Goal: Task Accomplishment & Management: Manage account settings

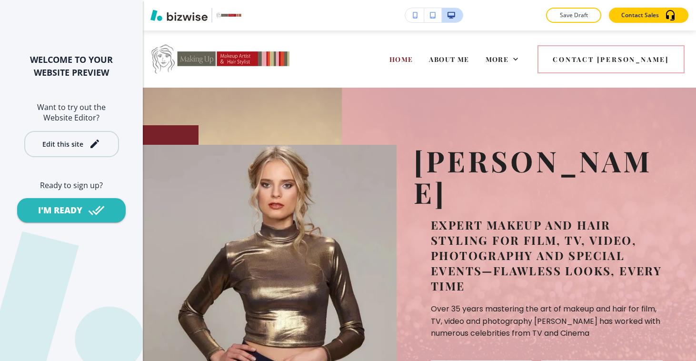
click at [83, 142] on div "Edit this site" at bounding box center [71, 143] width 58 height 11
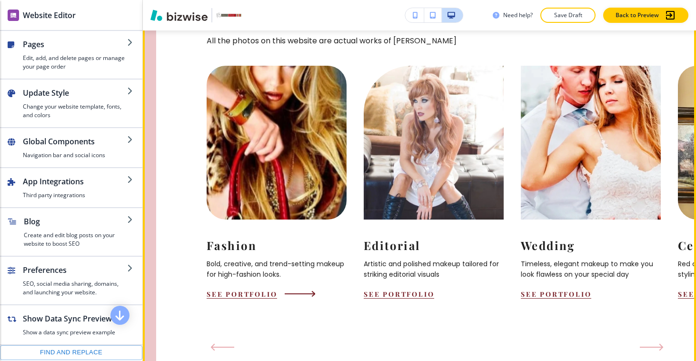
scroll to position [964, 0]
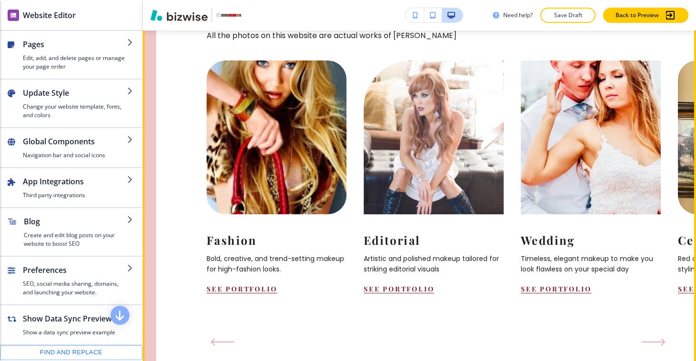
click at [656, 338] on icon "Next Slide" at bounding box center [654, 342] width 24 height 8
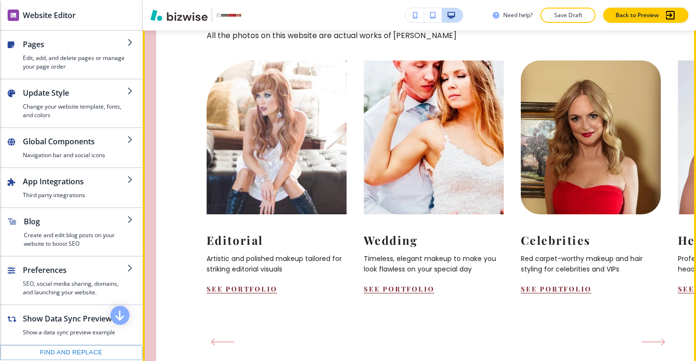
click at [655, 342] on icon "Next Slide" at bounding box center [653, 342] width 22 height 0
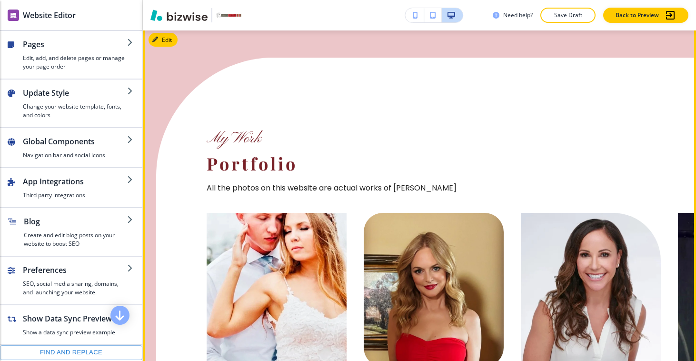
scroll to position [750, 0]
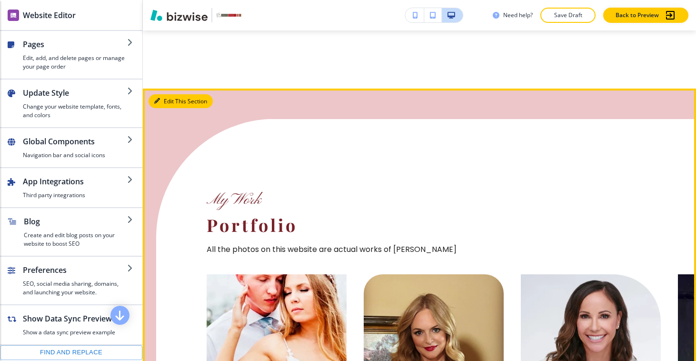
click at [159, 89] on div "Edit This Section My Work Portfolio All the photos on this website are actual w…" at bounding box center [419, 367] width 553 height 556
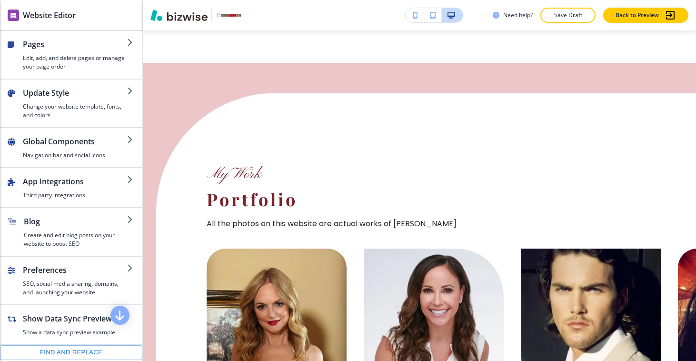
scroll to position [737, 0]
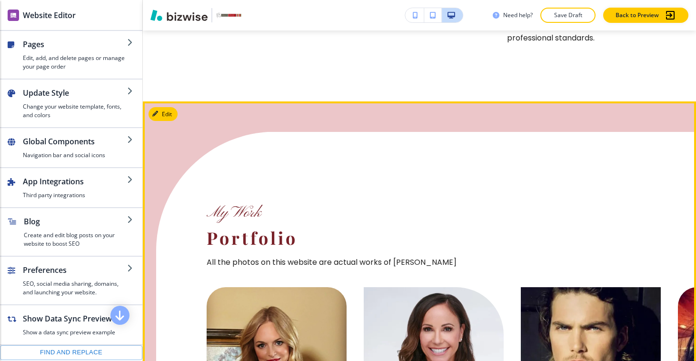
click at [159, 111] on icon "button" at bounding box center [157, 114] width 6 height 6
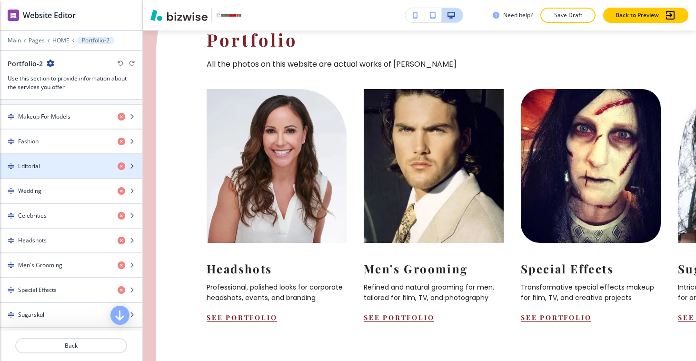
scroll to position [395, 0]
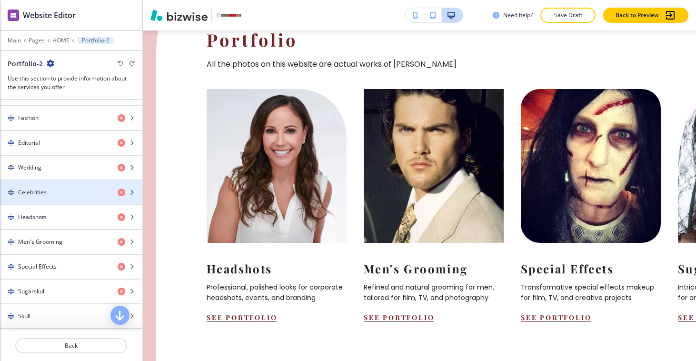
click at [47, 198] on div "button" at bounding box center [71, 201] width 142 height 8
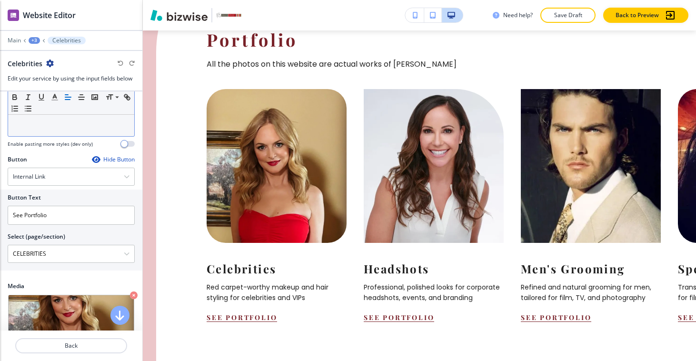
scroll to position [229, 0]
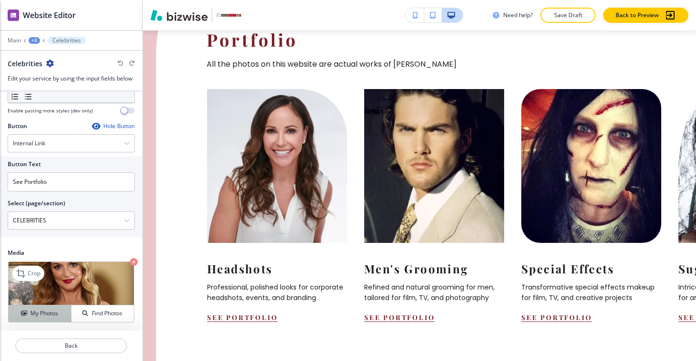
click at [48, 310] on h4 "My Photos" at bounding box center [44, 313] width 28 height 9
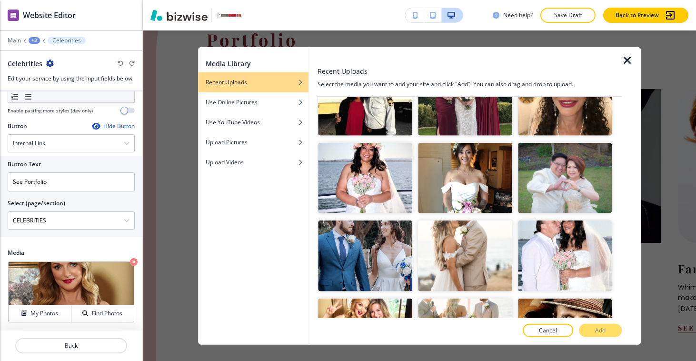
scroll to position [2297, 0]
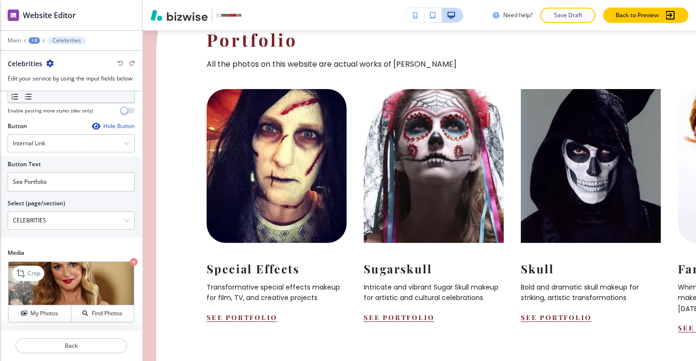
click at [60, 282] on img at bounding box center [71, 283] width 125 height 43
click at [30, 272] on p "Crop" at bounding box center [34, 273] width 13 height 9
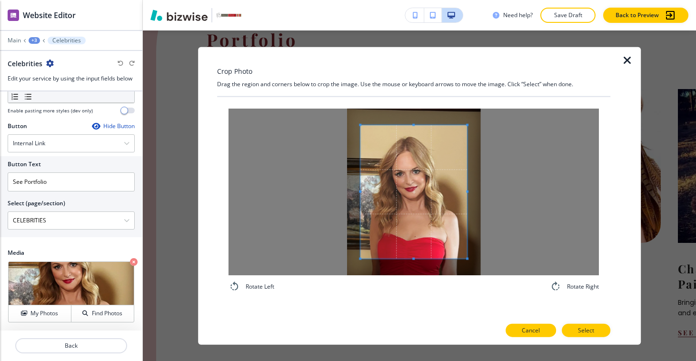
click at [530, 327] on p "Cancel" at bounding box center [531, 330] width 18 height 9
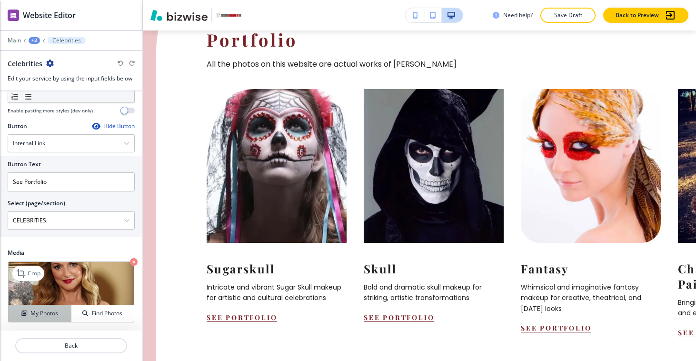
click at [41, 316] on h4 "My Photos" at bounding box center [44, 313] width 28 height 9
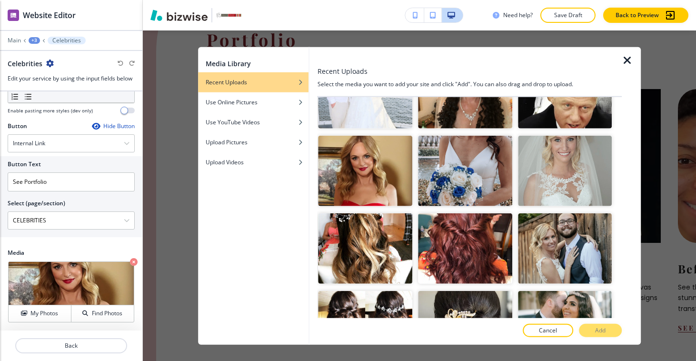
scroll to position [2612, 0]
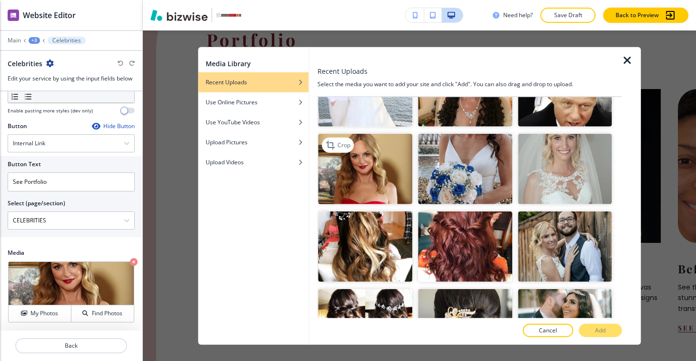
click at [389, 171] on img "button" at bounding box center [365, 169] width 94 height 70
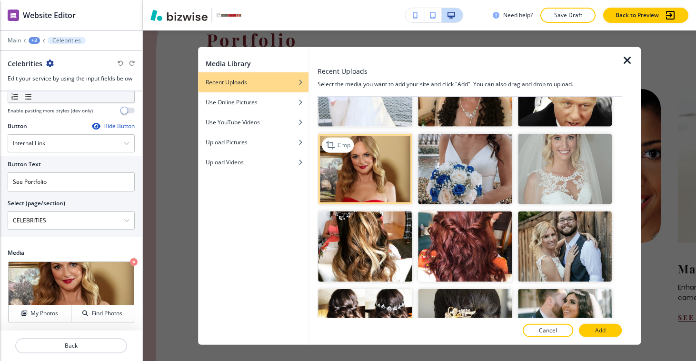
click at [360, 160] on img "button" at bounding box center [365, 169] width 94 height 70
click at [360, 159] on img "button" at bounding box center [365, 169] width 94 height 70
click at [374, 177] on img "button" at bounding box center [365, 169] width 94 height 70
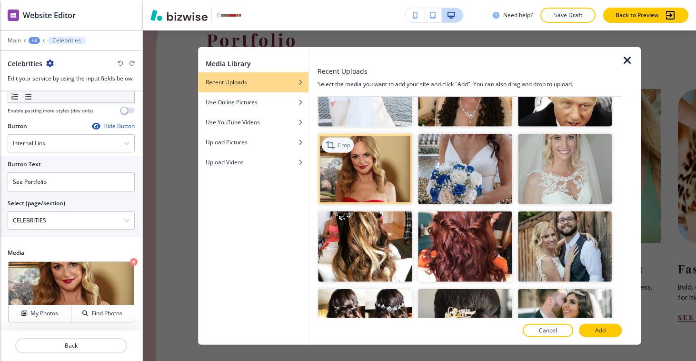
click at [331, 140] on icon "button" at bounding box center [331, 144] width 11 height 11
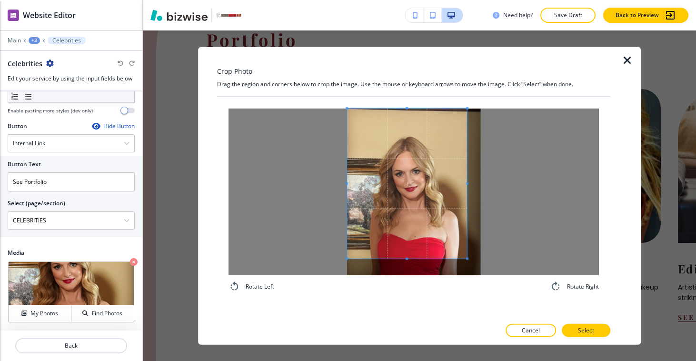
click at [338, 102] on div "Rotate Left Rotate Right" at bounding box center [413, 200] width 393 height 207
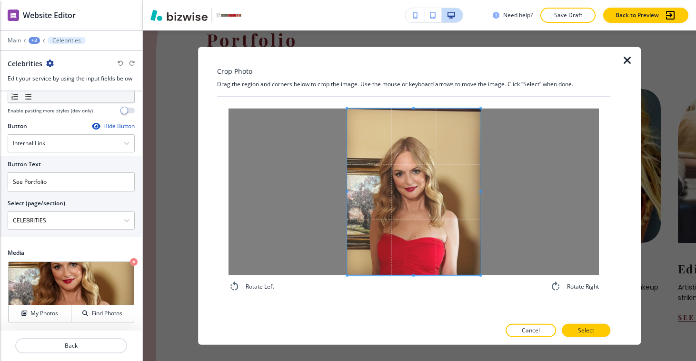
click at [506, 281] on div "Rotate Left Rotate Right" at bounding box center [413, 201] width 370 height 184
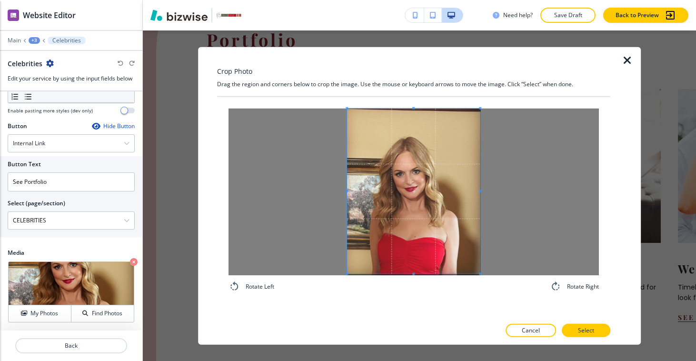
click at [478, 298] on div at bounding box center [413, 297] width 393 height 11
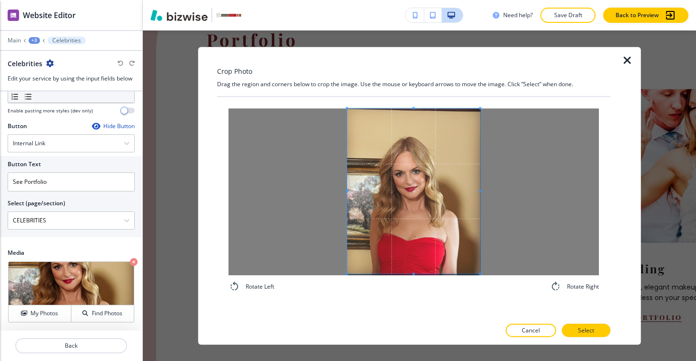
click at [623, 63] on icon "button" at bounding box center [627, 60] width 11 height 11
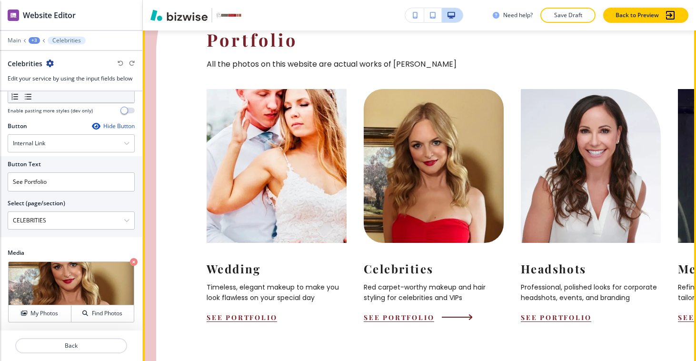
click at [377, 313] on button "See Portfolio" at bounding box center [399, 317] width 70 height 9
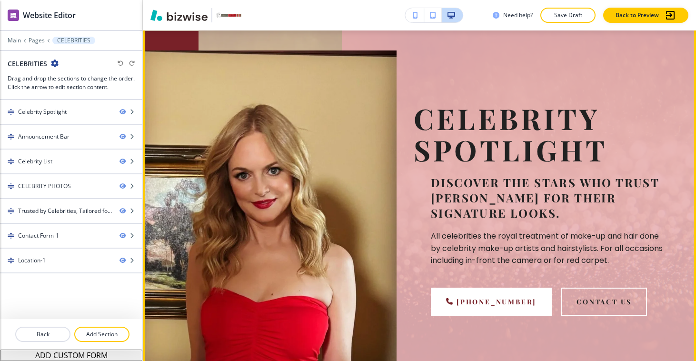
scroll to position [96, 0]
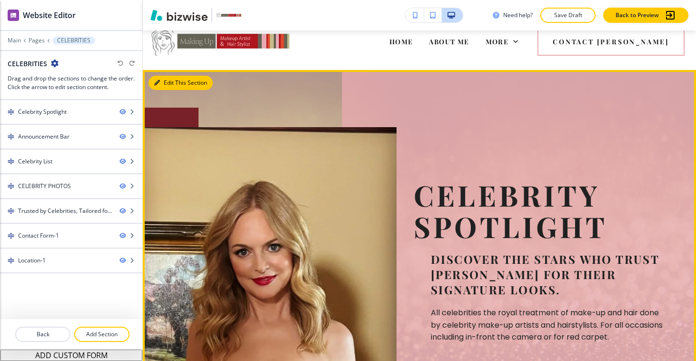
click at [166, 80] on button "Edit This Section" at bounding box center [181, 83] width 64 height 14
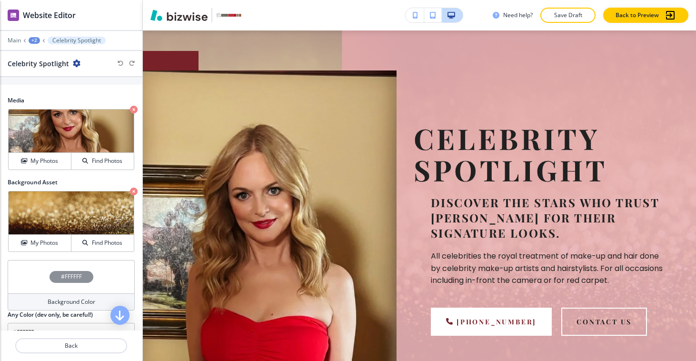
scroll to position [529, 0]
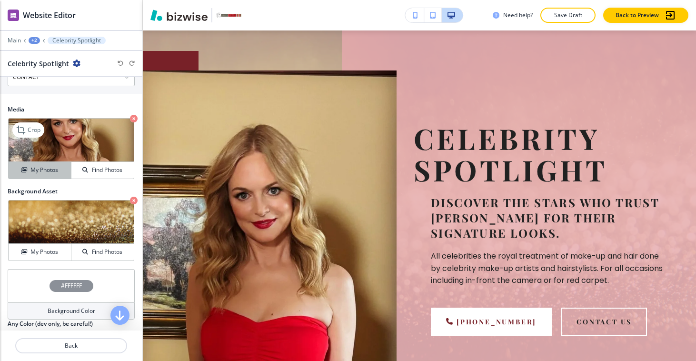
click at [56, 175] on button "My Photos" at bounding box center [40, 170] width 63 height 17
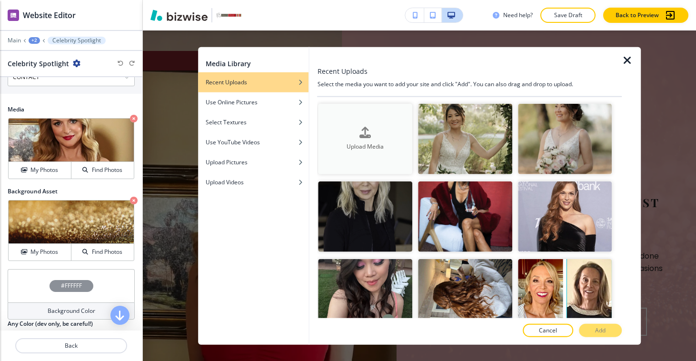
click at [367, 136] on icon "button" at bounding box center [364, 132] width 11 height 11
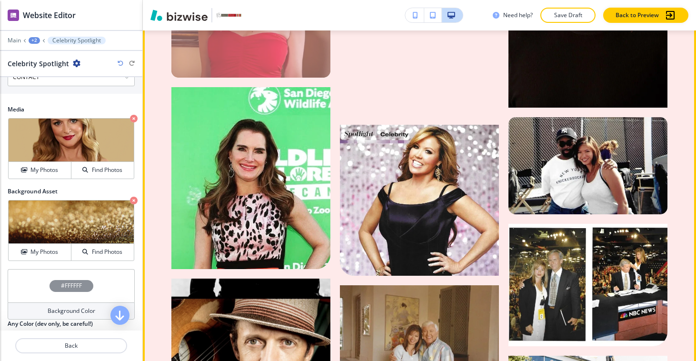
scroll to position [1458, 0]
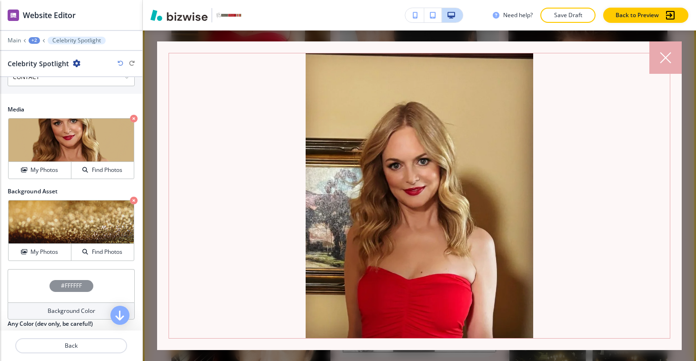
click at [665, 71] on div at bounding box center [665, 57] width 32 height 32
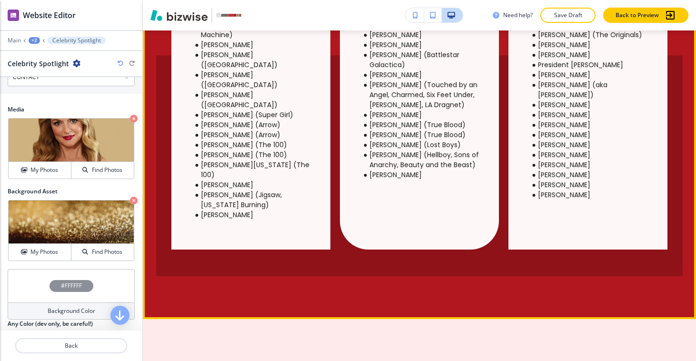
scroll to position [1011, 0]
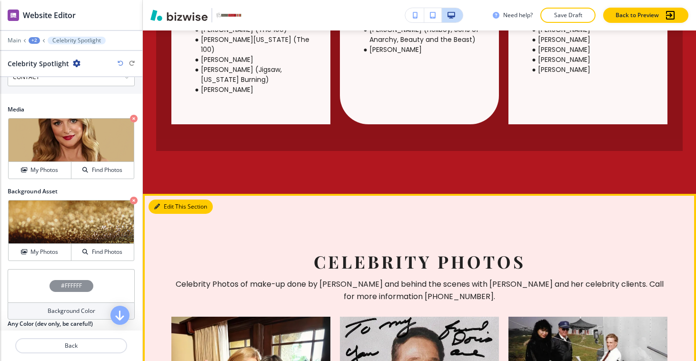
click at [171, 199] on button "Edit This Section" at bounding box center [181, 206] width 64 height 14
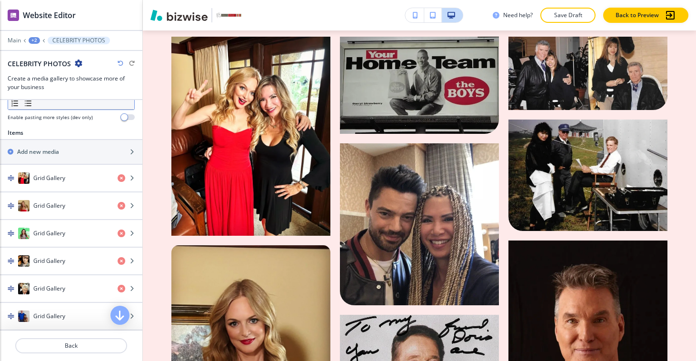
scroll to position [327, 0]
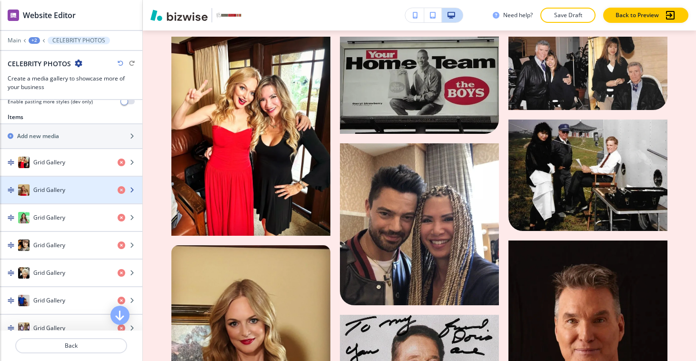
click at [77, 191] on div "Grid Gallery" at bounding box center [55, 189] width 110 height 11
click at [69, 193] on div "Grid Gallery" at bounding box center [55, 189] width 110 height 11
click at [15, 190] on div "Grid Gallery" at bounding box center [55, 189] width 110 height 11
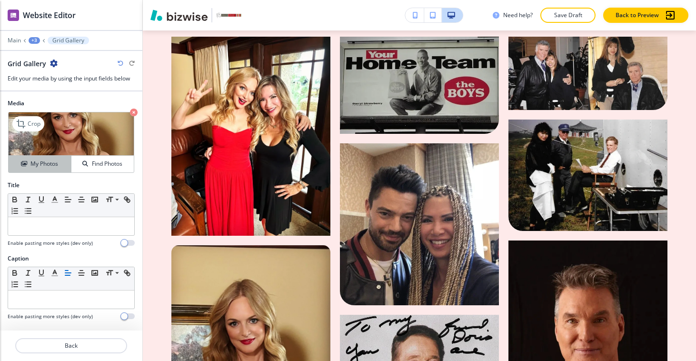
click at [44, 168] on button "My Photos" at bounding box center [40, 164] width 63 height 17
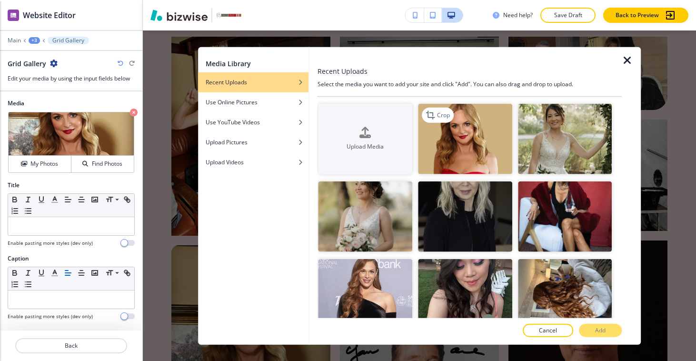
click at [469, 141] on img "button" at bounding box center [465, 139] width 94 height 70
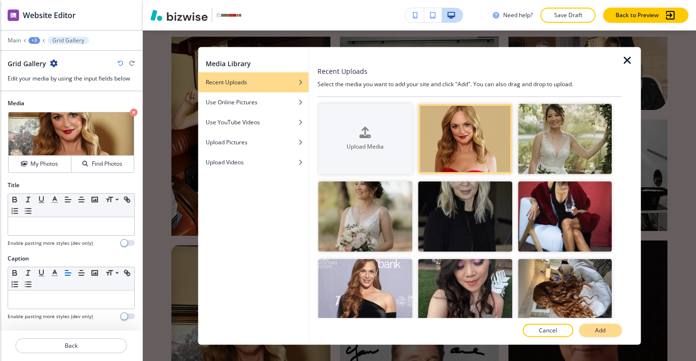
click at [599, 335] on button "Add" at bounding box center [600, 329] width 43 height 13
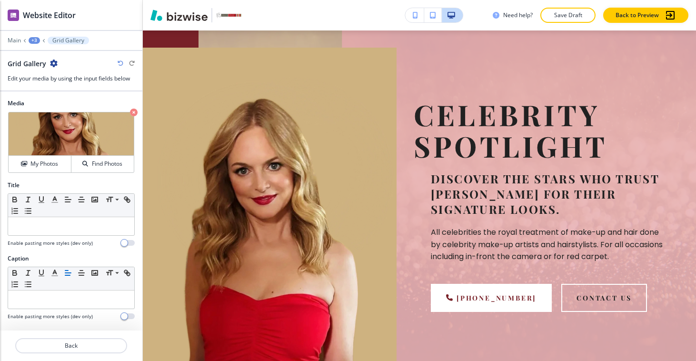
scroll to position [0, 0]
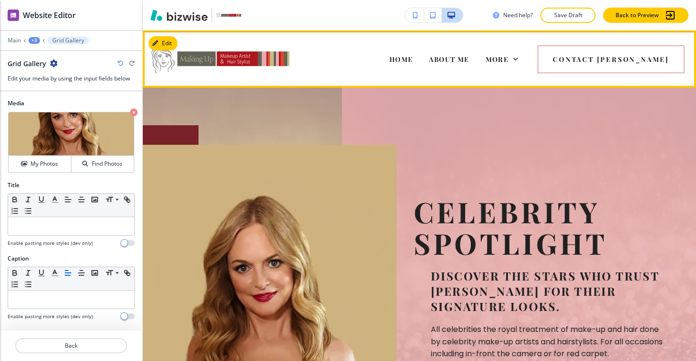
click at [214, 60] on img at bounding box center [220, 59] width 143 height 40
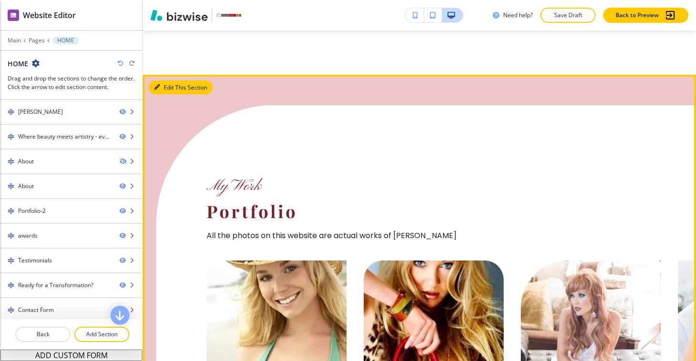
click at [163, 80] on button "Edit This Section" at bounding box center [181, 87] width 64 height 14
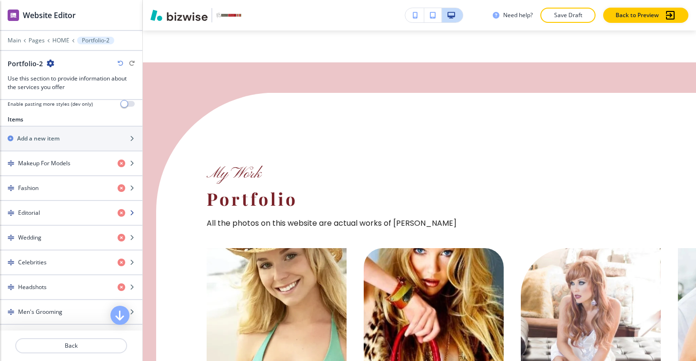
scroll to position [334, 0]
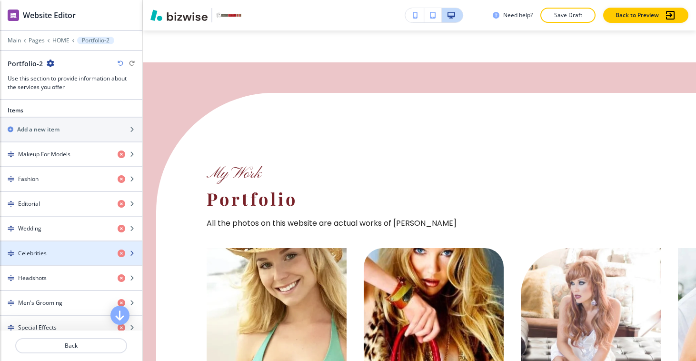
click at [44, 249] on h4 "Celebrities" at bounding box center [32, 253] width 29 height 9
click at [19, 252] on h4 "Celebrities" at bounding box center [32, 253] width 29 height 9
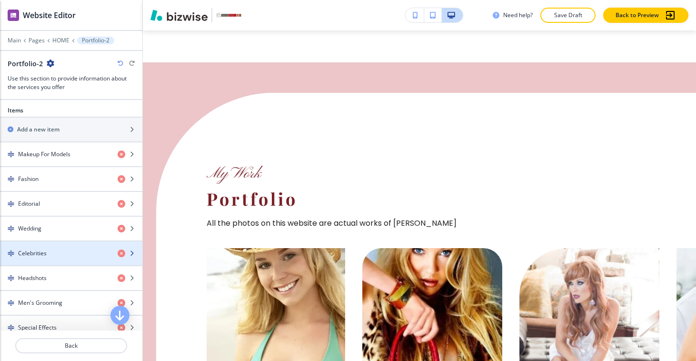
click at [15, 253] on div "Celebrities" at bounding box center [55, 253] width 110 height 9
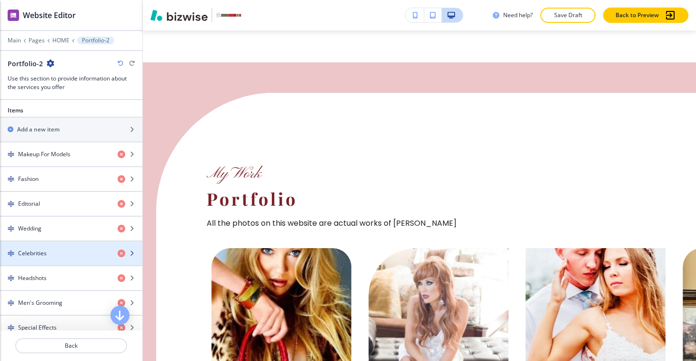
click at [11, 253] on img "button" at bounding box center [11, 253] width 7 height 7
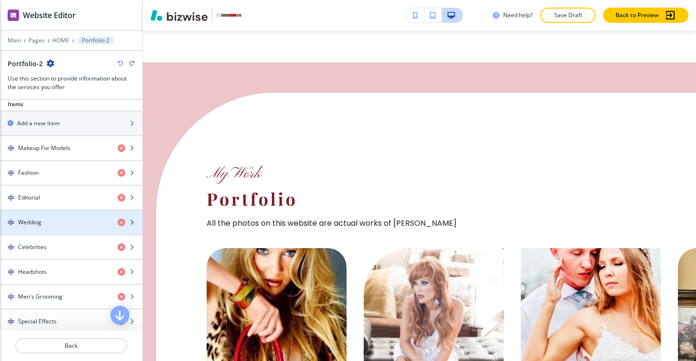
scroll to position [348, 0]
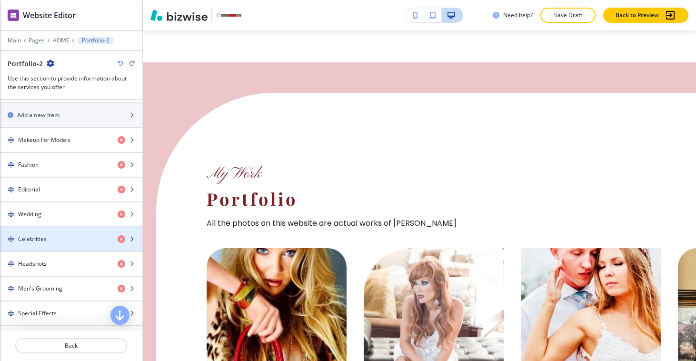
click at [11, 242] on div "Celebrities" at bounding box center [55, 239] width 110 height 9
click at [129, 239] on icon "button" at bounding box center [132, 239] width 6 height 6
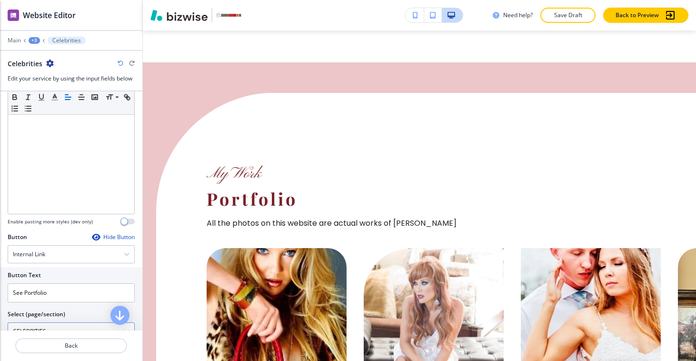
scroll to position [229, 0]
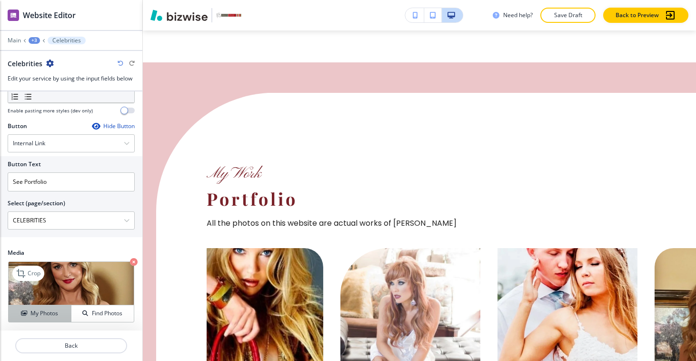
click at [46, 310] on h4 "My Photos" at bounding box center [44, 313] width 28 height 9
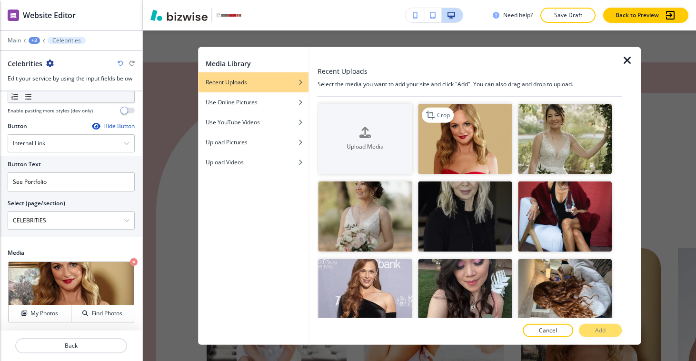
click at [457, 130] on img "button" at bounding box center [465, 139] width 94 height 70
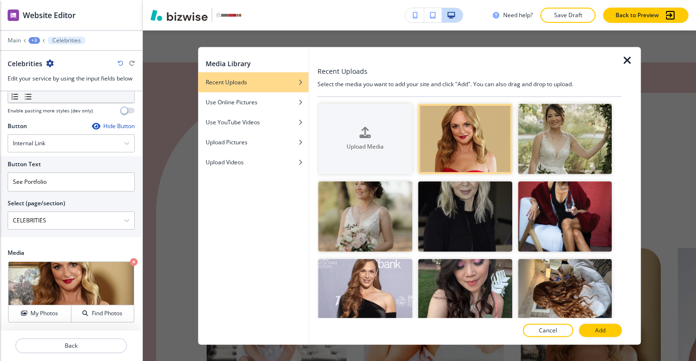
click at [596, 337] on div at bounding box center [470, 341] width 304 height 8
click at [591, 328] on button "Add" at bounding box center [600, 329] width 43 height 13
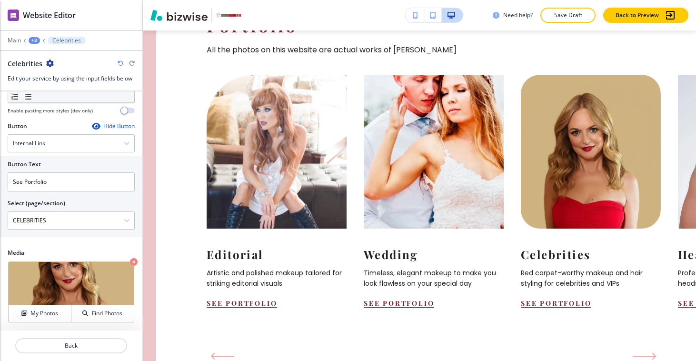
scroll to position [965, 0]
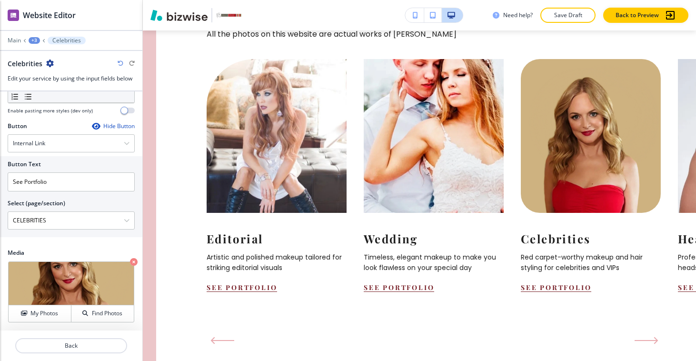
click at [647, 337] on icon "Next Slide" at bounding box center [647, 341] width 24 height 8
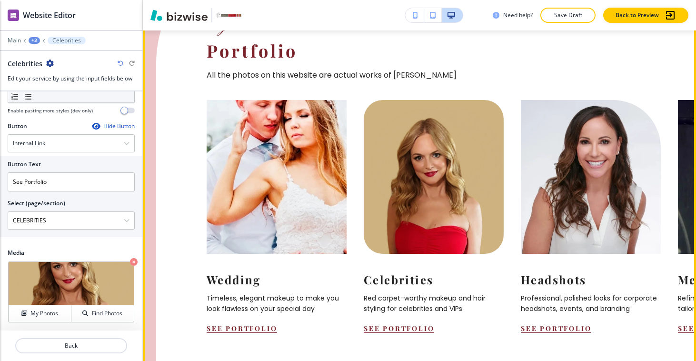
scroll to position [912, 0]
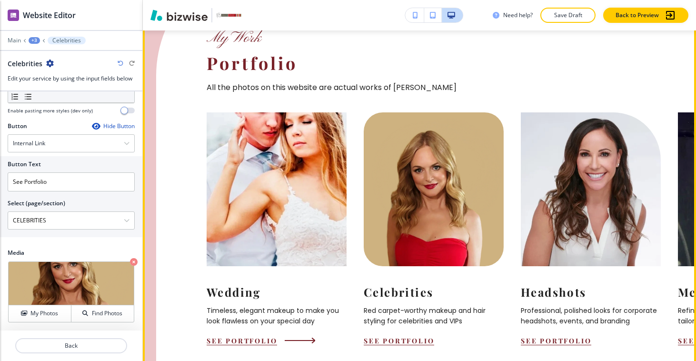
click at [301, 209] on img at bounding box center [276, 189] width 154 height 169
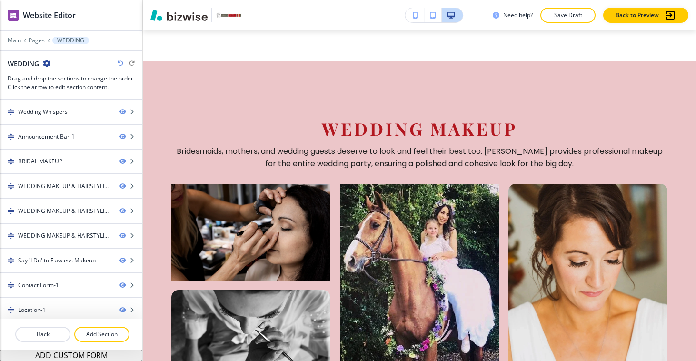
scroll to position [0, 0]
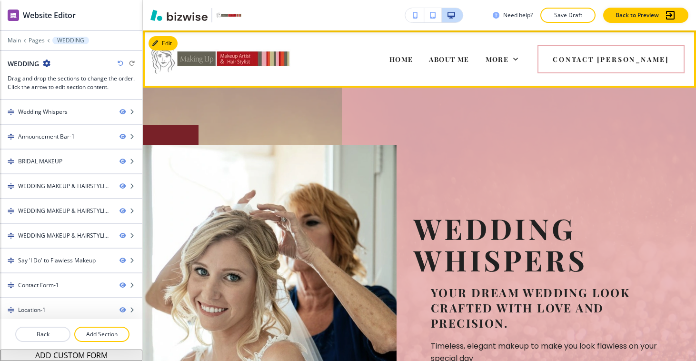
click at [223, 58] on img at bounding box center [220, 59] width 143 height 40
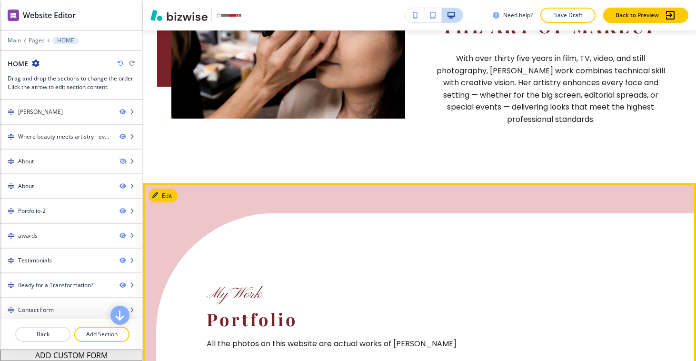
scroll to position [667, 0]
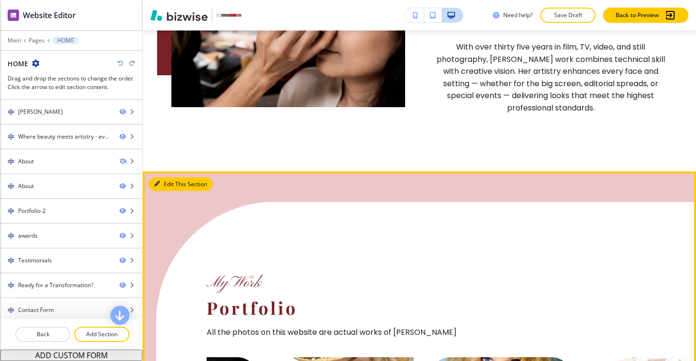
click at [172, 177] on button "Edit This Section" at bounding box center [181, 184] width 64 height 14
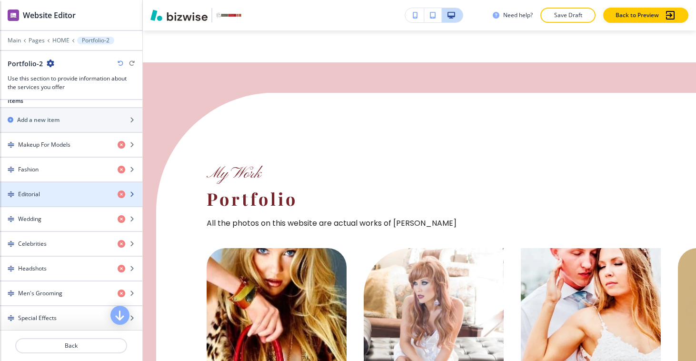
scroll to position [354, 0]
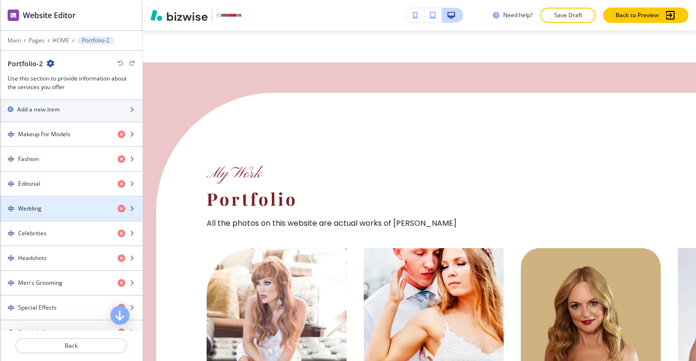
click at [129, 208] on icon "button" at bounding box center [132, 209] width 6 height 6
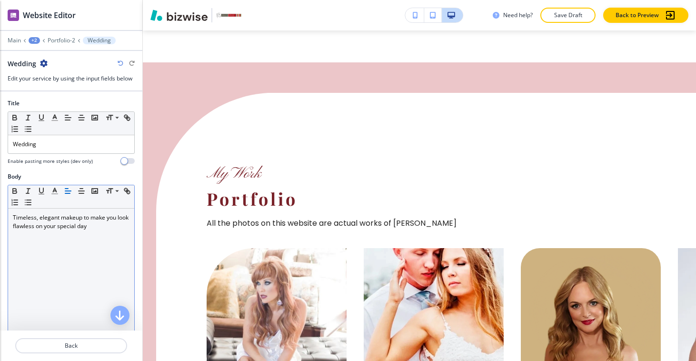
scroll to position [229, 0]
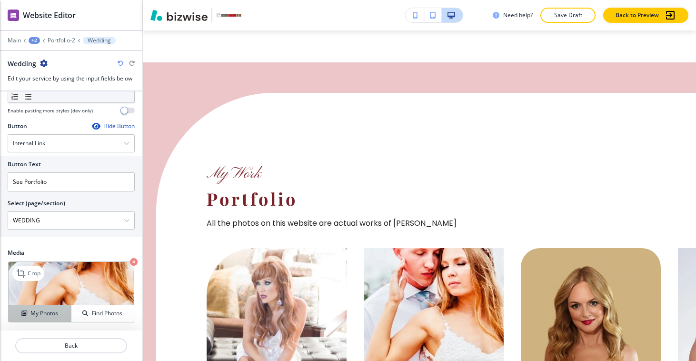
click at [51, 312] on h4 "My Photos" at bounding box center [44, 313] width 28 height 9
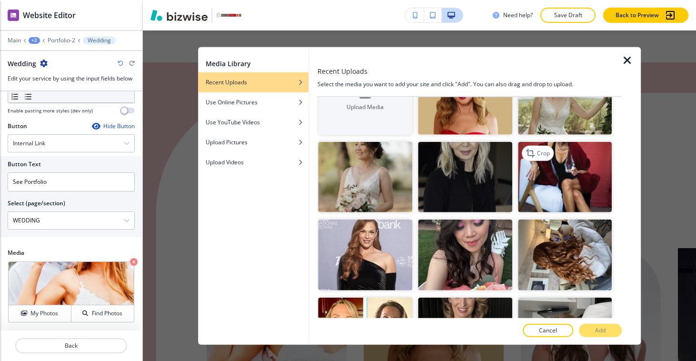
scroll to position [40, 0]
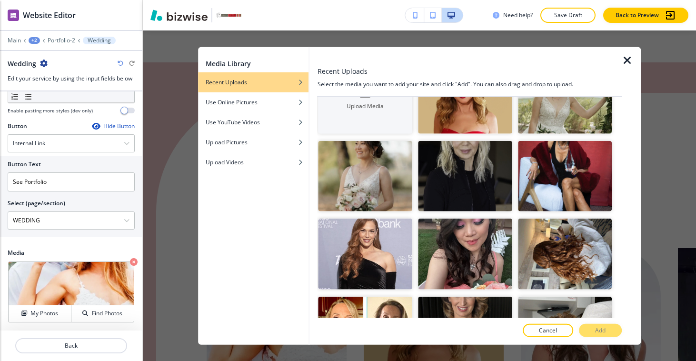
click at [655, 142] on div "Media Library Recent Uploads Use Online Pictures Use YouTube Videos Upload Pict…" at bounding box center [419, 195] width 553 height 330
click at [630, 62] on icon "button" at bounding box center [627, 60] width 11 height 11
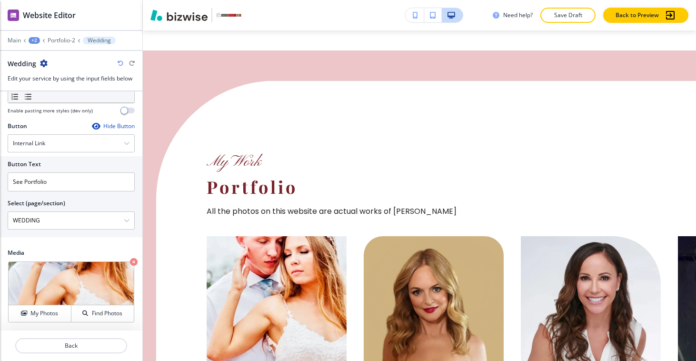
scroll to position [856, 0]
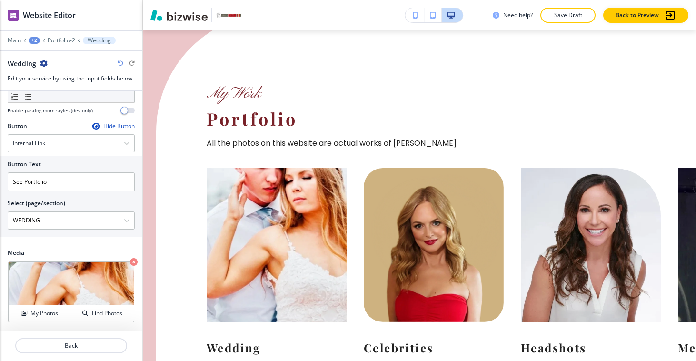
click at [297, 218] on img at bounding box center [276, 244] width 154 height 169
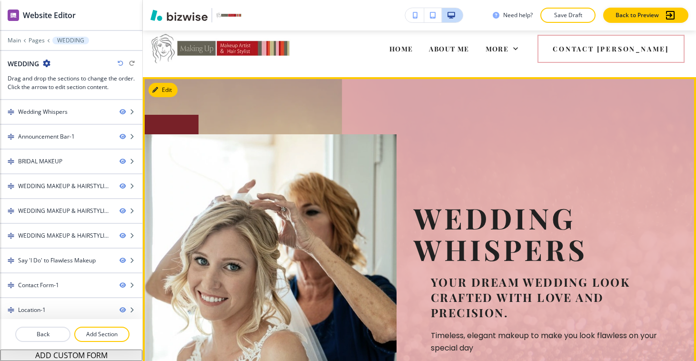
scroll to position [0, 0]
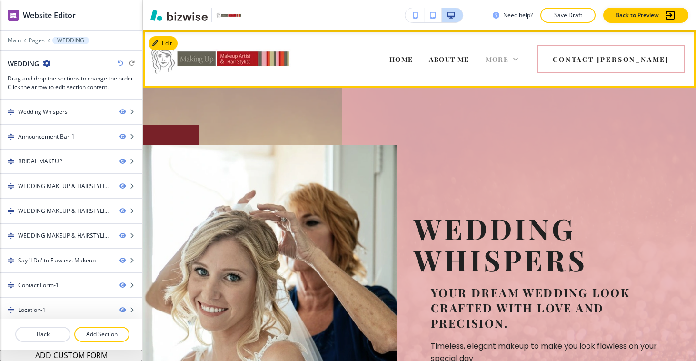
click at [520, 60] on icon at bounding box center [516, 59] width 10 height 10
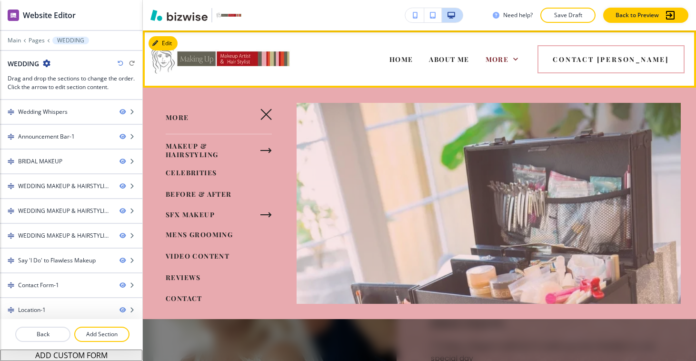
click at [340, 80] on div "HOME ABOUT ME MAKEUP & HAIRSTYLING CELEBRITIES BEFORE & AFTER SFX MAKEUP MENS G…" at bounding box center [419, 58] width 553 height 57
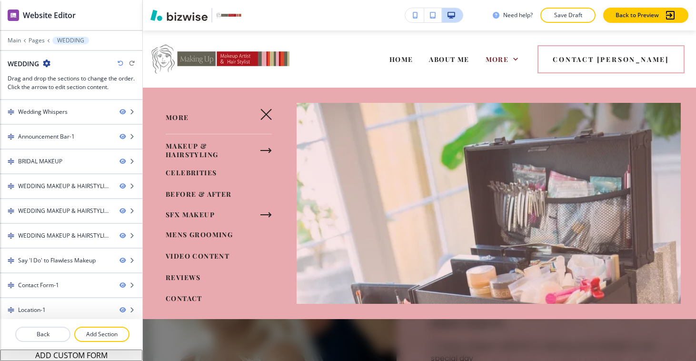
click at [366, 145] on div at bounding box center [419, 224] width 553 height 273
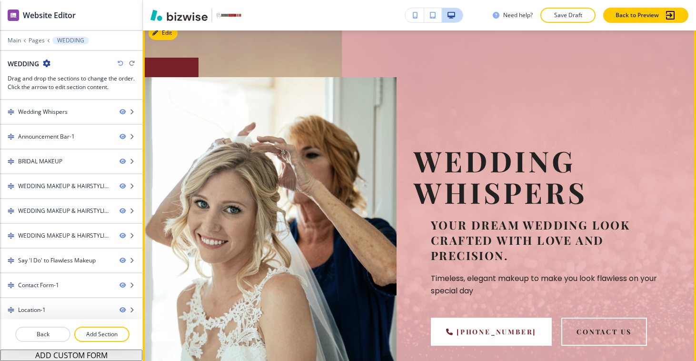
scroll to position [1, 0]
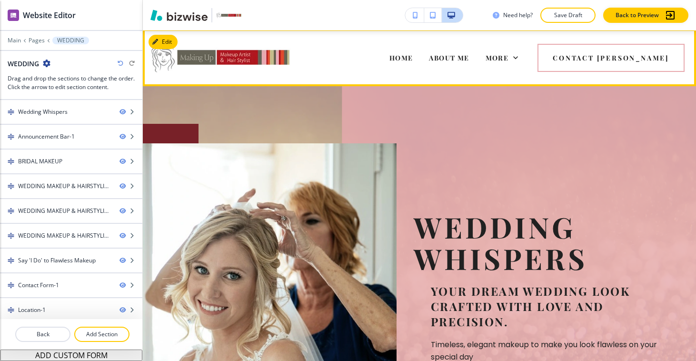
click at [218, 54] on img at bounding box center [220, 57] width 143 height 40
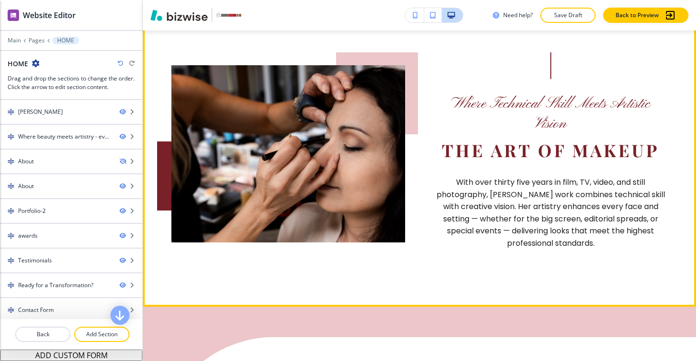
scroll to position [516, 0]
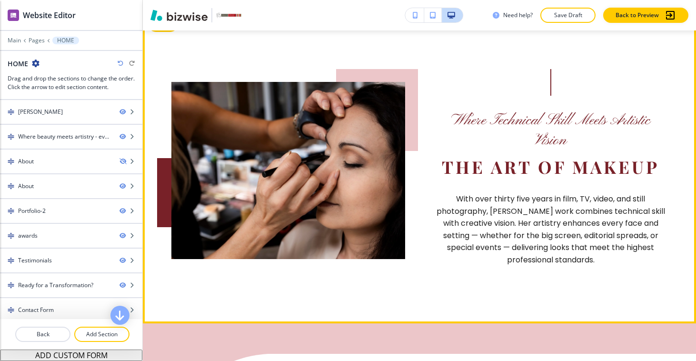
click at [344, 134] on img at bounding box center [288, 170] width 234 height 177
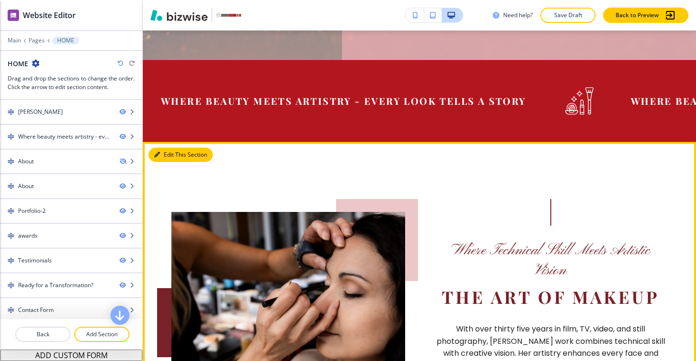
click at [166, 148] on button "Edit This Section" at bounding box center [181, 155] width 64 height 14
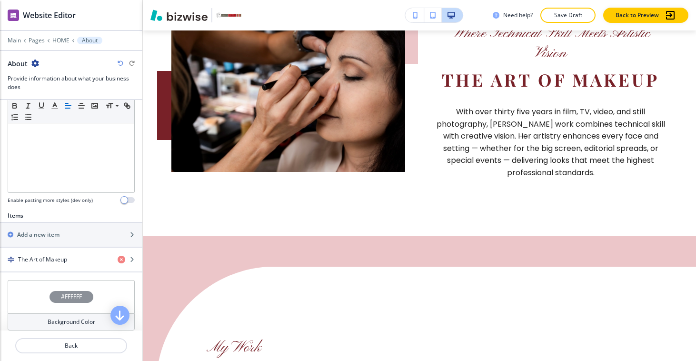
scroll to position [332, 0]
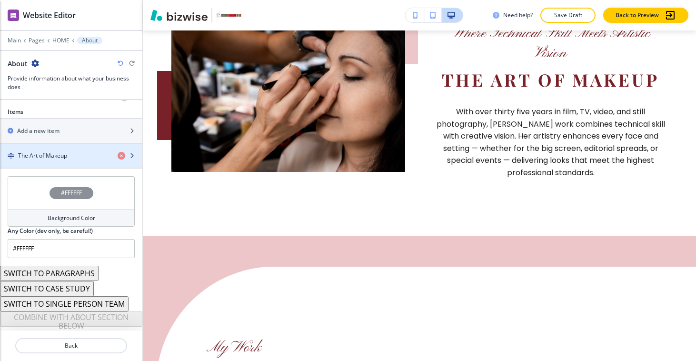
click at [78, 162] on div "button" at bounding box center [71, 164] width 142 height 8
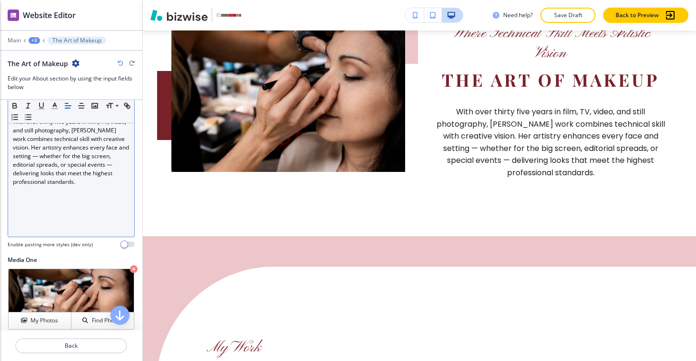
scroll to position [268, 0]
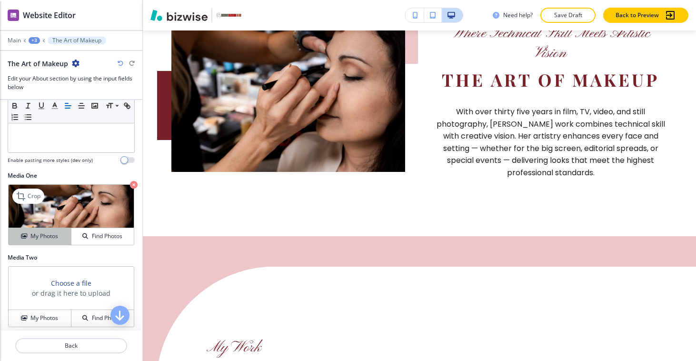
click at [50, 230] on button "My Photos" at bounding box center [40, 236] width 63 height 17
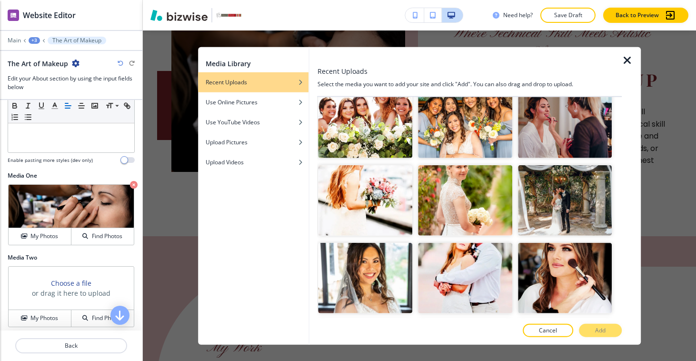
scroll to position [4057, 0]
click at [560, 242] on img "button" at bounding box center [565, 277] width 94 height 70
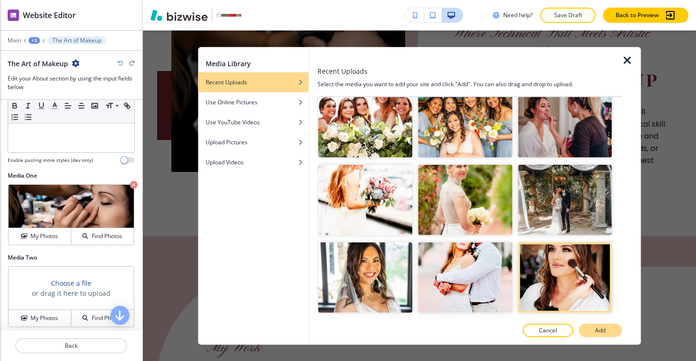
click at [596, 333] on p "Add" at bounding box center [600, 330] width 10 height 9
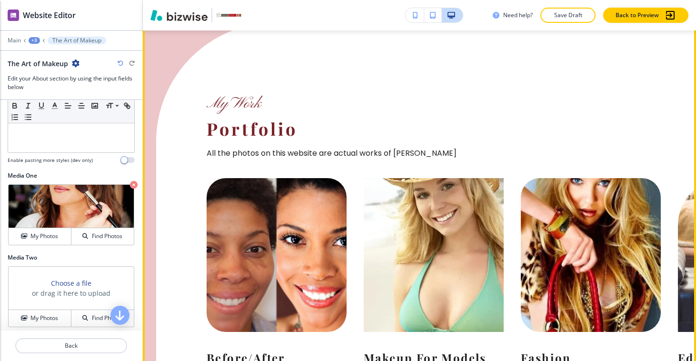
scroll to position [1053, 0]
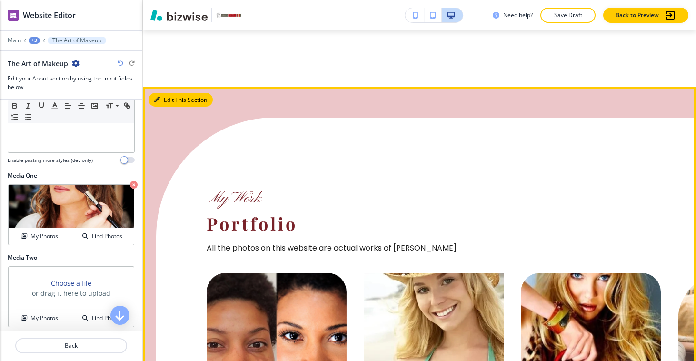
click at [170, 93] on button "Edit This Section" at bounding box center [181, 100] width 64 height 14
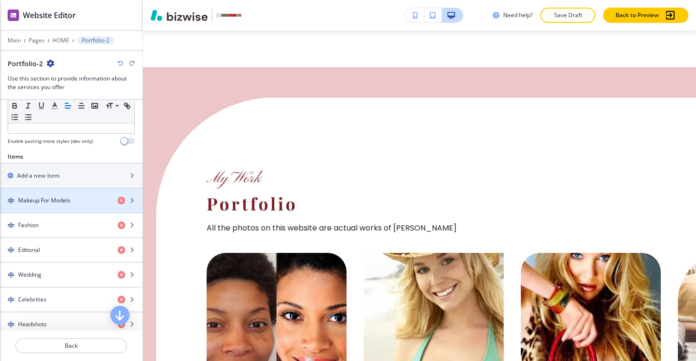
scroll to position [289, 0]
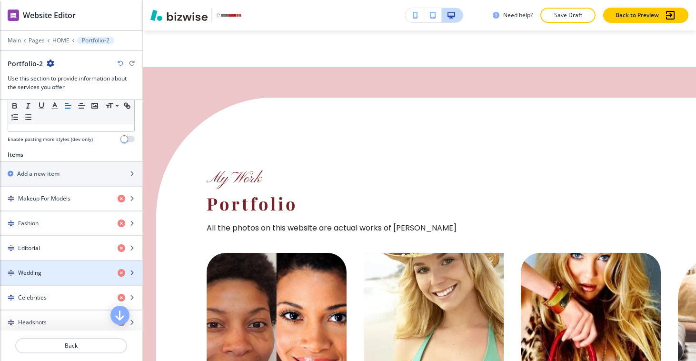
click at [129, 271] on icon "button" at bounding box center [132, 273] width 6 height 6
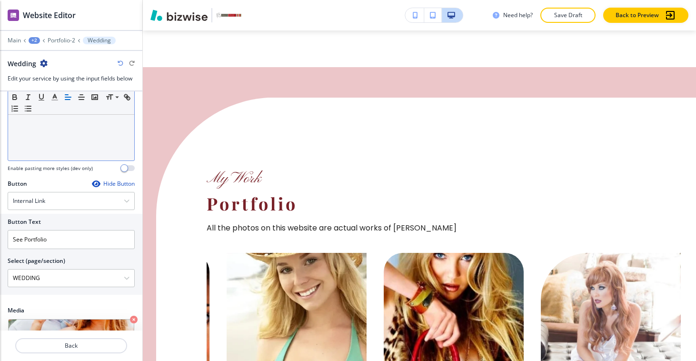
scroll to position [229, 0]
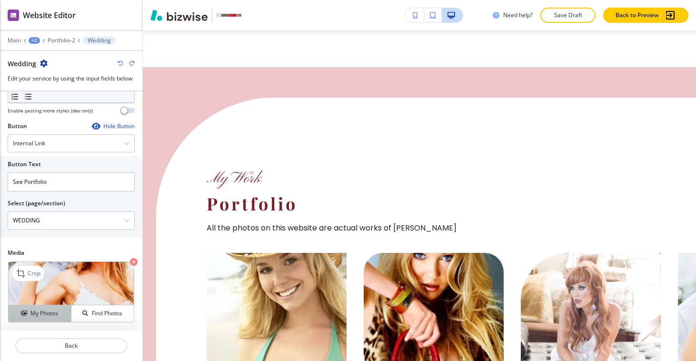
click at [51, 309] on h4 "My Photos" at bounding box center [44, 313] width 28 height 9
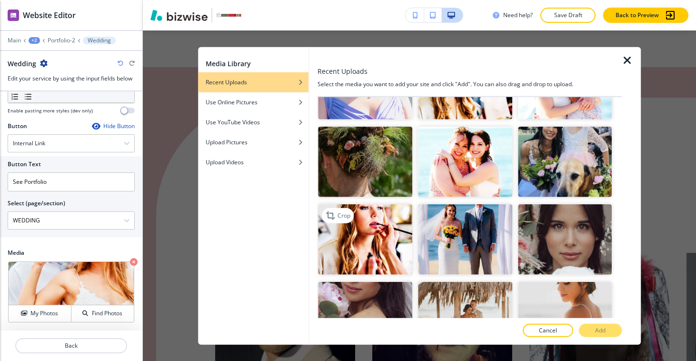
scroll to position [3685, 0]
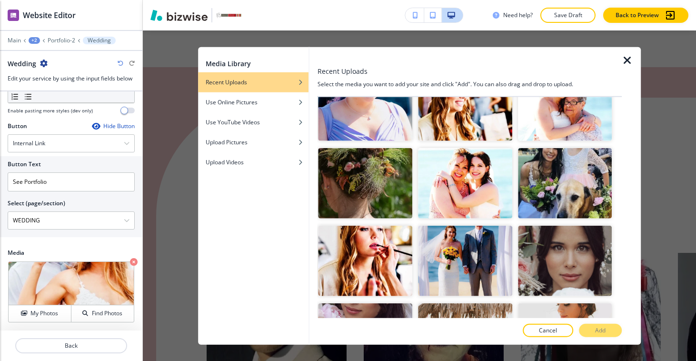
click at [665, 135] on div "Media Library Recent Uploads Use Online Pictures Use YouTube Videos Upload Pict…" at bounding box center [419, 195] width 553 height 330
click at [633, 63] on icon "button" at bounding box center [627, 60] width 11 height 11
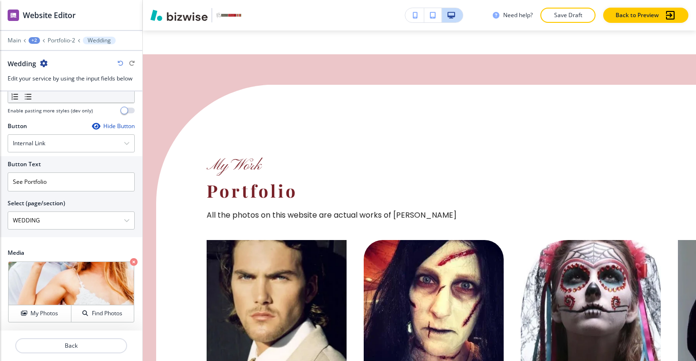
scroll to position [1058, 0]
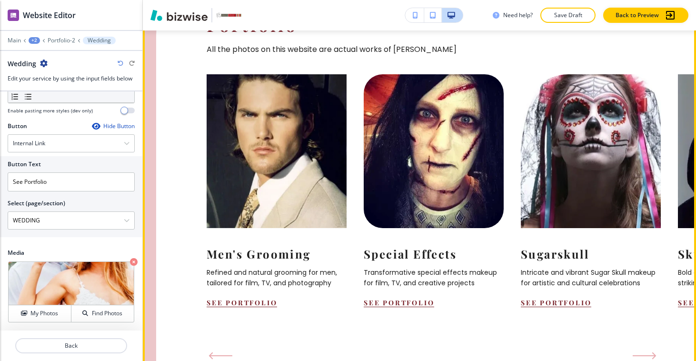
click at [217, 352] on icon "Previous Slide" at bounding box center [221, 356] width 24 height 8
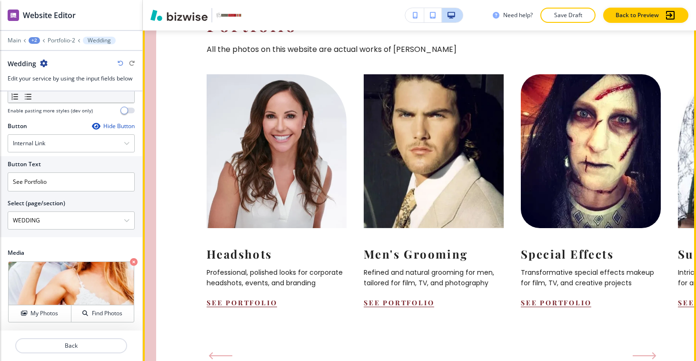
click at [217, 352] on icon "Previous Slide" at bounding box center [221, 356] width 24 height 8
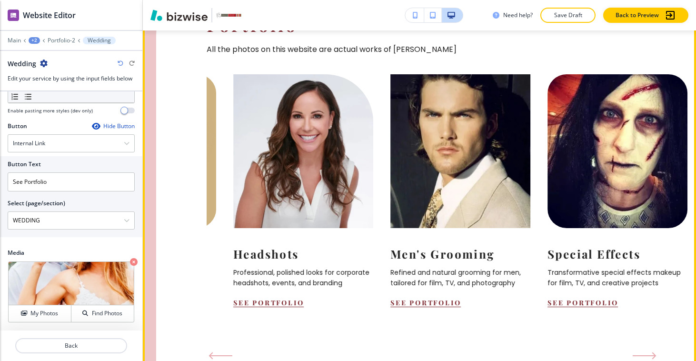
click at [217, 352] on icon "Previous Slide" at bounding box center [221, 356] width 24 height 8
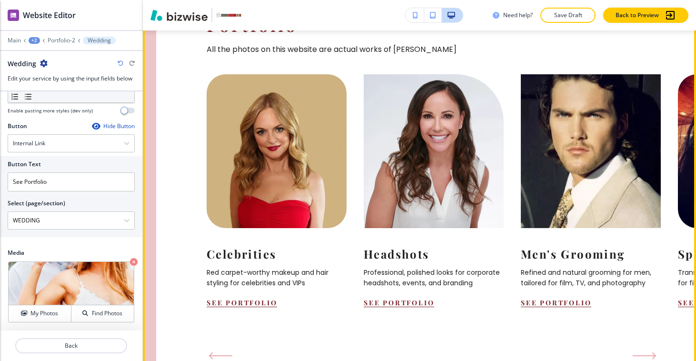
click at [217, 352] on icon "Previous Slide" at bounding box center [221, 356] width 24 height 8
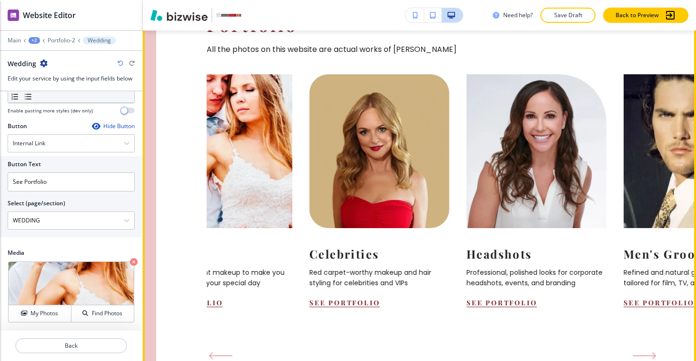
click at [217, 352] on icon "Previous Slide" at bounding box center [221, 356] width 24 height 8
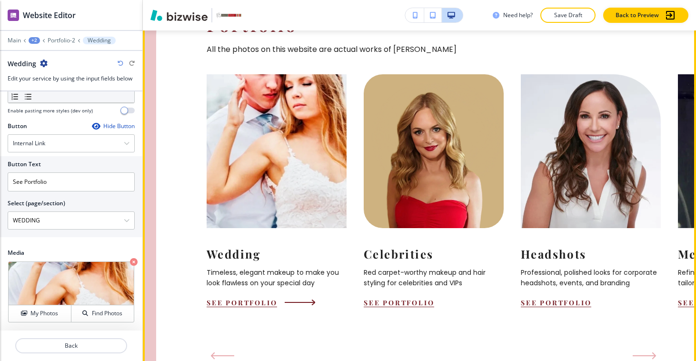
click at [301, 176] on img at bounding box center [276, 151] width 154 height 169
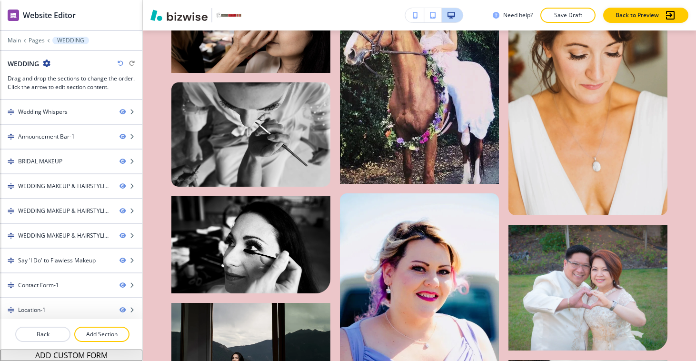
scroll to position [2710, 0]
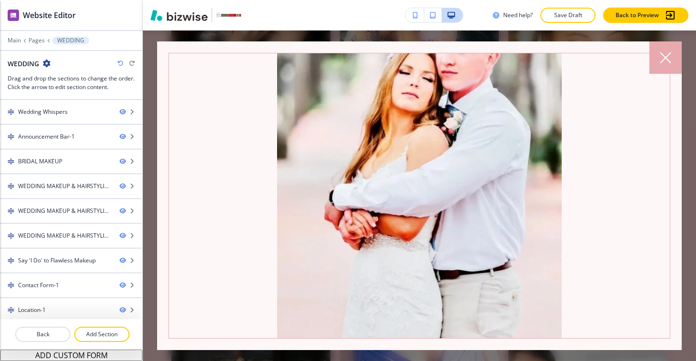
click at [674, 66] on div at bounding box center [665, 57] width 32 height 32
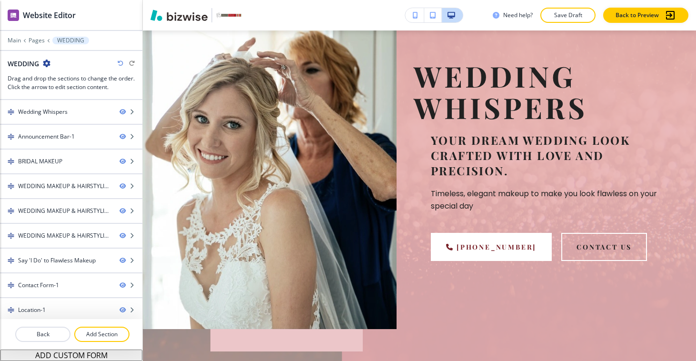
scroll to position [0, 0]
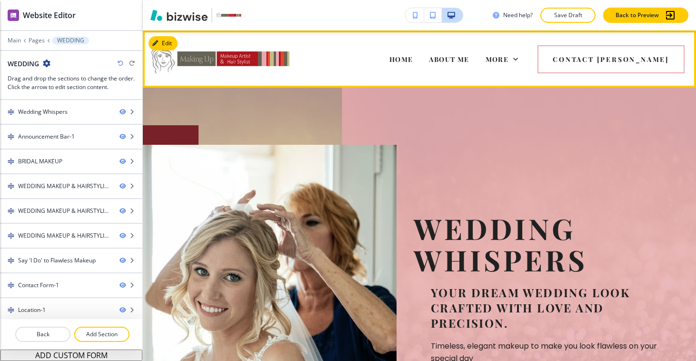
click at [253, 62] on img at bounding box center [220, 59] width 143 height 40
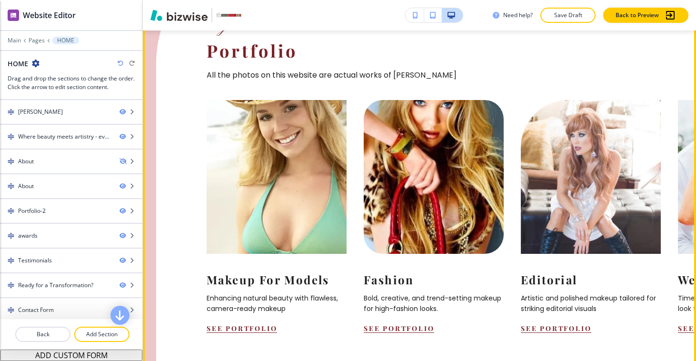
scroll to position [1089, 0]
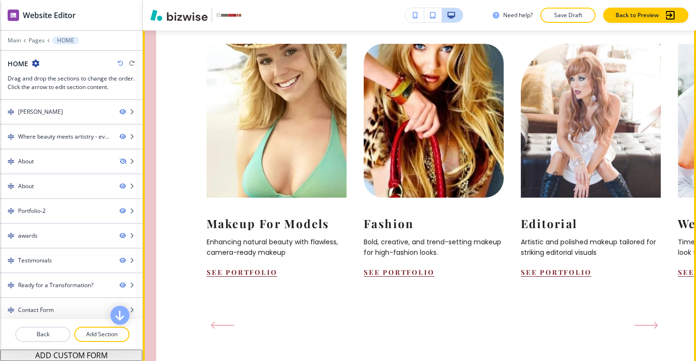
click at [643, 321] on icon "Next Slide" at bounding box center [647, 325] width 24 height 8
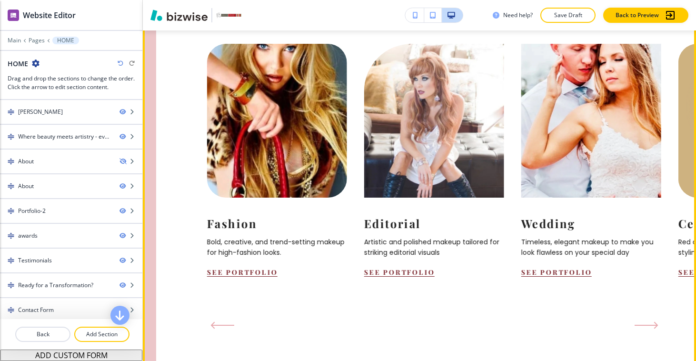
click at [643, 321] on icon "Next Slide" at bounding box center [647, 325] width 24 height 8
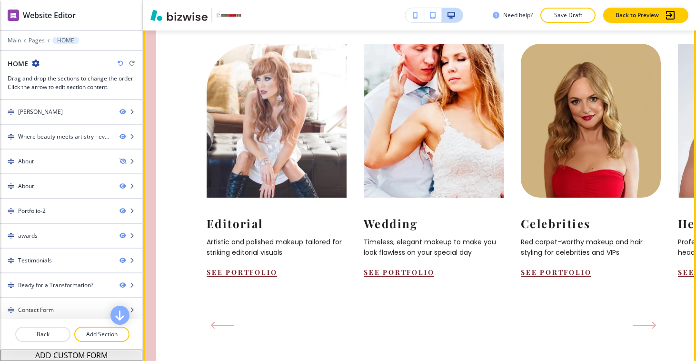
scroll to position [790, 0]
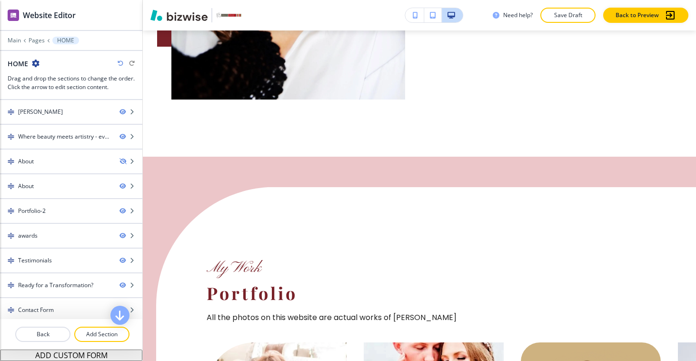
click at [235, 258] on span "My Work" at bounding box center [234, 267] width 54 height 19
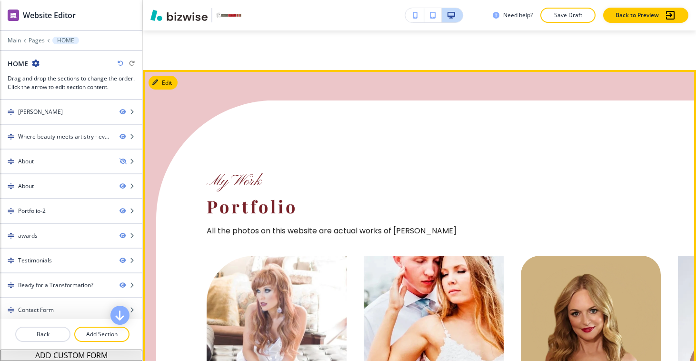
scroll to position [857, 0]
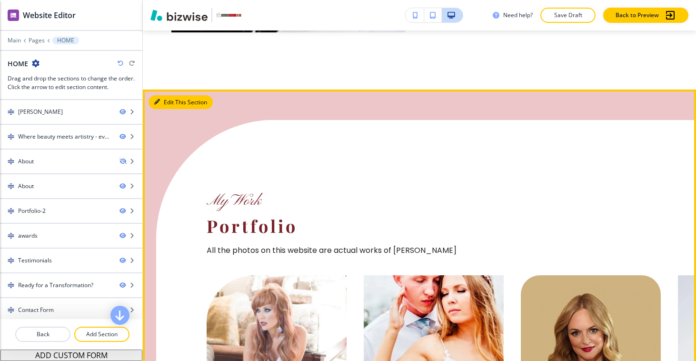
click at [167, 95] on button "Edit This Section" at bounding box center [181, 102] width 64 height 14
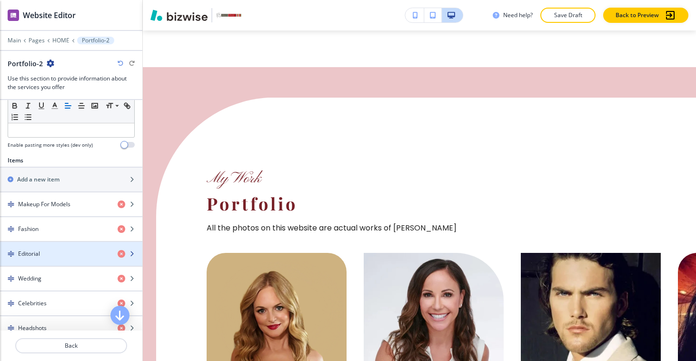
scroll to position [284, 0]
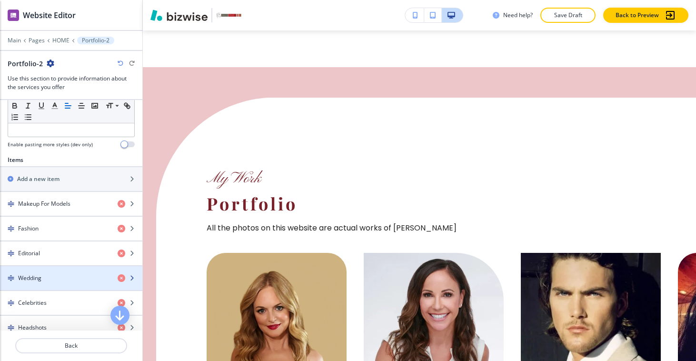
click at [129, 278] on icon "button" at bounding box center [132, 278] width 6 height 6
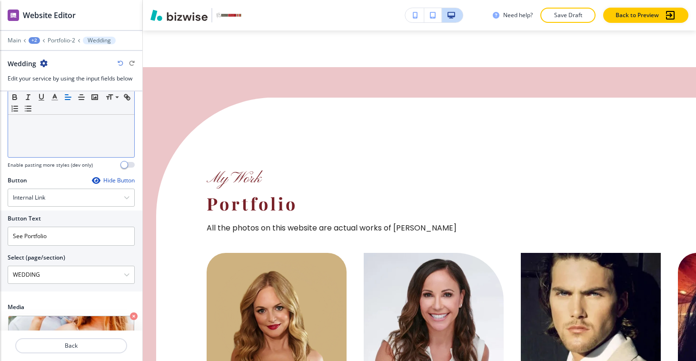
scroll to position [229, 0]
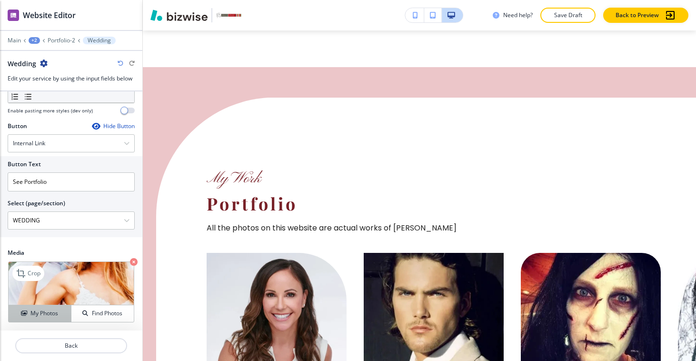
click at [48, 316] on h4 "My Photos" at bounding box center [44, 313] width 28 height 9
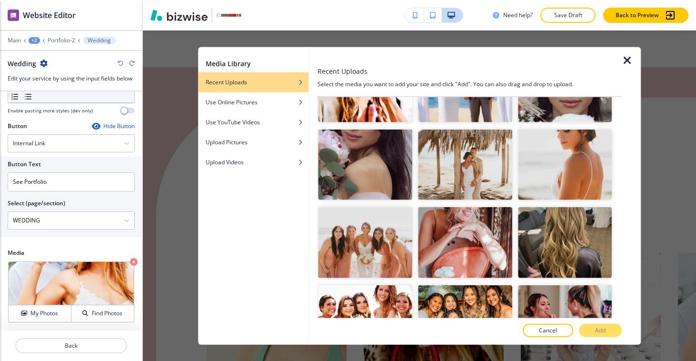
scroll to position [3841, 0]
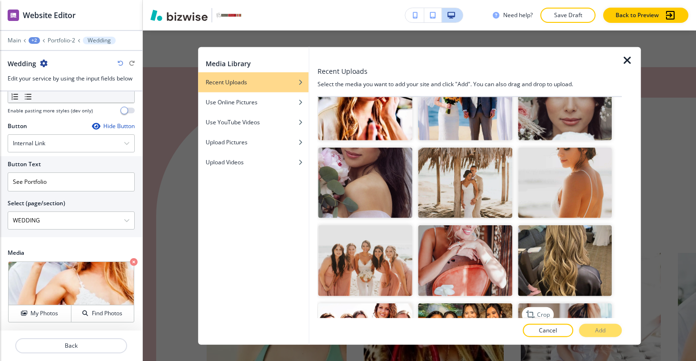
click at [567, 303] on img "button" at bounding box center [565, 338] width 94 height 70
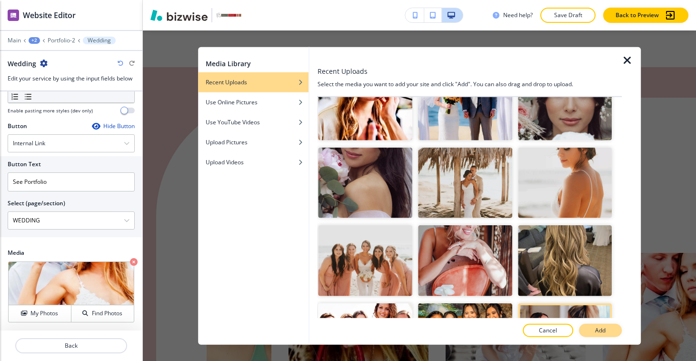
click at [589, 332] on button "Add" at bounding box center [600, 329] width 43 height 13
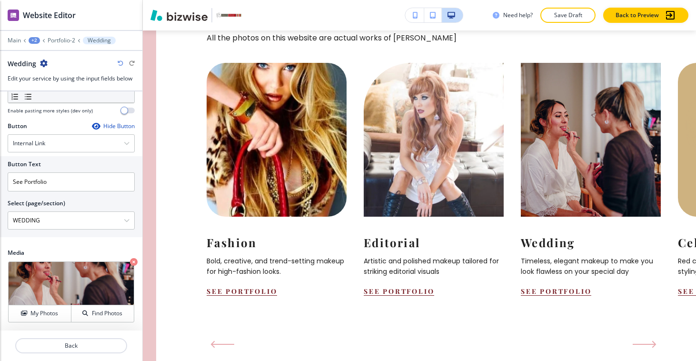
scroll to position [1068, 0]
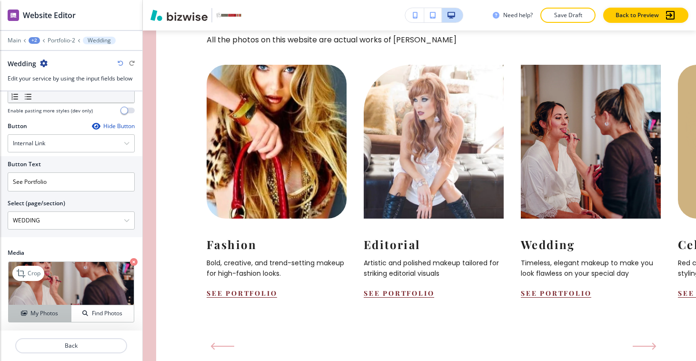
click at [49, 317] on h4 "My Photos" at bounding box center [44, 313] width 28 height 9
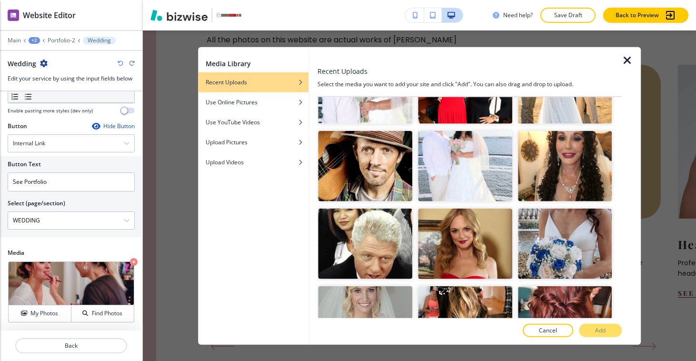
scroll to position [2589, 0]
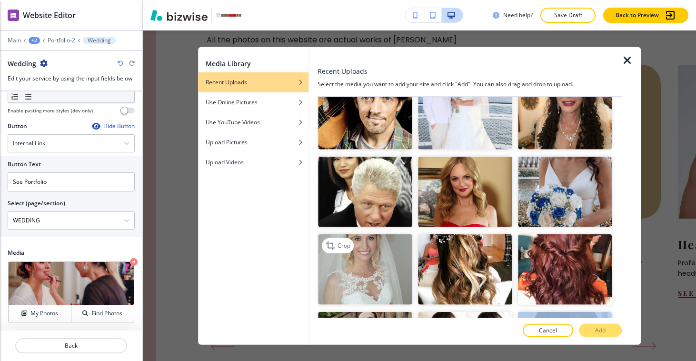
click at [380, 234] on img "button" at bounding box center [365, 269] width 94 height 70
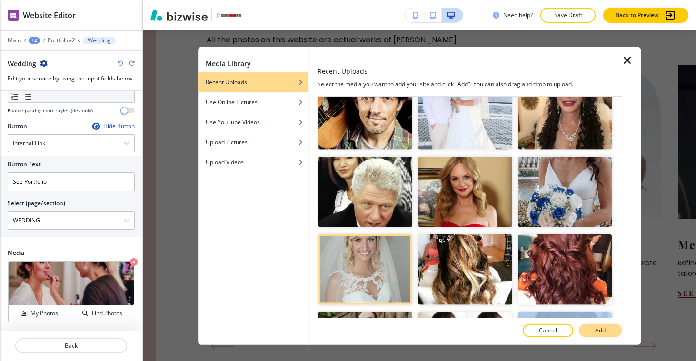
click at [596, 333] on p "Add" at bounding box center [600, 330] width 10 height 9
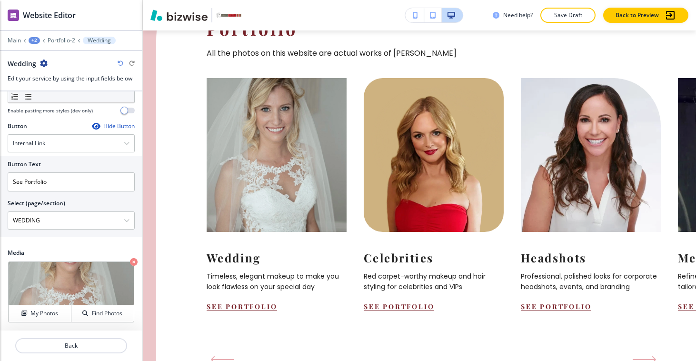
scroll to position [1022, 0]
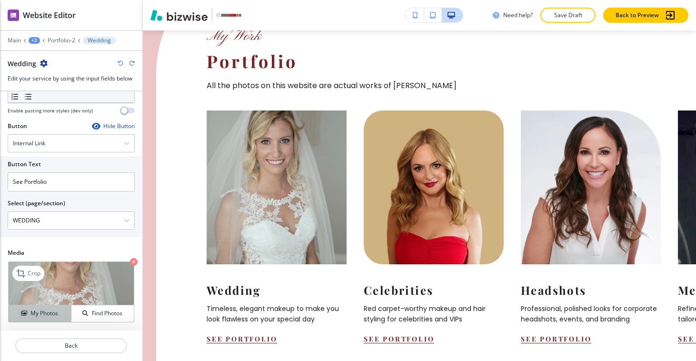
click at [30, 320] on button "My Photos" at bounding box center [40, 313] width 63 height 17
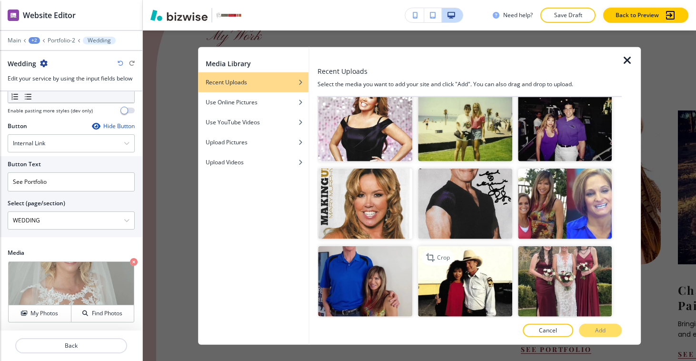
scroll to position [2199, 0]
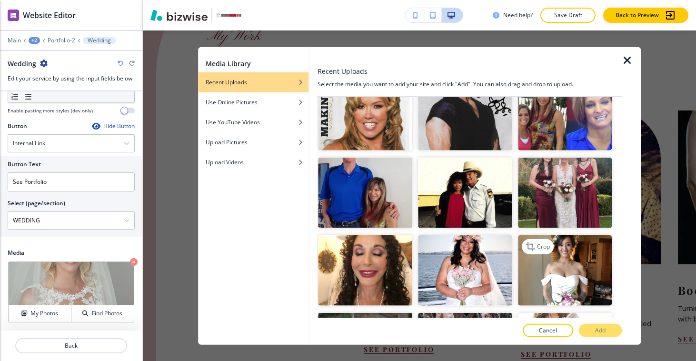
click at [588, 235] on img "button" at bounding box center [565, 270] width 94 height 70
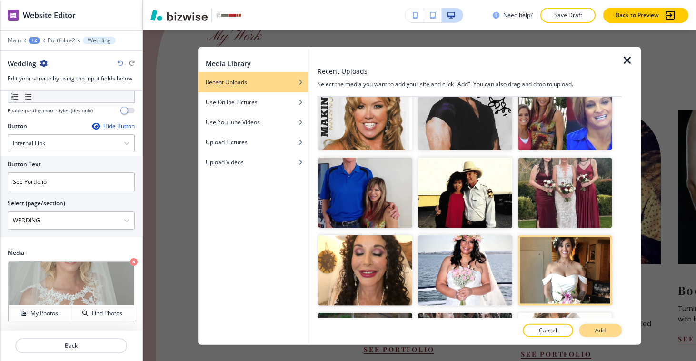
click at [587, 327] on button "Add" at bounding box center [600, 329] width 43 height 13
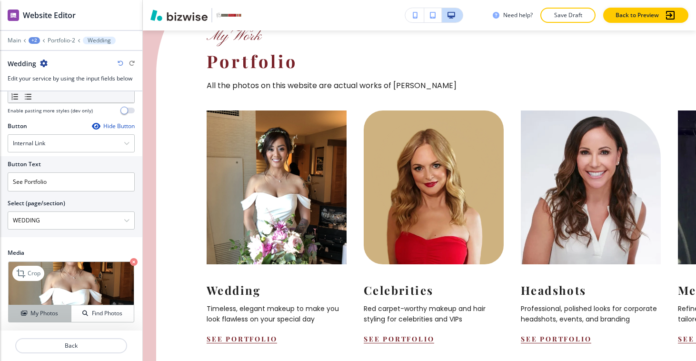
click at [50, 312] on h4 "My Photos" at bounding box center [44, 313] width 28 height 9
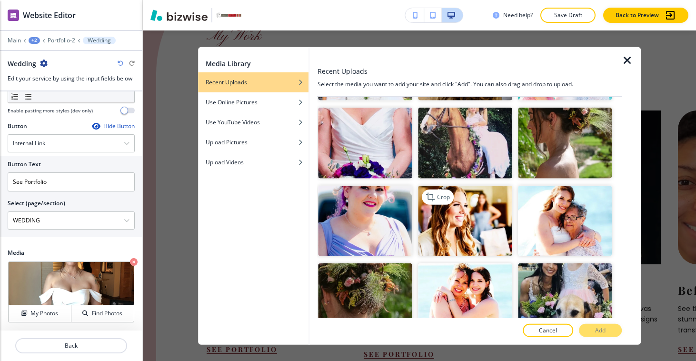
scroll to position [3660, 0]
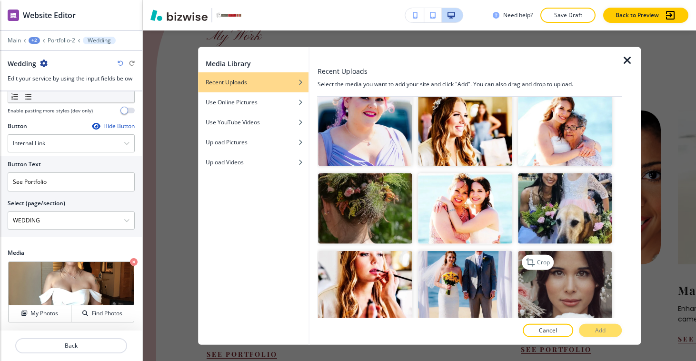
click at [560, 251] on img "button" at bounding box center [565, 286] width 94 height 70
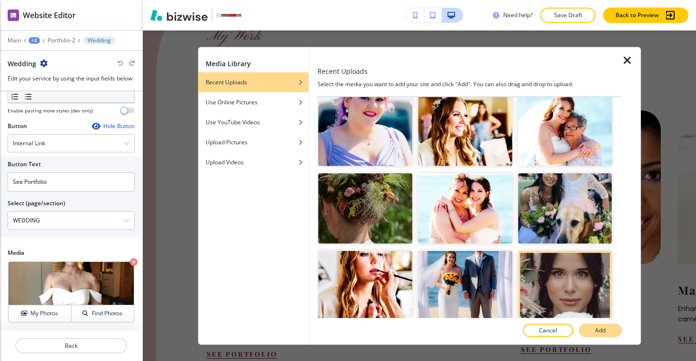
click at [591, 333] on button "Add" at bounding box center [600, 329] width 43 height 13
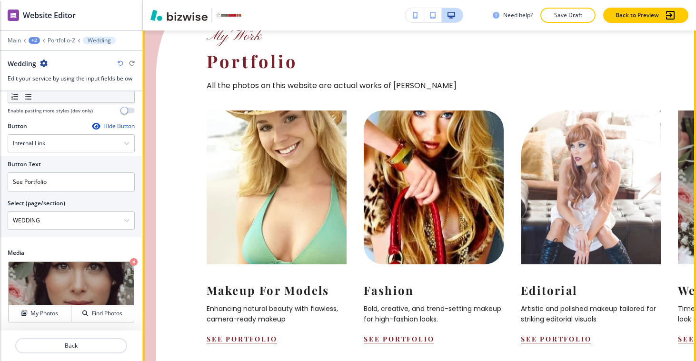
scroll to position [1029, 0]
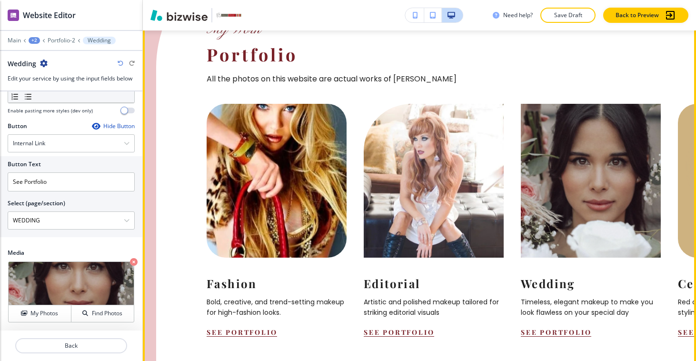
scroll to position [1022, 0]
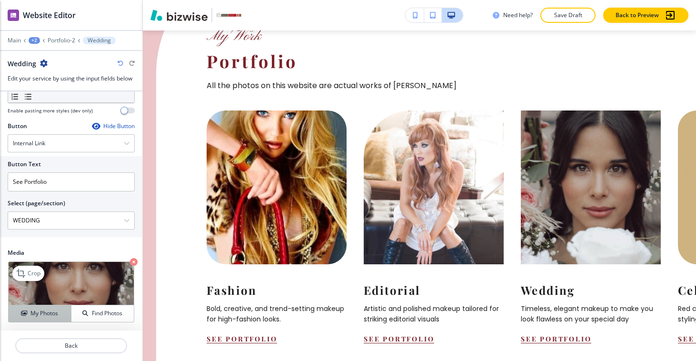
click at [41, 317] on h4 "My Photos" at bounding box center [44, 313] width 28 height 9
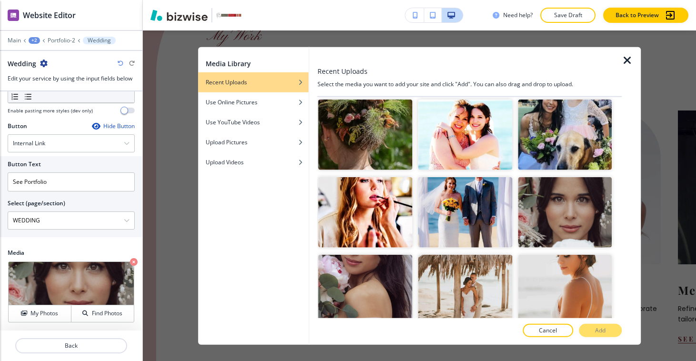
scroll to position [3694, 0]
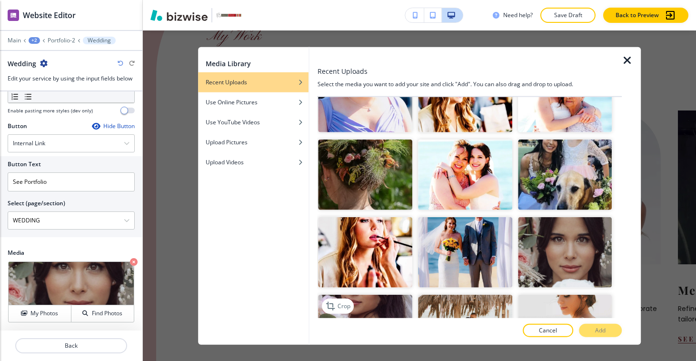
click at [363, 295] on img "button" at bounding box center [365, 330] width 94 height 70
click at [596, 328] on p "Add" at bounding box center [600, 330] width 10 height 9
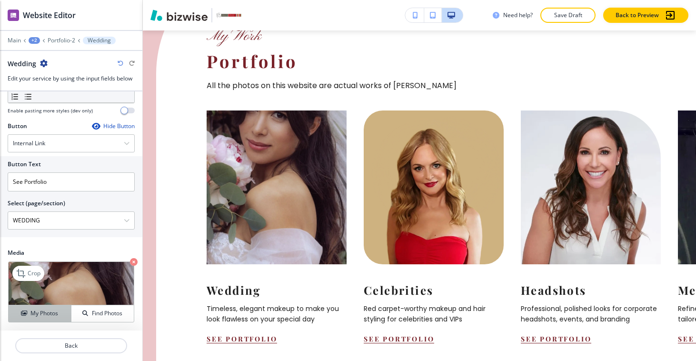
click at [27, 312] on div "My Photos" at bounding box center [40, 313] width 62 height 9
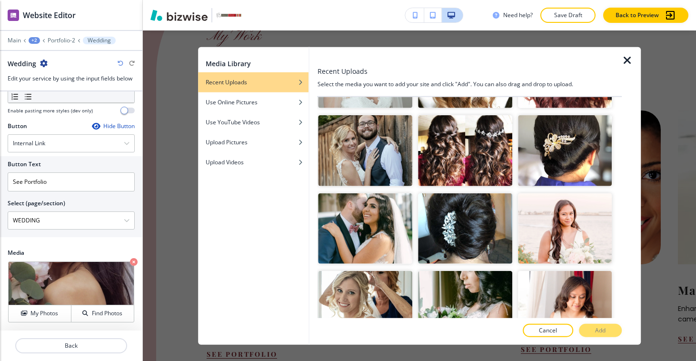
scroll to position [2784, 0]
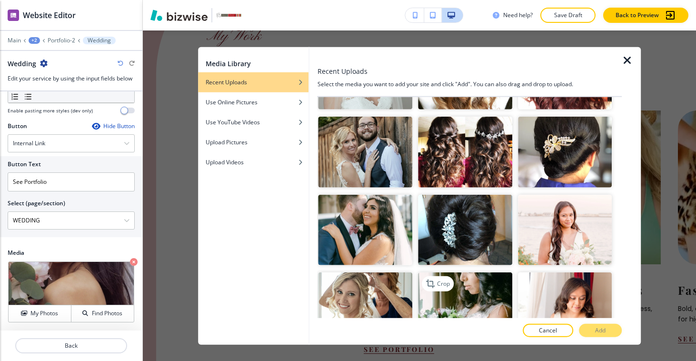
click at [478, 272] on img "button" at bounding box center [465, 307] width 94 height 70
click at [613, 332] on button "Add" at bounding box center [600, 329] width 43 height 13
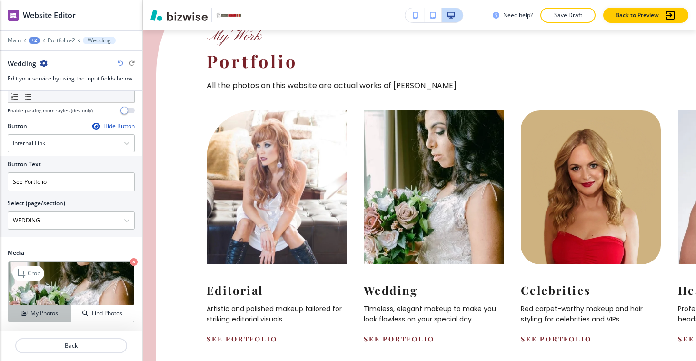
click at [54, 314] on h4 "My Photos" at bounding box center [44, 313] width 28 height 9
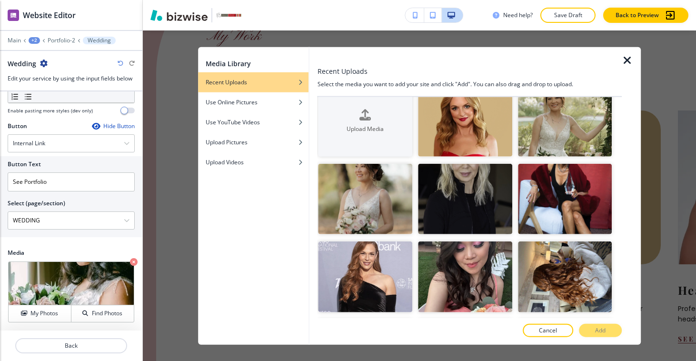
scroll to position [5, 0]
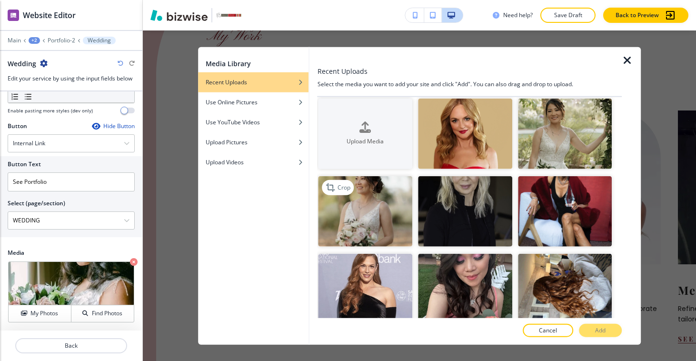
click at [344, 215] on img "button" at bounding box center [365, 211] width 94 height 70
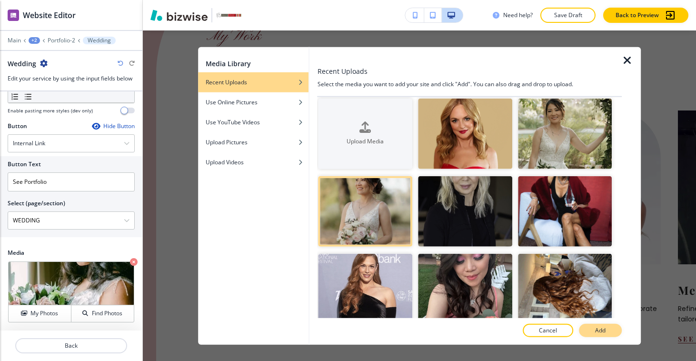
click at [601, 325] on button "Add" at bounding box center [600, 329] width 43 height 13
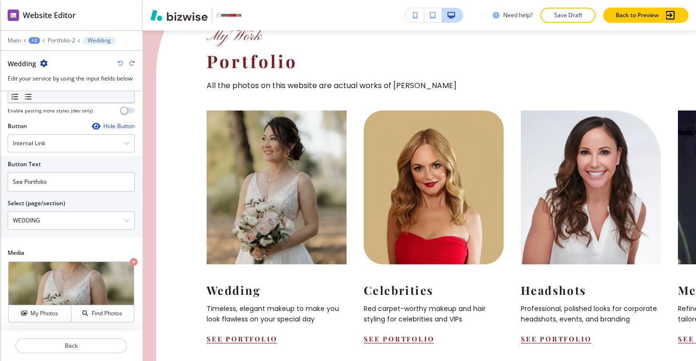
click at [29, 322] on div "Crop My Photos Find Photos" at bounding box center [71, 292] width 127 height 62
click at [30, 317] on h4 "My Photos" at bounding box center [44, 313] width 28 height 9
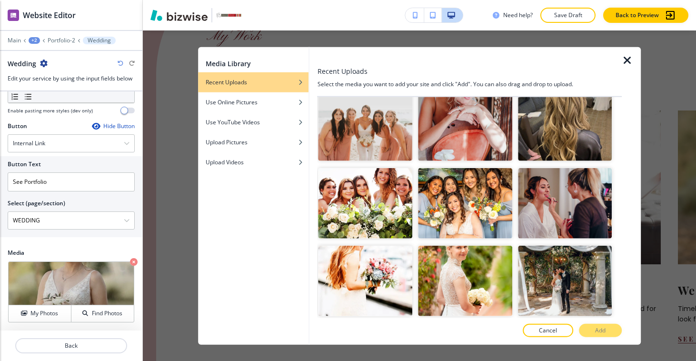
scroll to position [4037, 0]
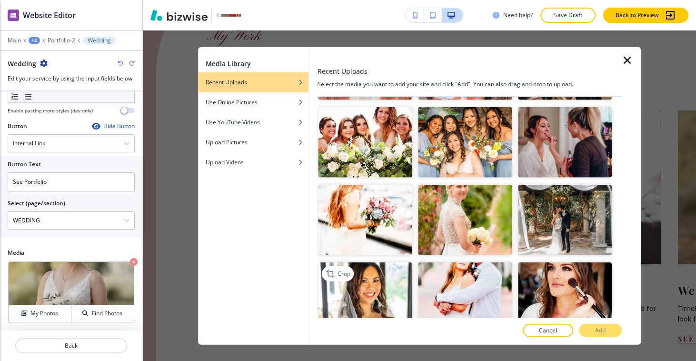
click at [386, 262] on img "button" at bounding box center [365, 297] width 94 height 70
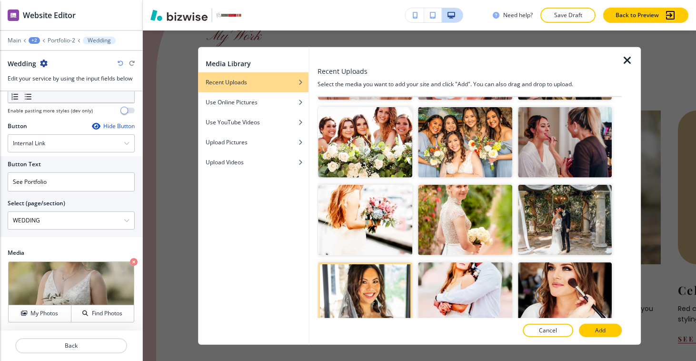
click at [596, 322] on div at bounding box center [470, 321] width 304 height 6
click at [601, 329] on p "Add" at bounding box center [600, 330] width 10 height 9
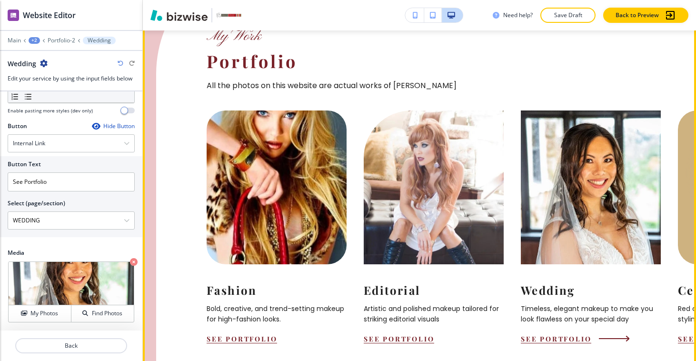
click at [583, 334] on button "See Portfolio" at bounding box center [556, 338] width 70 height 9
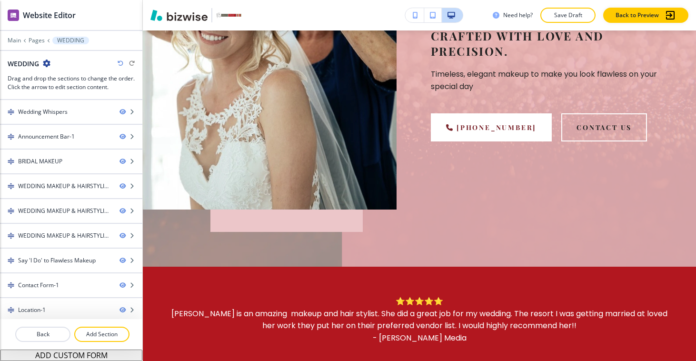
scroll to position [104, 0]
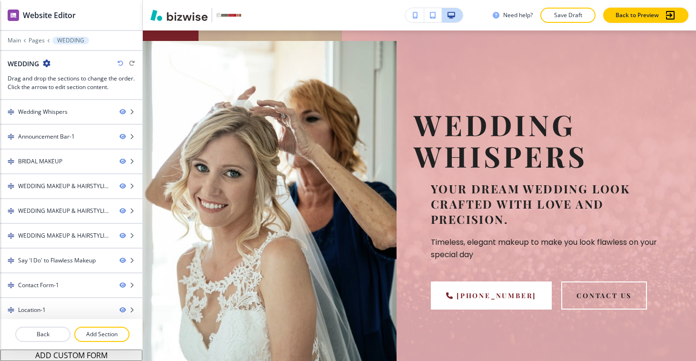
click at [246, 170] on img at bounding box center [270, 209] width 254 height 337
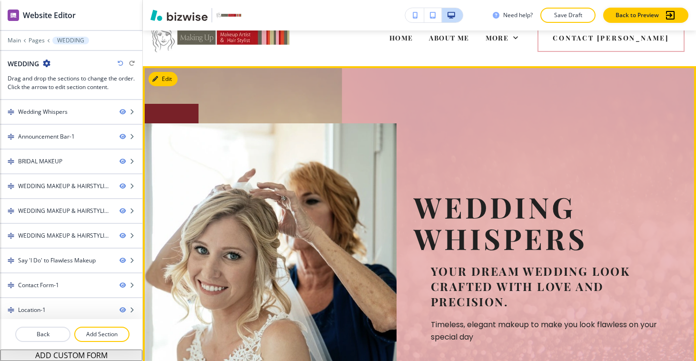
click at [163, 75] on button "Edit" at bounding box center [163, 79] width 29 height 14
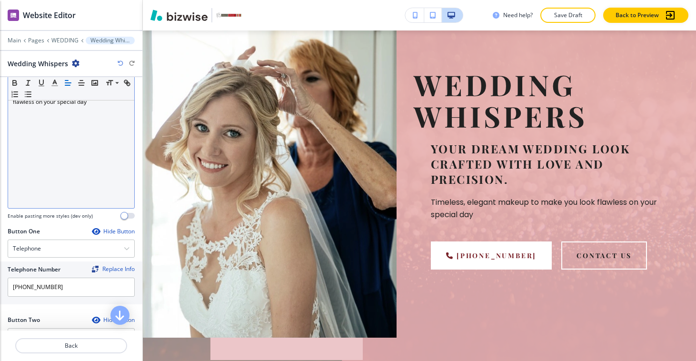
scroll to position [391, 0]
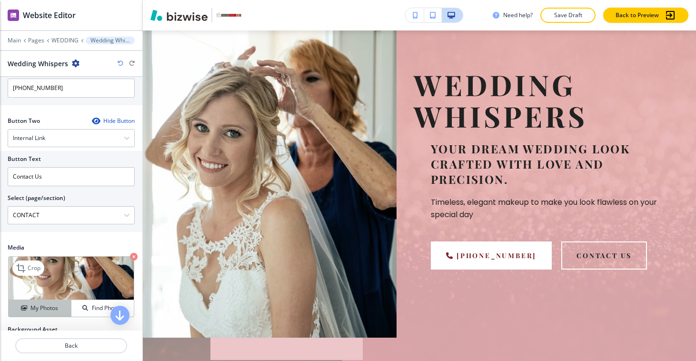
click at [52, 307] on h4 "My Photos" at bounding box center [44, 308] width 28 height 9
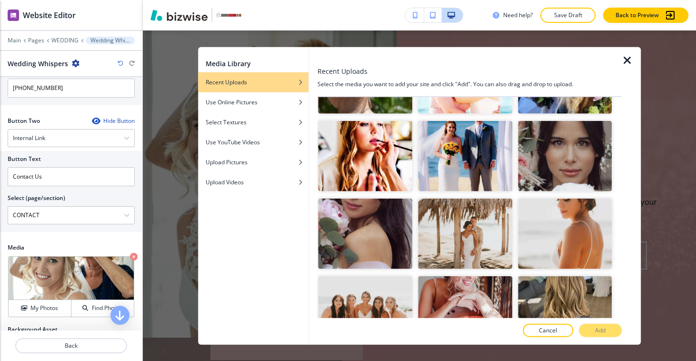
scroll to position [3837, 0]
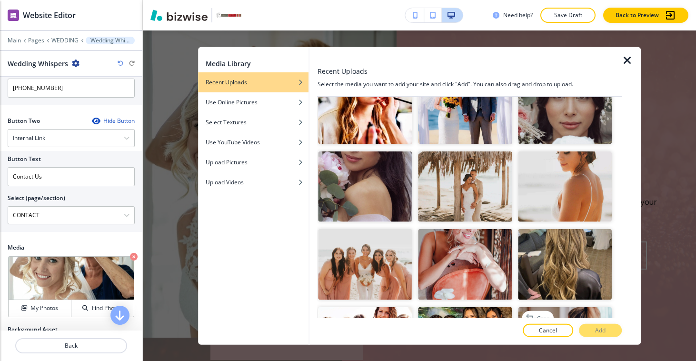
click at [585, 307] on img "button" at bounding box center [565, 342] width 94 height 70
click at [613, 332] on button "Add" at bounding box center [600, 329] width 43 height 13
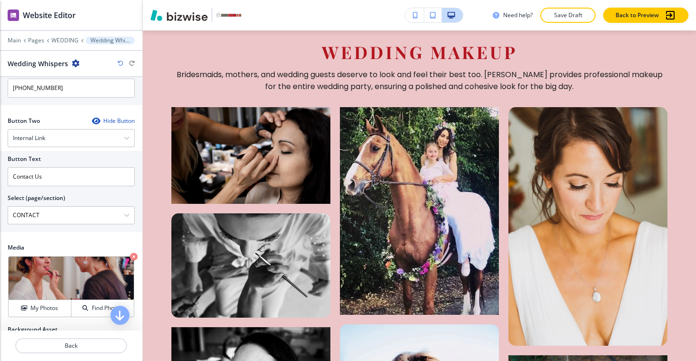
scroll to position [2771, 0]
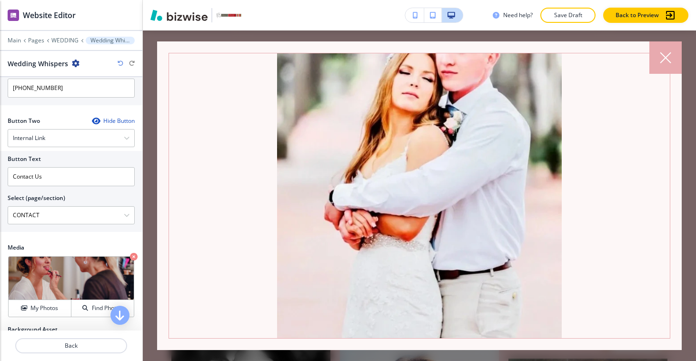
click at [675, 56] on div at bounding box center [665, 57] width 32 height 32
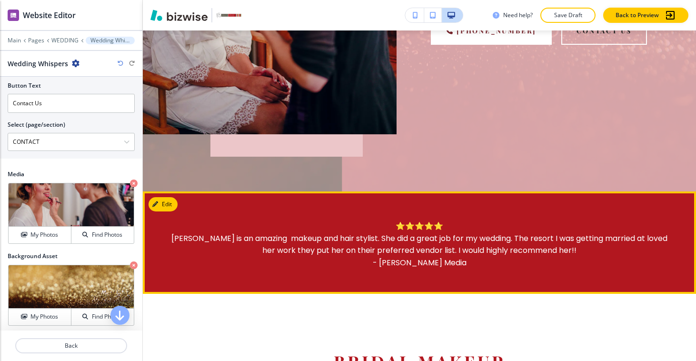
scroll to position [466, 0]
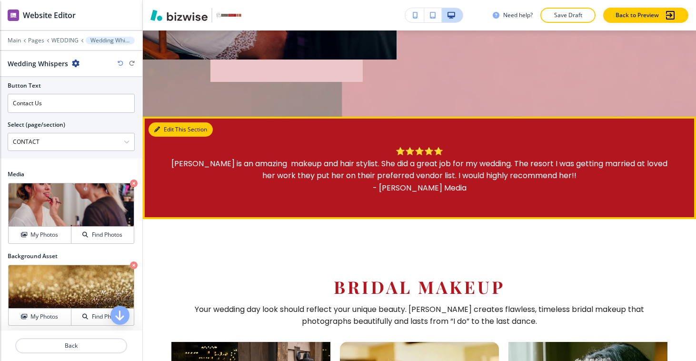
click at [161, 122] on button "Edit This Section" at bounding box center [181, 129] width 64 height 14
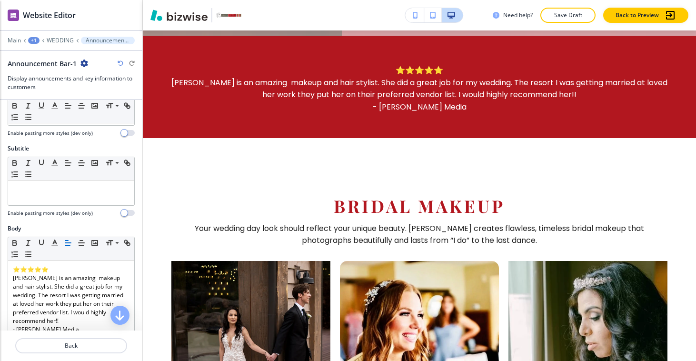
scroll to position [0, 0]
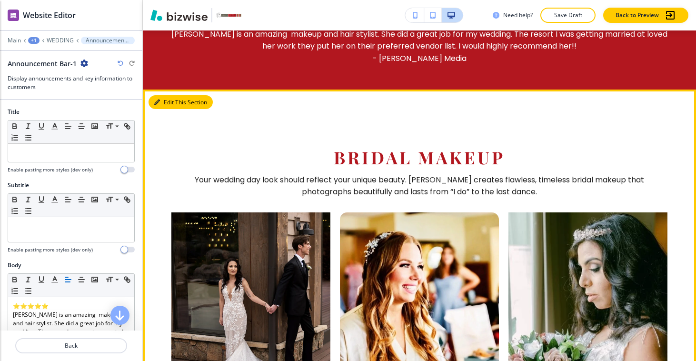
click at [160, 96] on button "Edit This Section" at bounding box center [181, 102] width 64 height 14
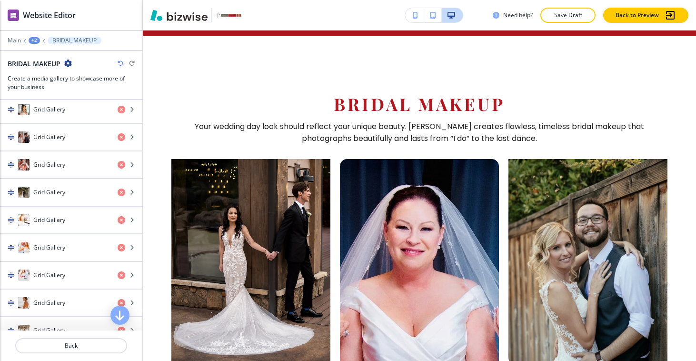
scroll to position [537, 0]
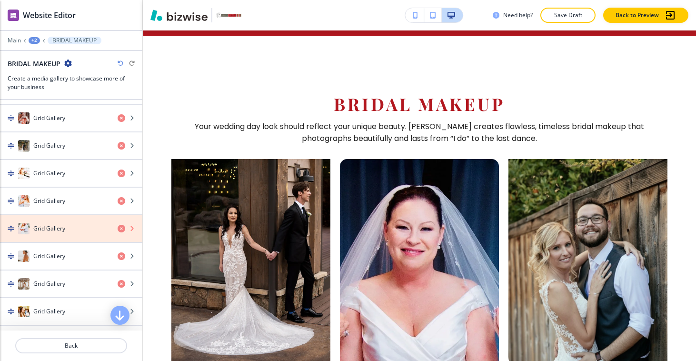
click at [118, 228] on icon "button" at bounding box center [122, 229] width 8 height 8
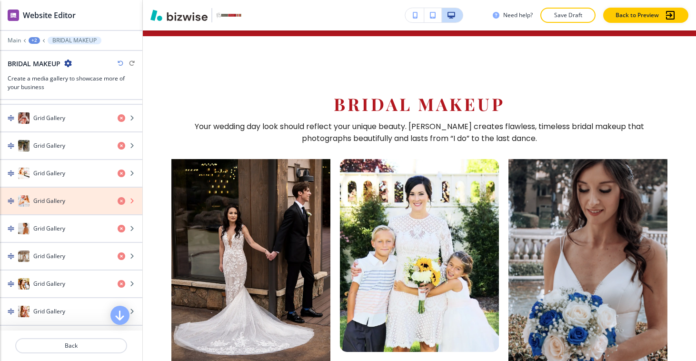
click at [118, 202] on icon "button" at bounding box center [122, 201] width 8 height 8
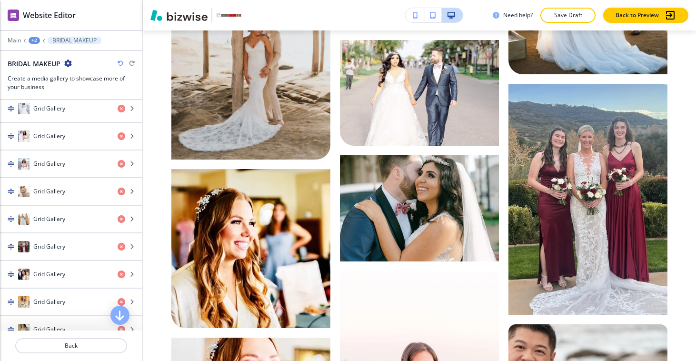
scroll to position [1464, 0]
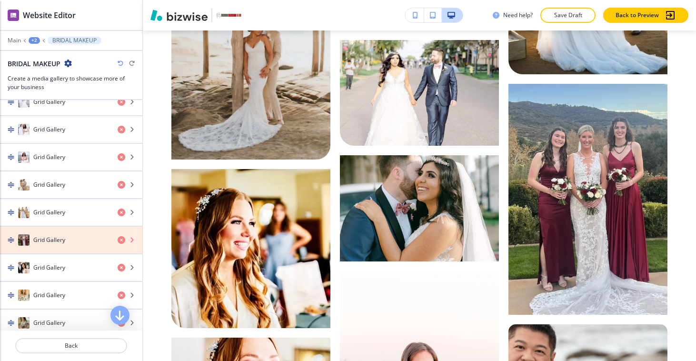
click at [118, 242] on icon "button" at bounding box center [122, 240] width 8 height 8
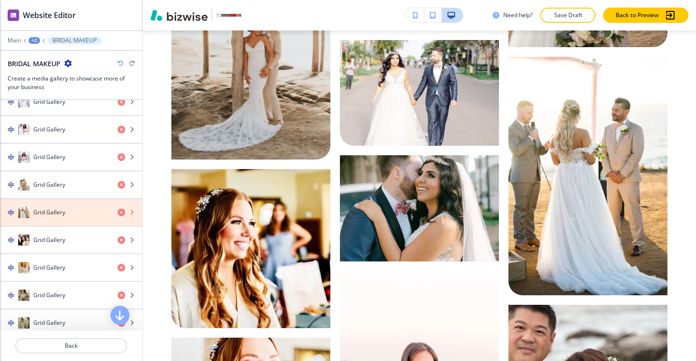
click at [118, 214] on icon "button" at bounding box center [122, 213] width 8 height 8
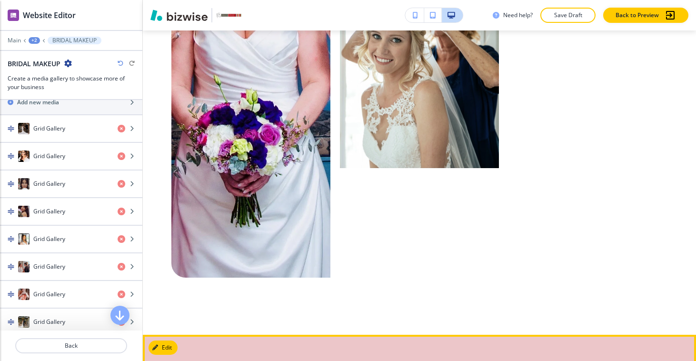
scroll to position [4344, 0]
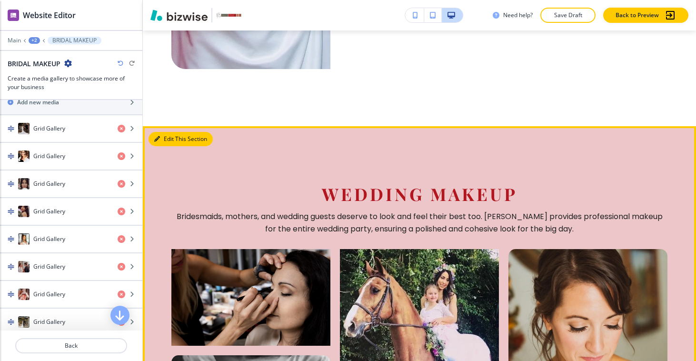
click at [164, 132] on button "Edit This Section" at bounding box center [181, 139] width 64 height 14
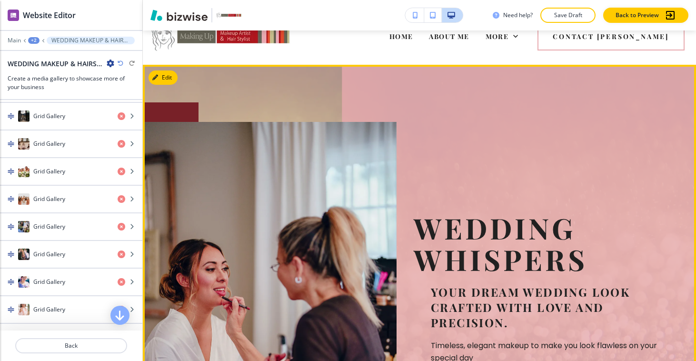
scroll to position [0, 0]
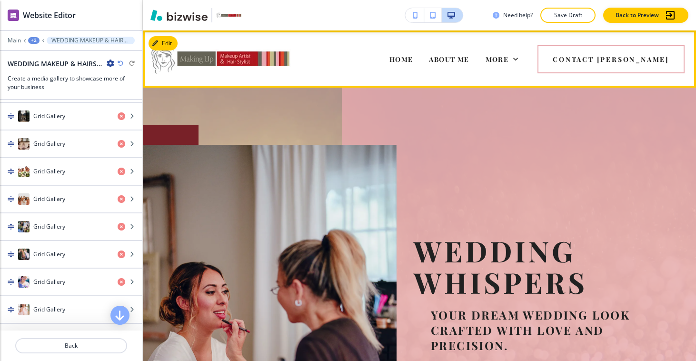
click at [217, 60] on img at bounding box center [220, 59] width 143 height 40
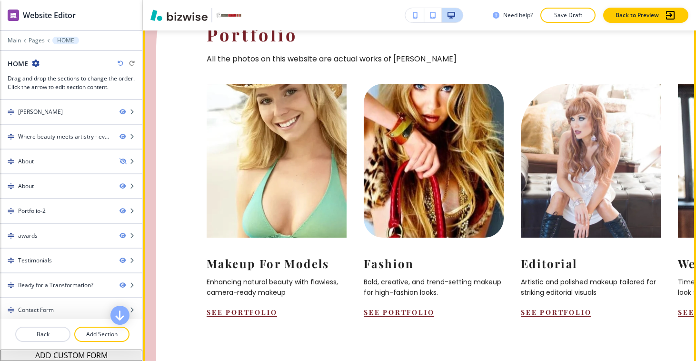
scroll to position [1101, 0]
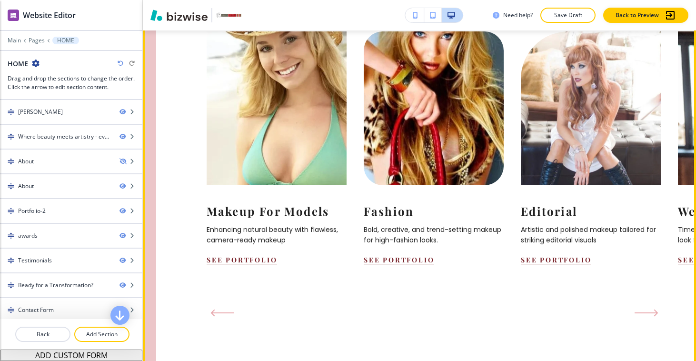
click at [637, 309] on icon "Next Slide" at bounding box center [647, 313] width 24 height 8
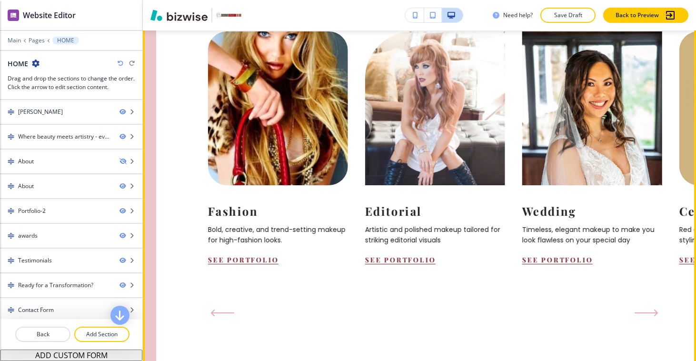
click at [637, 309] on icon "Next Slide" at bounding box center [647, 313] width 24 height 8
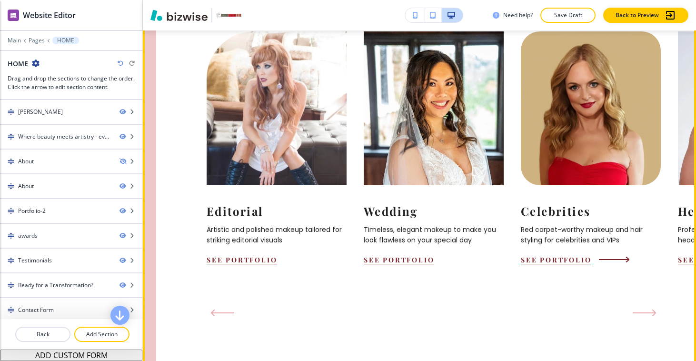
click at [554, 255] on button "See Portfolio" at bounding box center [556, 259] width 70 height 9
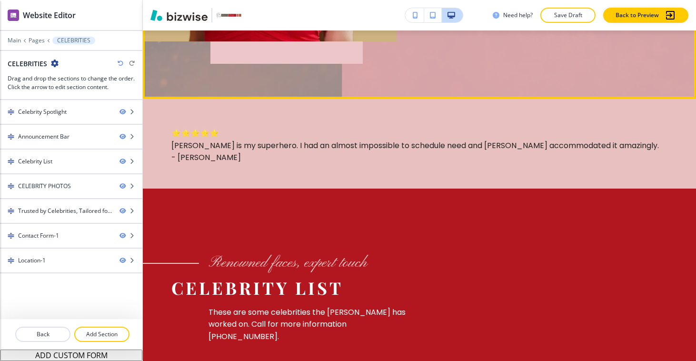
scroll to position [0, 0]
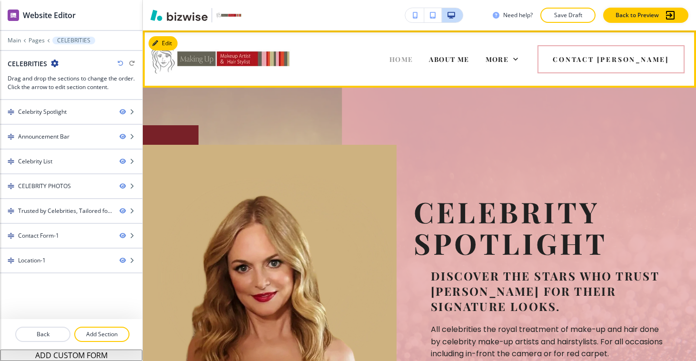
click at [413, 57] on span "HOME" at bounding box center [401, 59] width 24 height 9
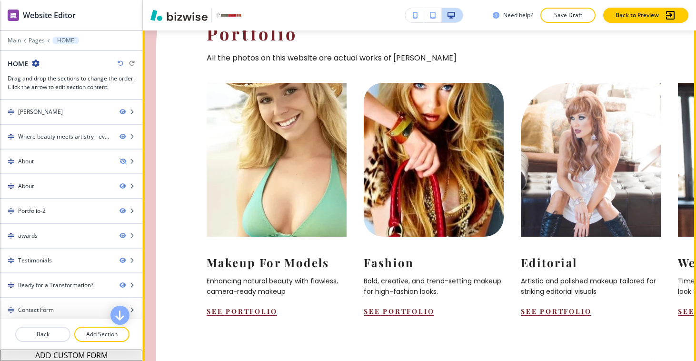
scroll to position [1056, 0]
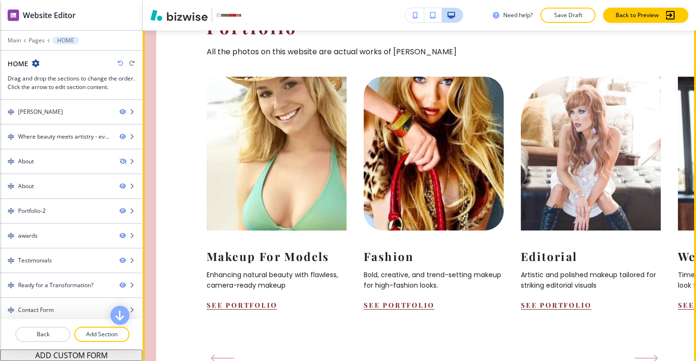
click at [641, 354] on icon "Next Slide" at bounding box center [647, 358] width 24 height 8
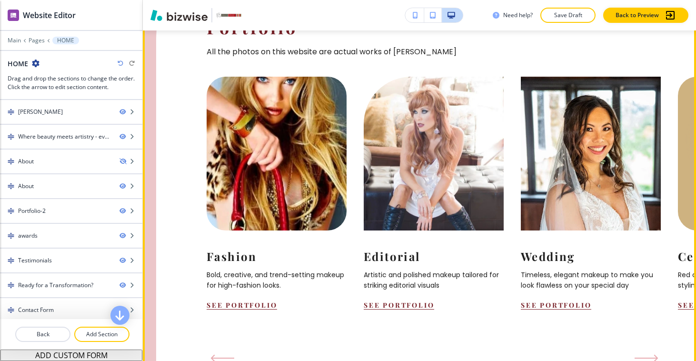
click at [641, 354] on icon "Next Slide" at bounding box center [647, 358] width 24 height 8
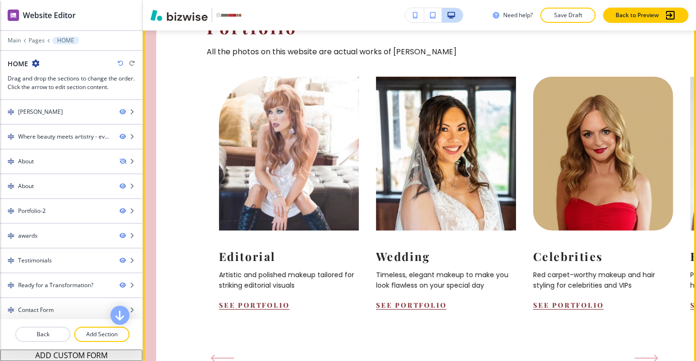
click at [641, 354] on icon "Next Slide" at bounding box center [647, 358] width 24 height 8
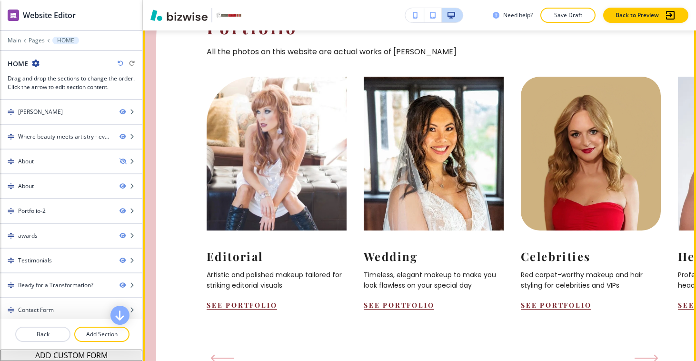
click at [641, 354] on icon "Next Slide" at bounding box center [647, 358] width 24 height 8
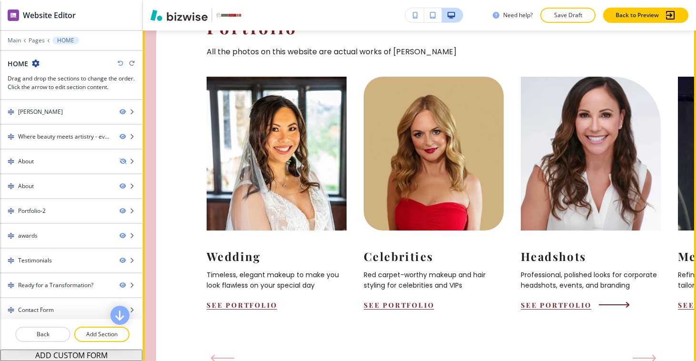
click at [548, 300] on button "See Portfolio" at bounding box center [556, 304] width 70 height 9
click at [571, 269] on p "Professional, polished looks for corporate headshots, events, and branding" at bounding box center [591, 279] width 140 height 21
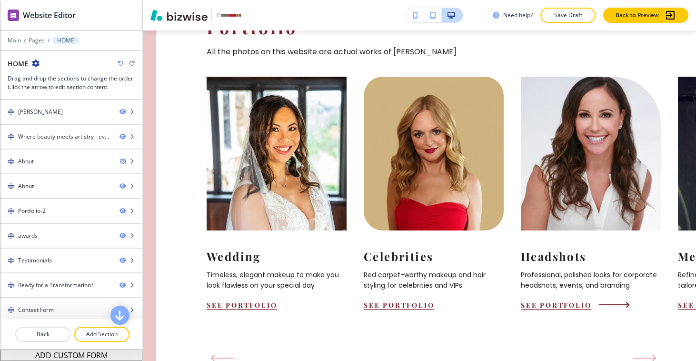
click at [573, 263] on div "Headshots Professional, polished looks for corporate headshots, events, and bra…" at bounding box center [591, 269] width 140 height 79
click at [574, 300] on button "See Portfolio" at bounding box center [556, 304] width 70 height 9
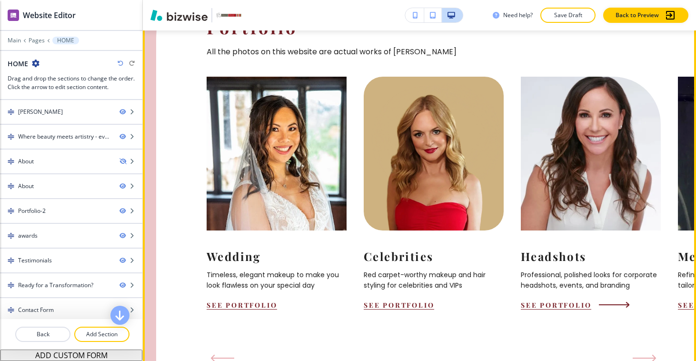
click at [574, 300] on button "See Portfolio" at bounding box center [556, 304] width 70 height 9
click at [559, 149] on img at bounding box center [591, 153] width 154 height 169
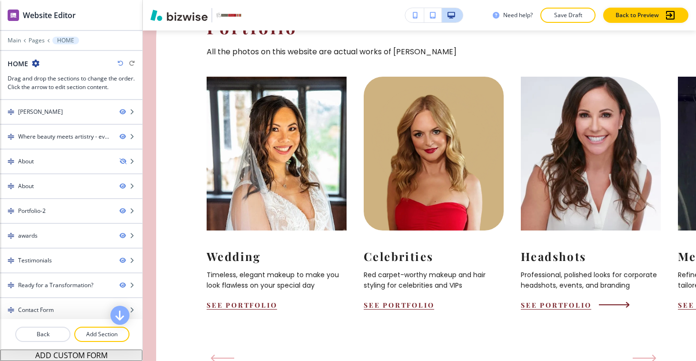
click at [559, 149] on img at bounding box center [591, 153] width 154 height 169
click at [584, 257] on div "Headshots Professional, polished looks for corporate headshots, events, and bra…" at bounding box center [591, 269] width 140 height 79
click at [582, 262] on div "Headshots Professional, polished looks for corporate headshots, events, and bra…" at bounding box center [591, 269] width 140 height 79
click at [582, 264] on div "Headshots Professional, polished looks for corporate headshots, events, and bra…" at bounding box center [591, 269] width 140 height 79
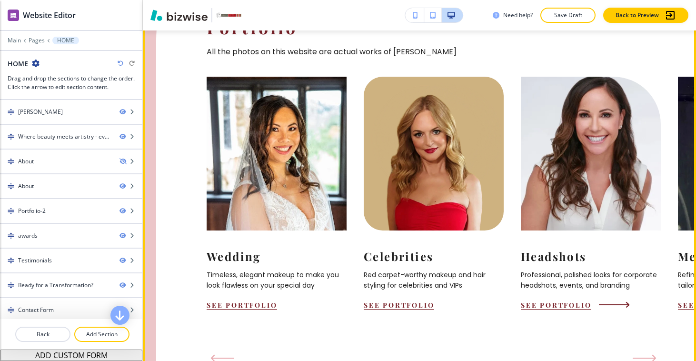
click at [581, 300] on button "See Portfolio" at bounding box center [556, 304] width 70 height 9
click at [579, 300] on button "See Portfolio" at bounding box center [556, 304] width 70 height 9
click at [562, 300] on button "See Portfolio" at bounding box center [556, 304] width 70 height 9
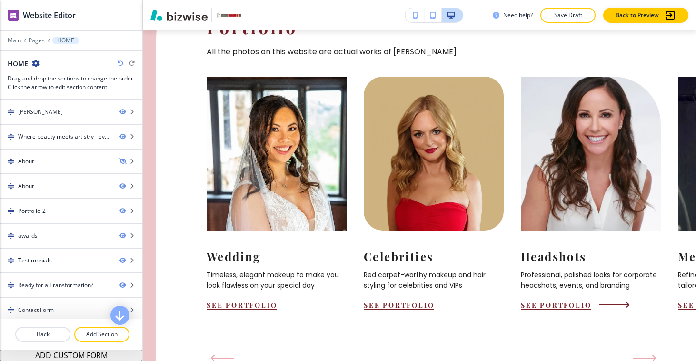
click at [605, 304] on span at bounding box center [614, 304] width 30 height 1
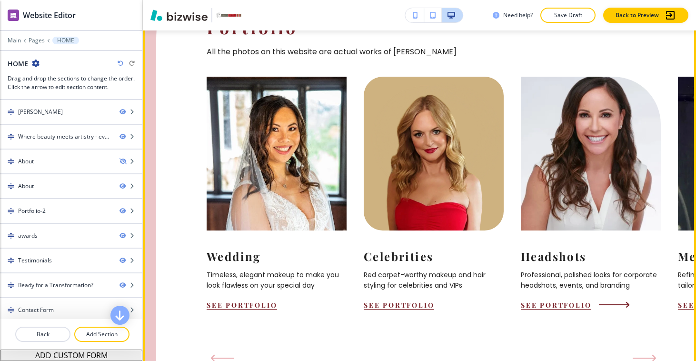
click at [542, 300] on button "See Portfolio" at bounding box center [556, 304] width 70 height 9
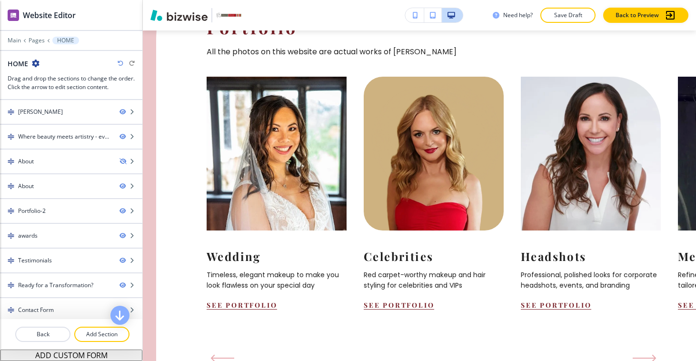
click at [29, 63] on div "HOME" at bounding box center [24, 64] width 32 height 10
click at [20, 63] on h2 "HOME" at bounding box center [18, 64] width 20 height 10
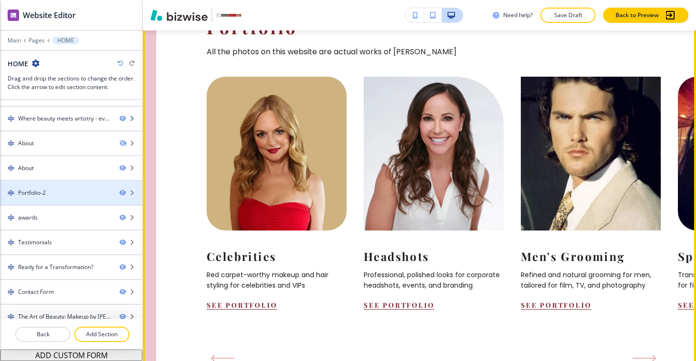
scroll to position [0, 0]
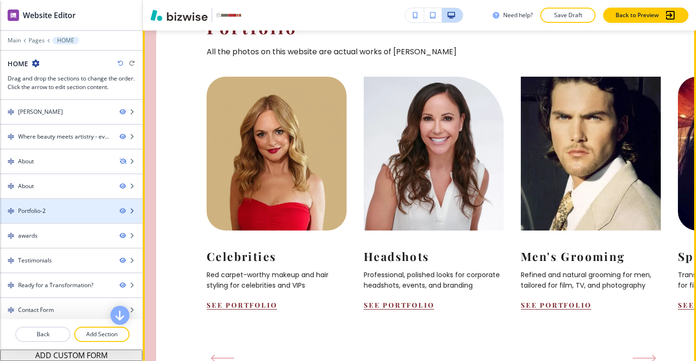
click at [61, 215] on div "Portfolio-2" at bounding box center [71, 211] width 142 height 24
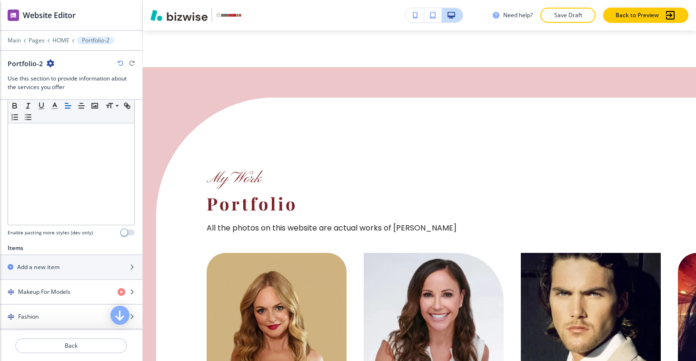
scroll to position [366, 0]
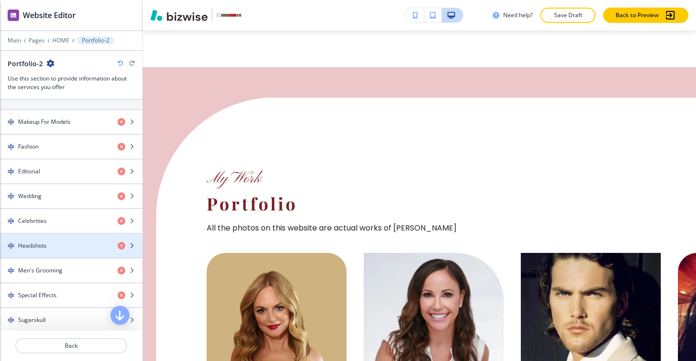
click at [35, 242] on h4 "Headshots" at bounding box center [32, 245] width 29 height 9
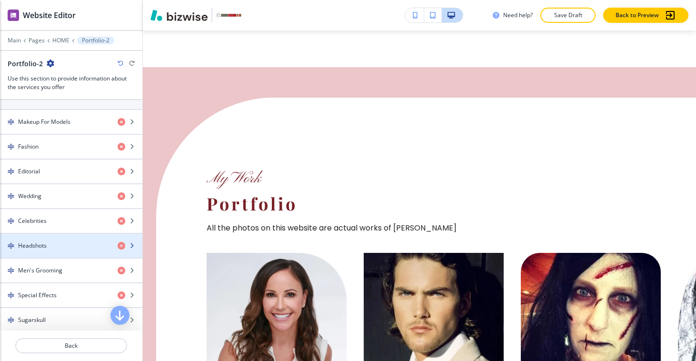
click at [129, 247] on icon "button" at bounding box center [132, 246] width 6 height 6
click at [129, 246] on icon "button" at bounding box center [132, 246] width 6 height 6
click at [129, 245] on icon "button" at bounding box center [132, 246] width 6 height 6
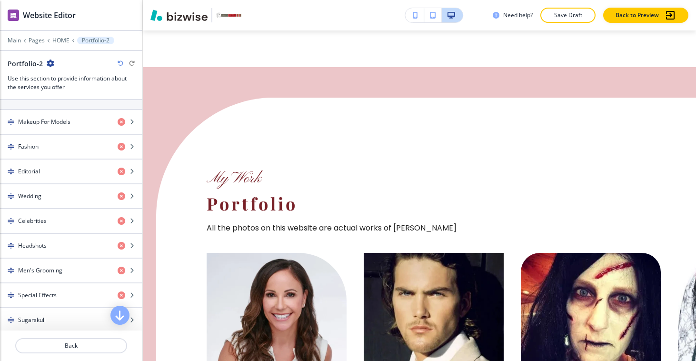
click at [11, 245] on img "button" at bounding box center [11, 245] width 7 height 7
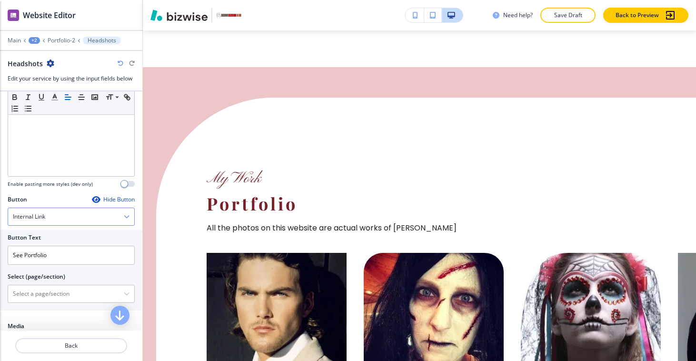
scroll to position [209, 0]
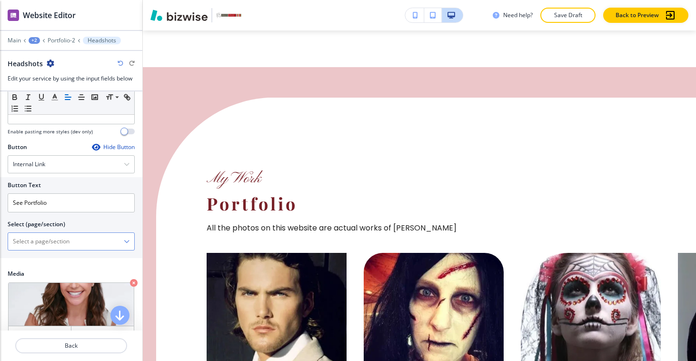
click at [96, 236] on \(page\/section\) "Manual Input" at bounding box center [66, 241] width 116 height 16
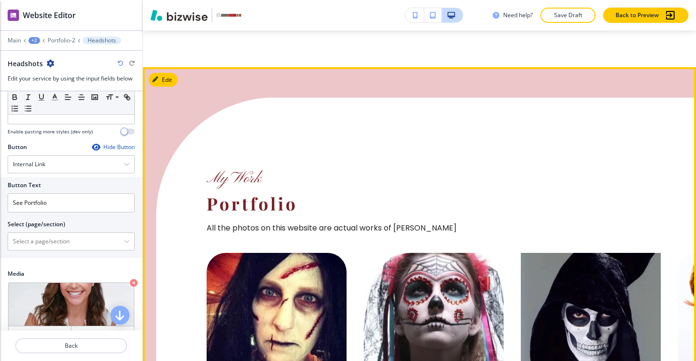
click at [146, 189] on div "My Work Portfolio All the photos on this website are actual works of [PERSON_NA…" at bounding box center [419, 345] width 553 height 556
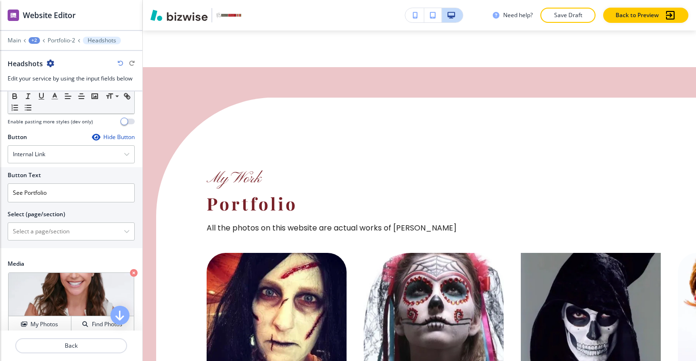
scroll to position [214, 0]
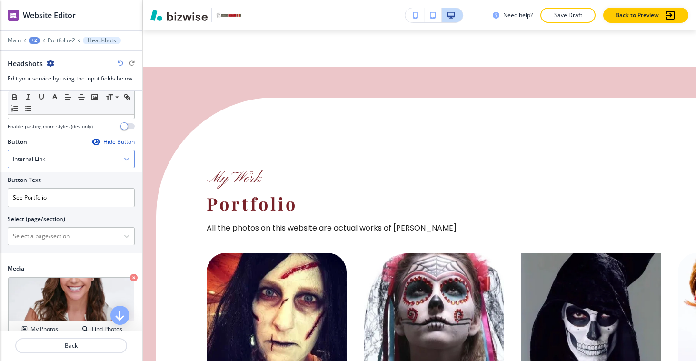
click at [67, 161] on div "Internal Link" at bounding box center [71, 158] width 126 height 17
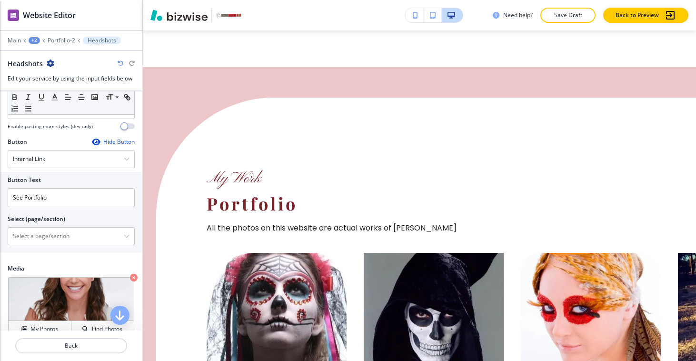
click at [142, 153] on div "Website Editor Main +2 Portfolio-2 Headshots Headshots Edit your service by usi…" at bounding box center [71, 180] width 143 height 361
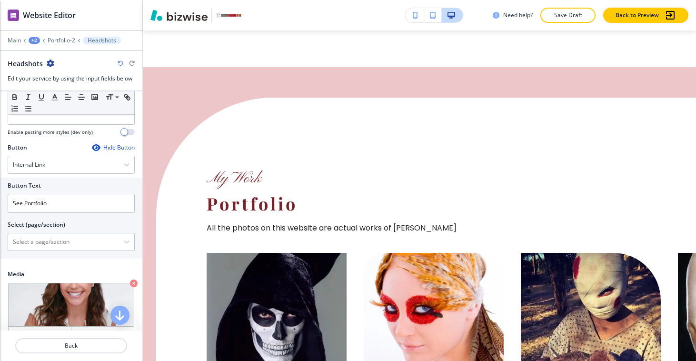
scroll to position [229, 0]
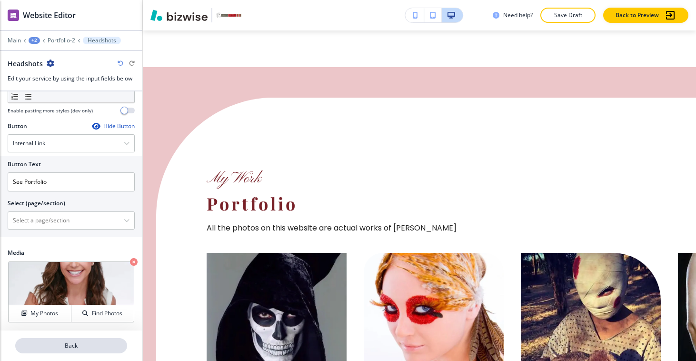
click at [105, 341] on button "Back" at bounding box center [71, 345] width 112 height 15
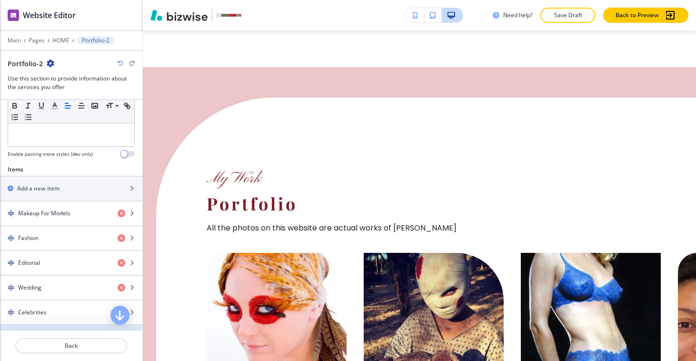
scroll to position [459, 0]
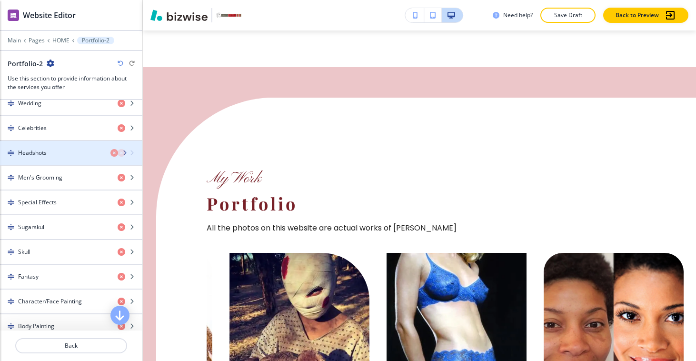
click at [127, 153] on div "button" at bounding box center [130, 153] width 25 height 8
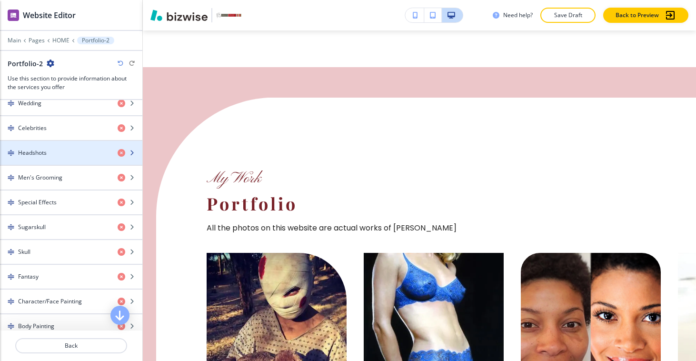
click at [129, 153] on icon "button" at bounding box center [132, 153] width 6 height 6
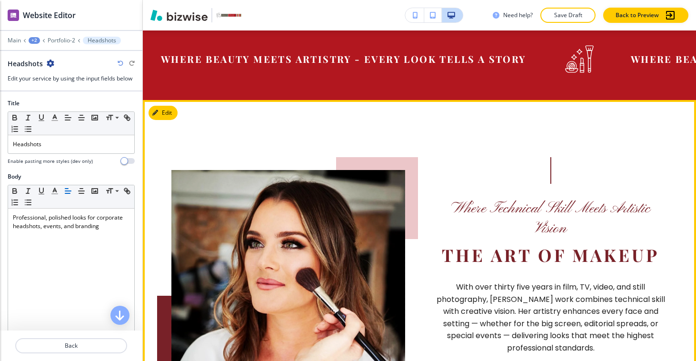
scroll to position [0, 0]
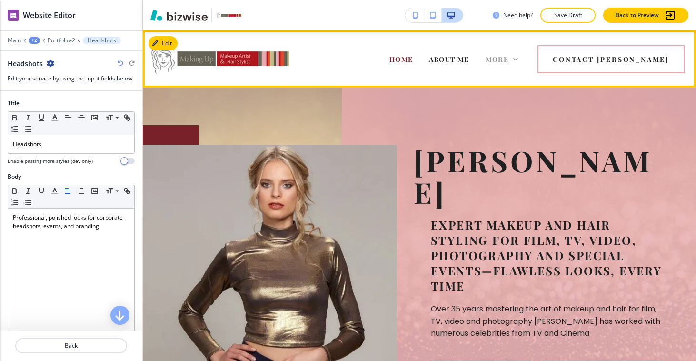
click at [509, 55] on span "More" at bounding box center [497, 59] width 23 height 9
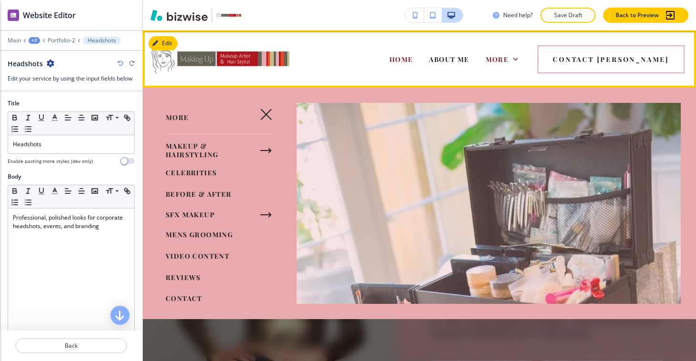
click at [338, 60] on div "HOME ABOUT ME MAKEUP & HAIRSTYLING CELEBRITIES BEFORE & AFTER SFX MAKEUP MENS G…" at bounding box center [394, 59] width 166 height 38
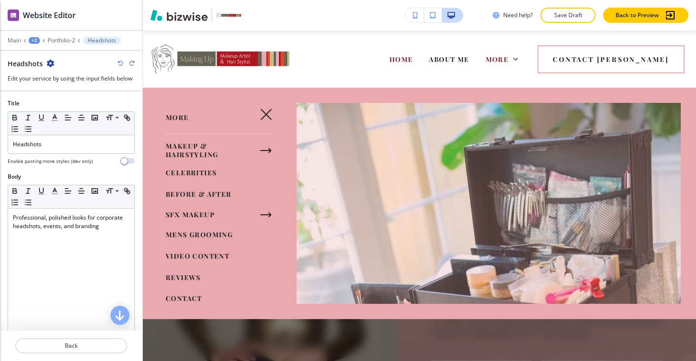
click at [257, 120] on button "button" at bounding box center [266, 114] width 23 height 23
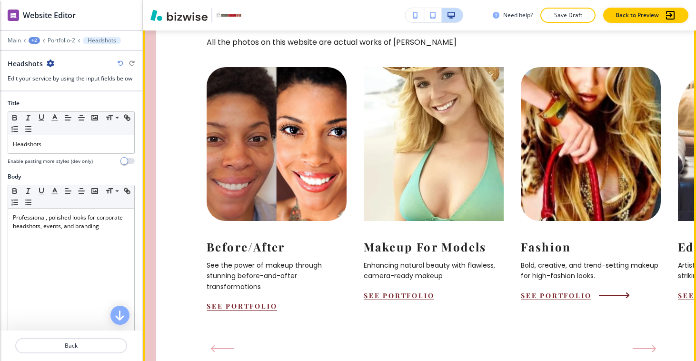
scroll to position [1061, 0]
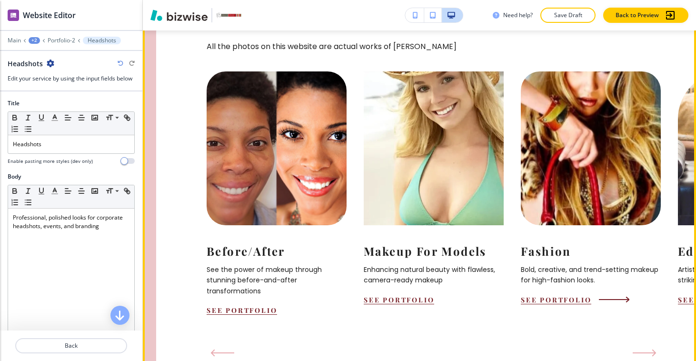
click at [572, 295] on button "See Portfolio" at bounding box center [556, 299] width 70 height 9
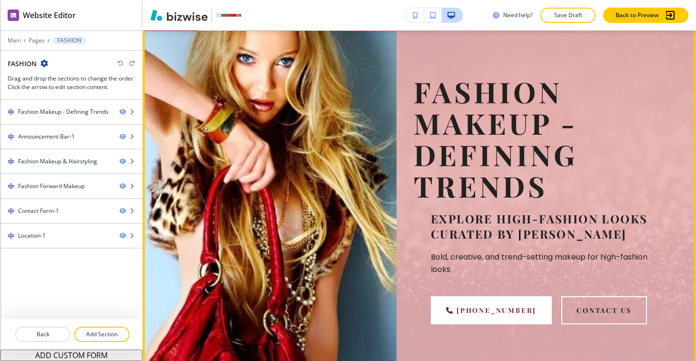
scroll to position [0, 0]
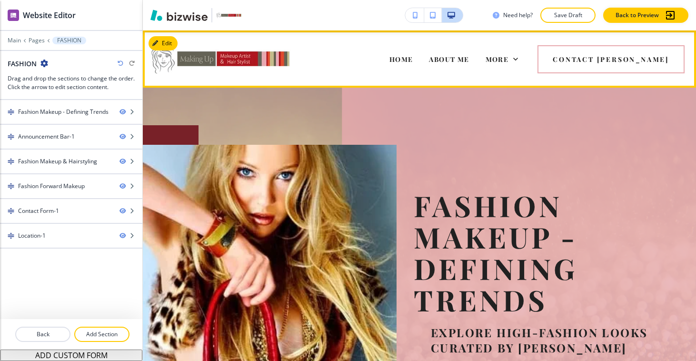
click at [164, 68] on img at bounding box center [220, 59] width 143 height 40
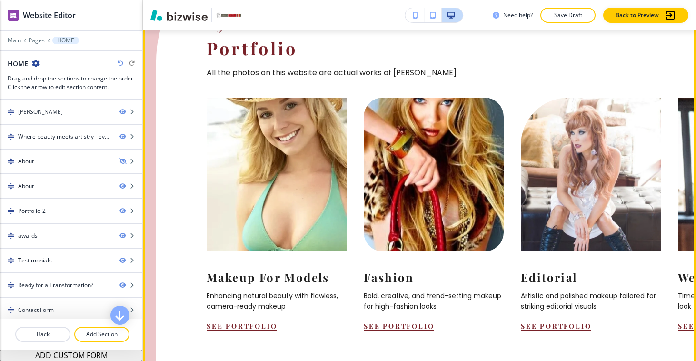
scroll to position [1042, 0]
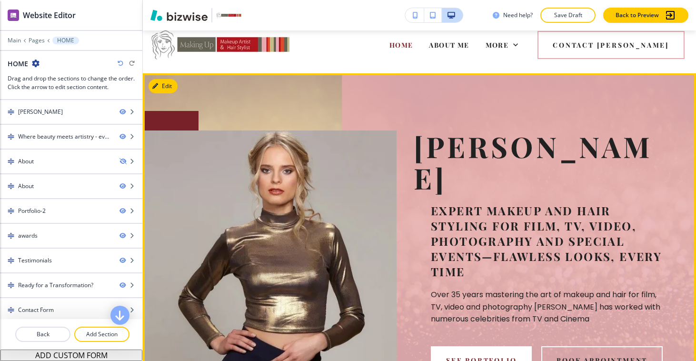
scroll to position [0, 0]
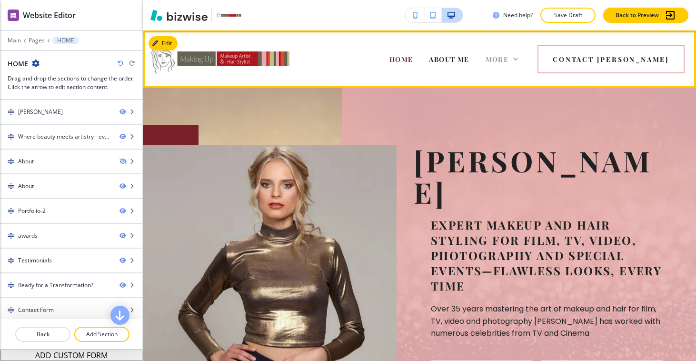
click at [509, 62] on span "More" at bounding box center [497, 59] width 23 height 9
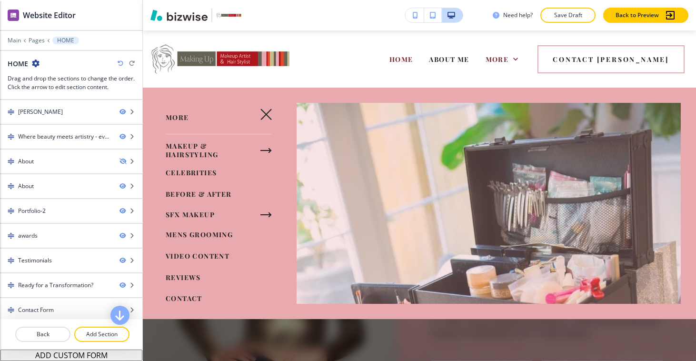
click at [260, 151] on icon "button" at bounding box center [265, 150] width 11 height 11
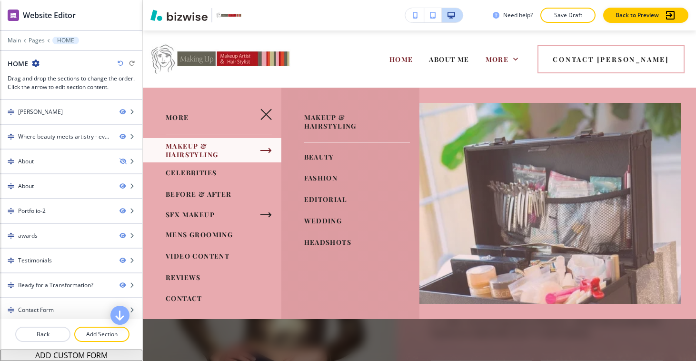
click at [319, 155] on span "BEAUTY" at bounding box center [319, 156] width 30 height 9
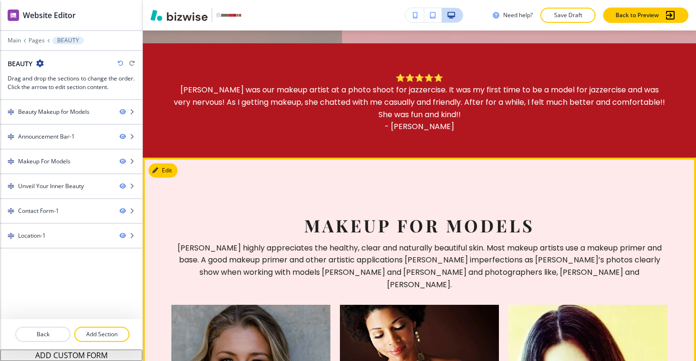
scroll to position [419, 0]
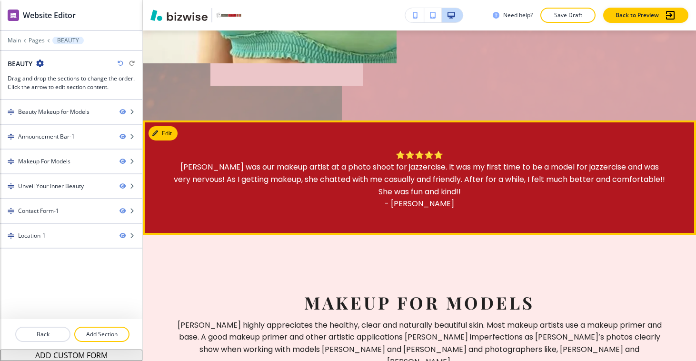
click at [381, 177] on p "[PERSON_NAME] was our makeup artist at a photo shoot for jazzercise. It was my …" at bounding box center [419, 179] width 496 height 37
click at [161, 130] on button "Edit This Section" at bounding box center [181, 133] width 64 height 14
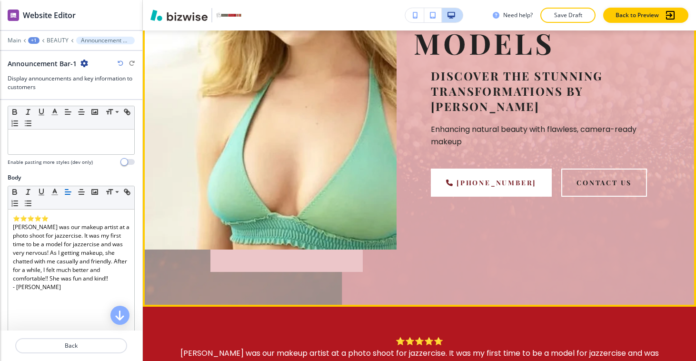
scroll to position [471, 0]
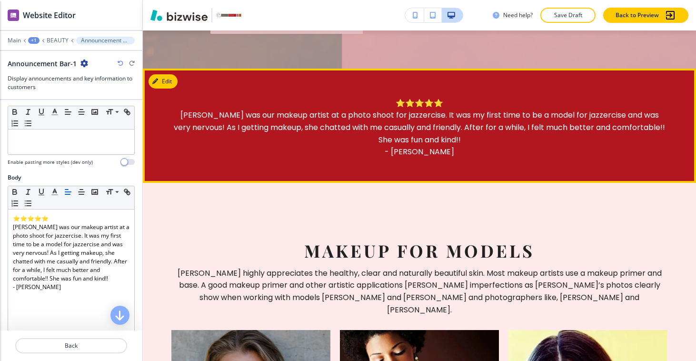
click at [322, 129] on p "[PERSON_NAME] was our makeup artist at a photo shoot for jazzercise. It was my …" at bounding box center [419, 127] width 496 height 37
click at [167, 79] on button "Edit This Section" at bounding box center [181, 81] width 64 height 14
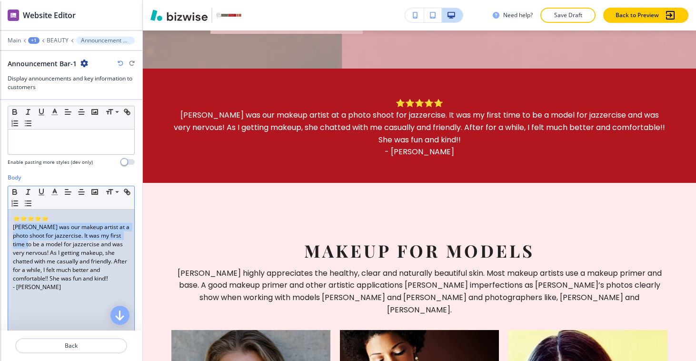
drag, startPoint x: 16, startPoint y: 228, endPoint x: 37, endPoint y: 247, distance: 27.7
click at [37, 247] on p "[PERSON_NAME] was our makeup artist at a photo shoot for jazzercise. It was my …" at bounding box center [71, 253] width 117 height 60
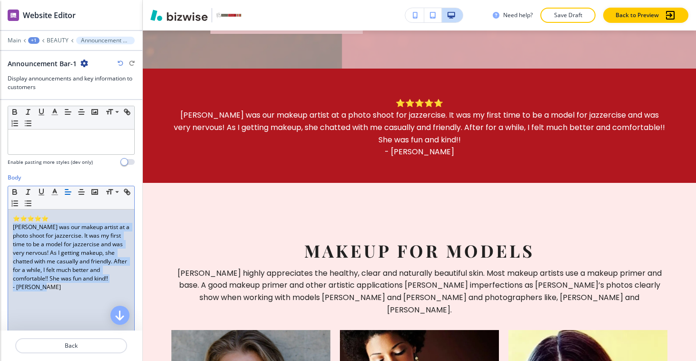
drag, startPoint x: 14, startPoint y: 229, endPoint x: 73, endPoint y: 295, distance: 88.7
click at [73, 295] on div "⭐⭐⭐⭐⭐ [PERSON_NAME] was our makeup artist at a photo shoot for jazzercise. It w…" at bounding box center [71, 271] width 126 height 124
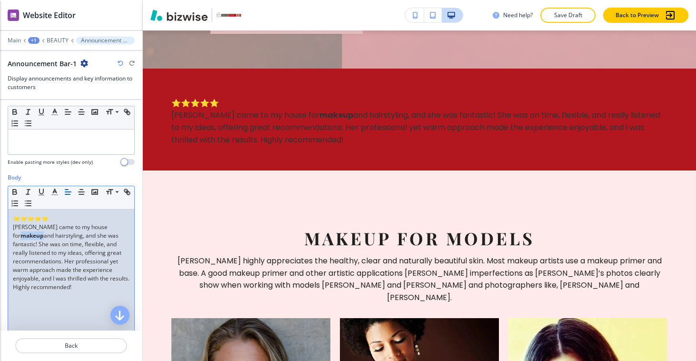
drag, startPoint x: 88, startPoint y: 225, endPoint x: 110, endPoint y: 224, distance: 21.9
click at [44, 231] on strong "makeup" at bounding box center [31, 235] width 23 height 8
click at [16, 190] on icon "button" at bounding box center [14, 190] width 3 height 2
click at [13, 230] on span "[PERSON_NAME] came to my house for makeup and hairstyling, and she was fantasti…" at bounding box center [72, 257] width 118 height 68
click at [82, 192] on line "button" at bounding box center [82, 192] width 6 height 0
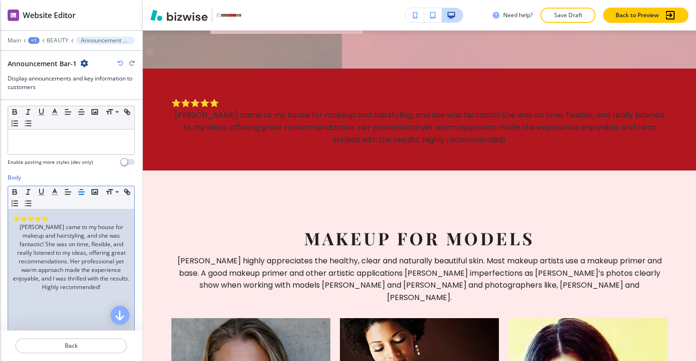
click at [39, 218] on p "⭐⭐⭐⭐⭐" at bounding box center [71, 218] width 117 height 9
click at [15, 216] on p "⭐⭐⭐⭐⭐" at bounding box center [71, 218] width 117 height 9
click at [79, 192] on line "button" at bounding box center [82, 192] width 6 height 0
click at [116, 283] on p "[PERSON_NAME] came to my house for makeup and hairstyling, and she was fantasti…" at bounding box center [71, 257] width 117 height 69
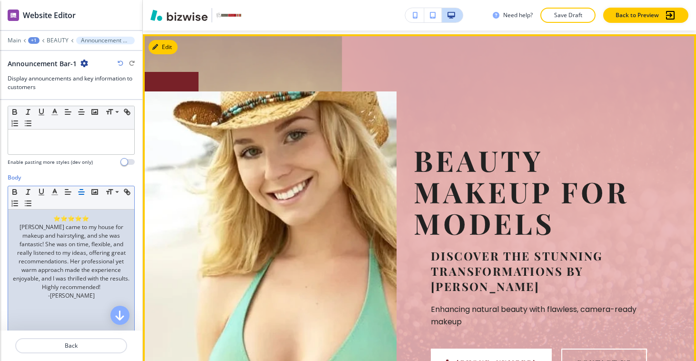
scroll to position [0, 0]
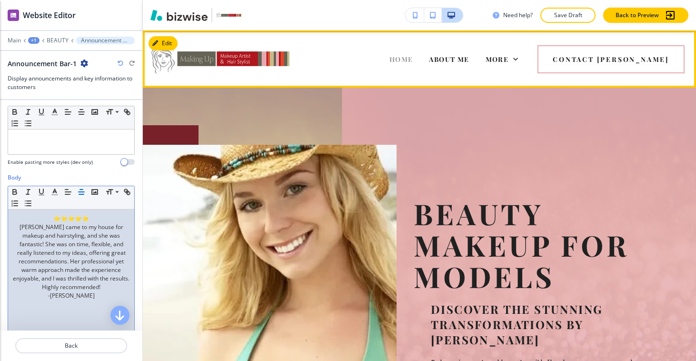
click at [413, 61] on span "HOME" at bounding box center [401, 59] width 24 height 9
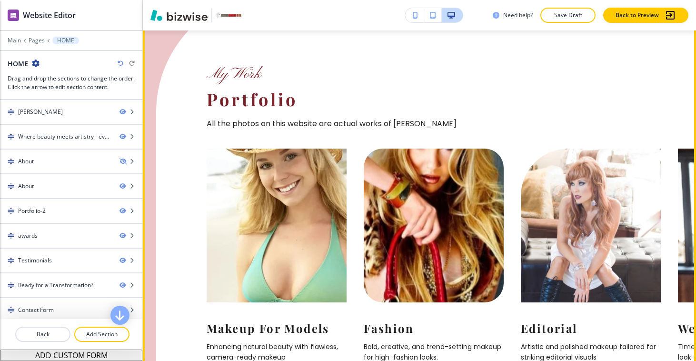
scroll to position [984, 0]
click at [407, 330] on div "Fashion Bold, creative, and trend-setting makeup for high-fashion looks. See Po…" at bounding box center [434, 341] width 140 height 79
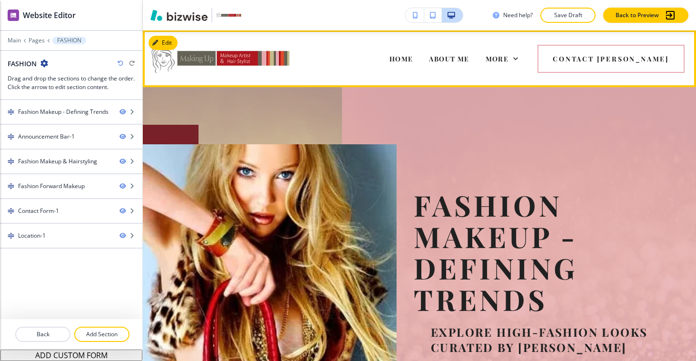
scroll to position [0, 0]
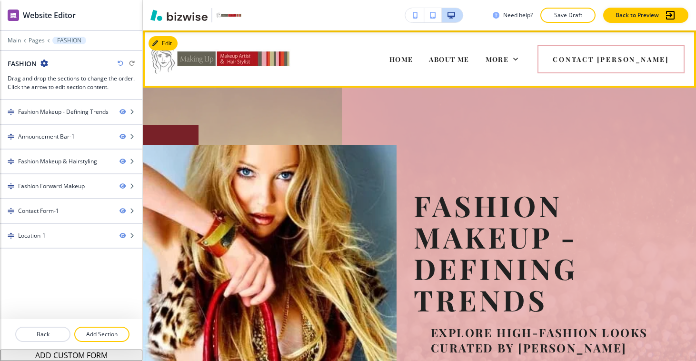
click at [222, 56] on img at bounding box center [220, 59] width 143 height 40
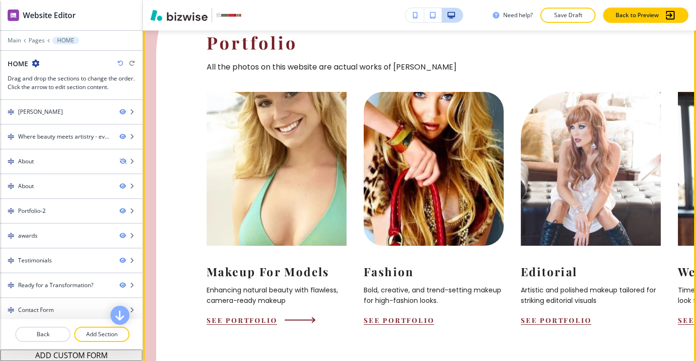
scroll to position [1132, 0]
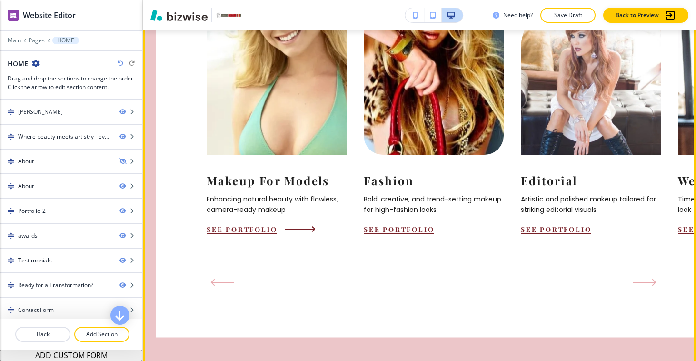
click at [238, 155] on div "Makeup For Models Enhancing natural beauty with flawless, camera-ready makeup S…" at bounding box center [277, 194] width 140 height 79
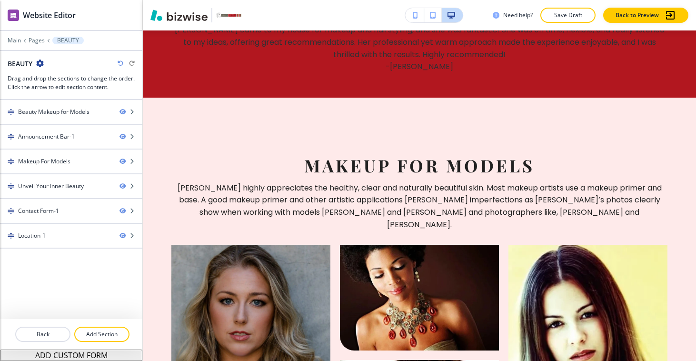
scroll to position [469, 0]
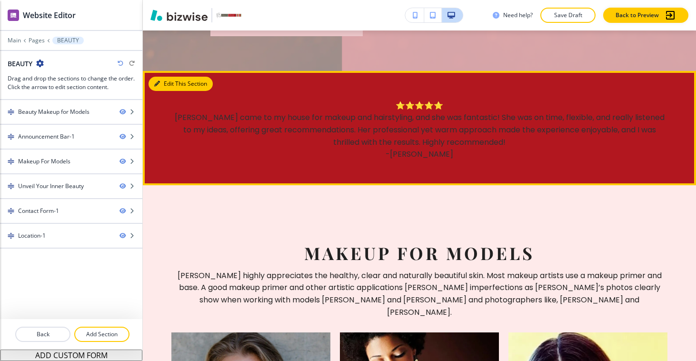
click at [170, 81] on button "Edit This Section" at bounding box center [181, 84] width 64 height 14
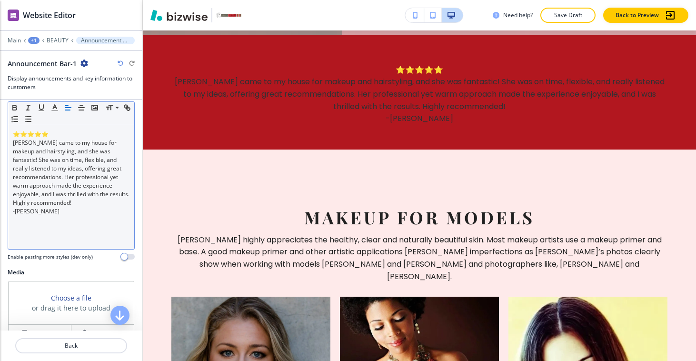
scroll to position [172, 0]
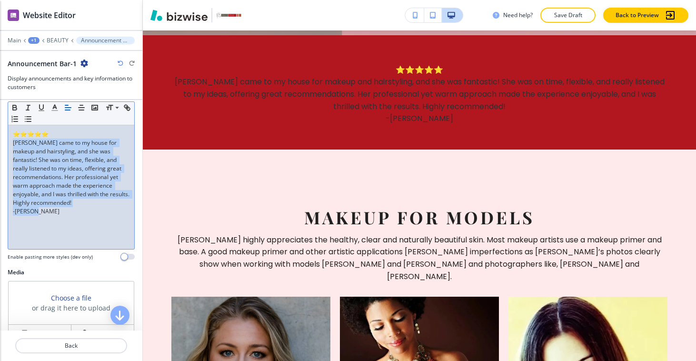
drag, startPoint x: 11, startPoint y: 143, endPoint x: 58, endPoint y: 208, distance: 80.2
click at [56, 223] on div "⭐⭐⭐⭐⭐ [PERSON_NAME] came to my house for makeup and hairstyling, and she was fa…" at bounding box center [71, 187] width 126 height 124
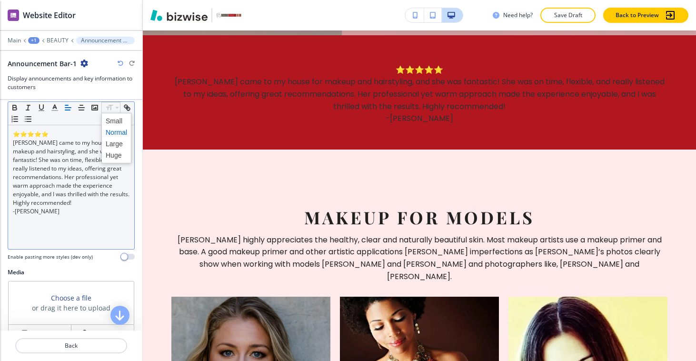
click at [55, 119] on div "Small Normal Large Huge" at bounding box center [71, 113] width 126 height 23
click at [53, 110] on line "button" at bounding box center [55, 110] width 6 height 0
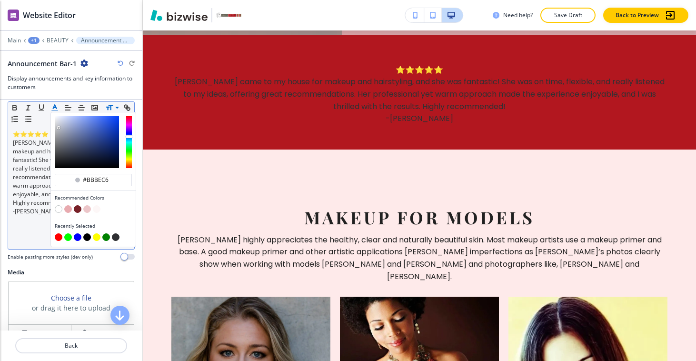
drag, startPoint x: 70, startPoint y: 135, endPoint x: 51, endPoint y: 122, distance: 23.4
click at [51, 122] on div "button" at bounding box center [93, 142] width 85 height 60
type input "#f9fbff"
click at [56, 115] on div "button" at bounding box center [93, 142] width 85 height 60
click at [36, 232] on div "⭐⭐⭐⭐⭐ [PERSON_NAME] came to my house for makeup and hairstyling, and she was fa…" at bounding box center [71, 187] width 126 height 124
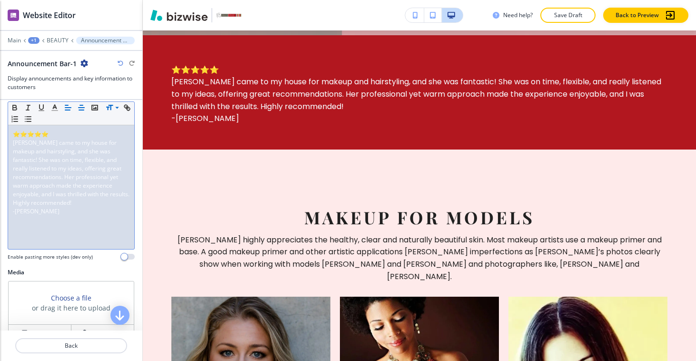
click at [80, 110] on line "button" at bounding box center [81, 110] width 5 height 0
click at [14, 137] on p "⭐⭐⭐⭐⭐" at bounding box center [71, 134] width 117 height 9
click at [79, 114] on div "Small Normal Large Huge" at bounding box center [71, 113] width 126 height 23
click at [79, 112] on button "button" at bounding box center [81, 107] width 13 height 11
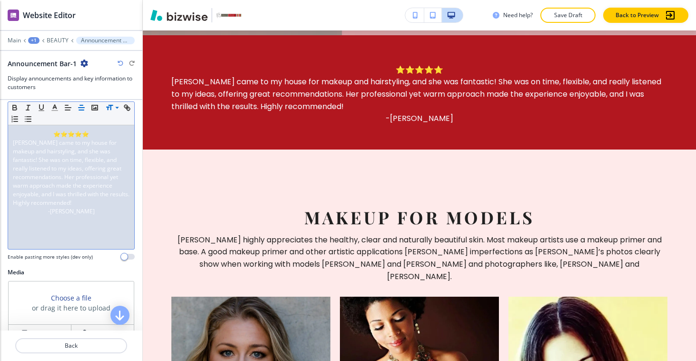
click at [14, 140] on span "[PERSON_NAME] came to my house for makeup and hairstyling, and she was fantasti…" at bounding box center [72, 173] width 118 height 68
click at [82, 111] on icon "button" at bounding box center [81, 107] width 9 height 9
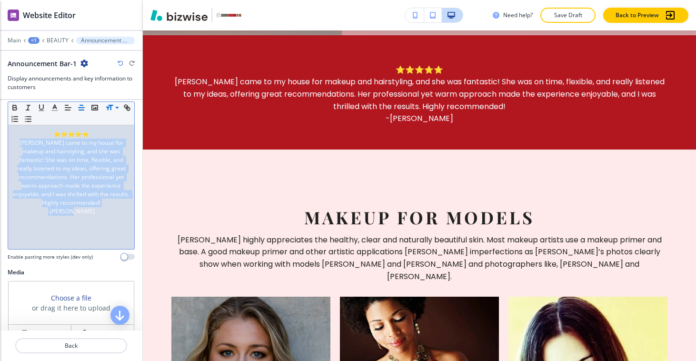
drag, startPoint x: 12, startPoint y: 140, endPoint x: 108, endPoint y: 209, distance: 118.3
click at [108, 209] on div "⭐⭐⭐⭐⭐ [PERSON_NAME] came to my house for makeup and hairstyling, and she was fa…" at bounding box center [71, 187] width 126 height 124
click at [11, 108] on icon "button" at bounding box center [14, 107] width 9 height 9
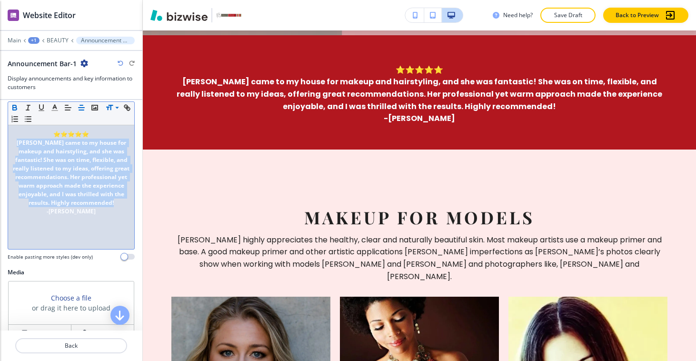
click at [11, 108] on icon "button" at bounding box center [14, 107] width 9 height 9
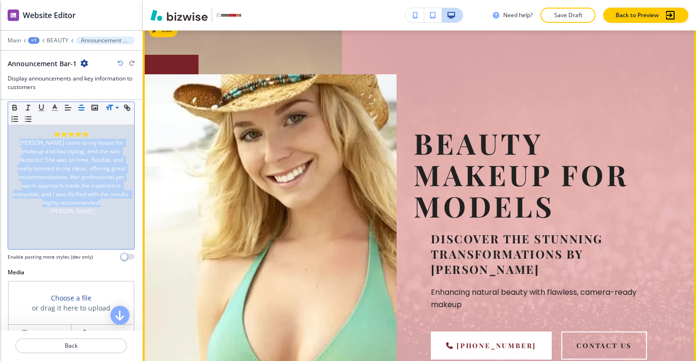
scroll to position [0, 0]
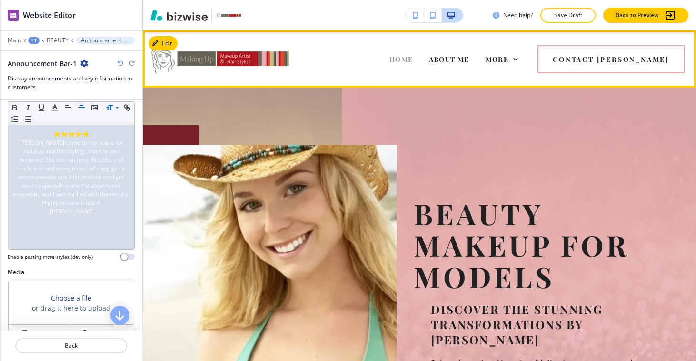
click at [413, 60] on span "HOME" at bounding box center [401, 59] width 24 height 9
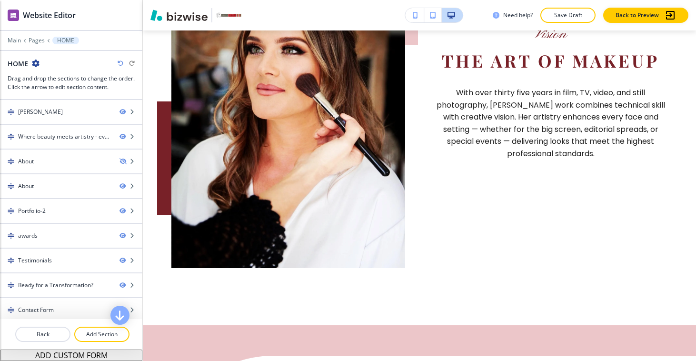
scroll to position [1089, 0]
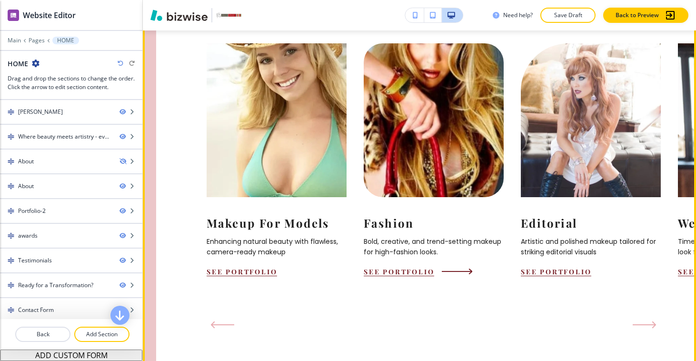
click at [425, 140] on img at bounding box center [434, 120] width 154 height 169
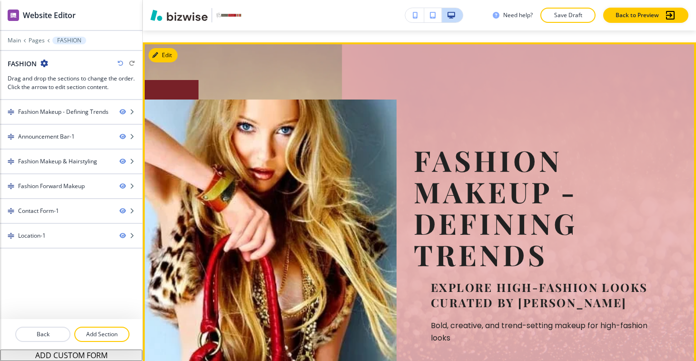
scroll to position [0, 0]
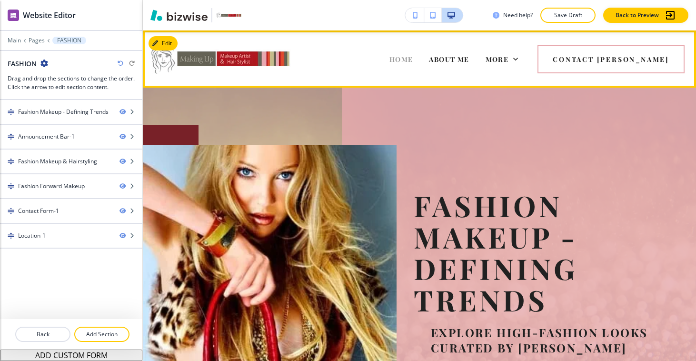
click at [413, 56] on span "HOME" at bounding box center [401, 59] width 24 height 9
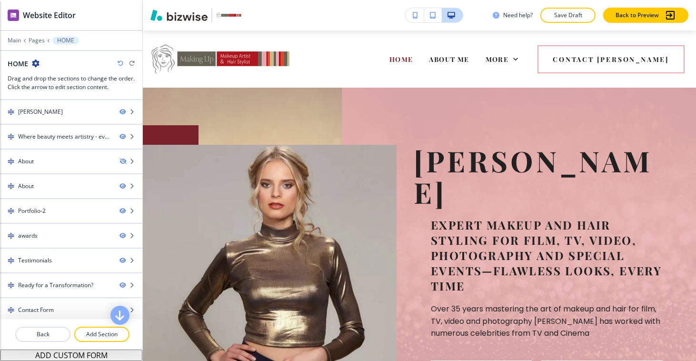
click at [157, 44] on div "Edit HOME ABOUT ME MAKEUP & HAIRSTYLING CELEBRITIES BEFORE & AFTER SFX MAKEUP M…" at bounding box center [419, 58] width 553 height 57
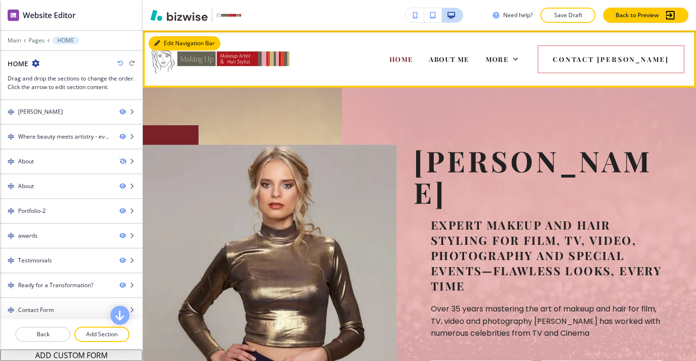
click at [161, 47] on button "Edit Navigation Bar" at bounding box center [185, 43] width 72 height 14
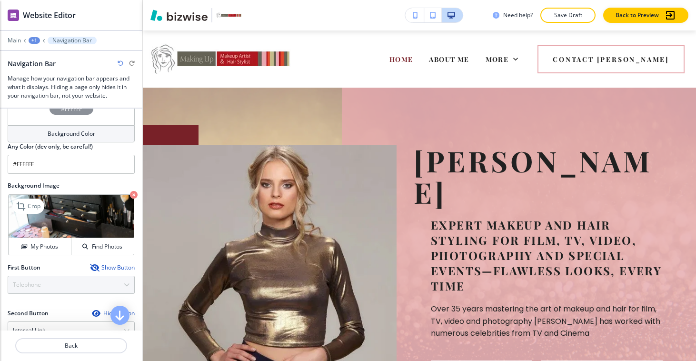
scroll to position [228, 0]
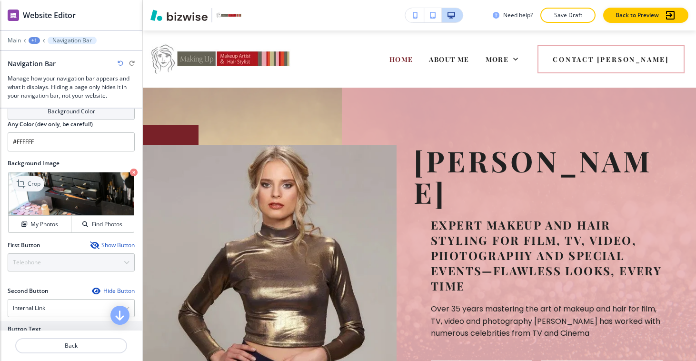
click at [30, 186] on p "Crop" at bounding box center [34, 183] width 13 height 9
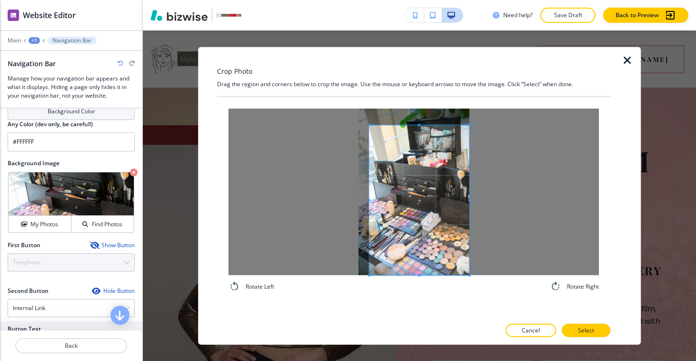
click at [500, 303] on div "Rotate Left Rotate Right" at bounding box center [413, 207] width 393 height 221
click at [333, 275] on div "Rotate Left Rotate Right" at bounding box center [413, 201] width 370 height 184
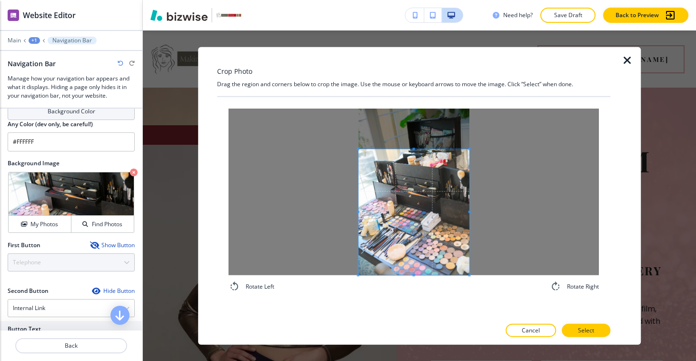
click at [471, 148] on div at bounding box center [413, 192] width 370 height 167
click at [596, 328] on button "Select" at bounding box center [586, 329] width 49 height 13
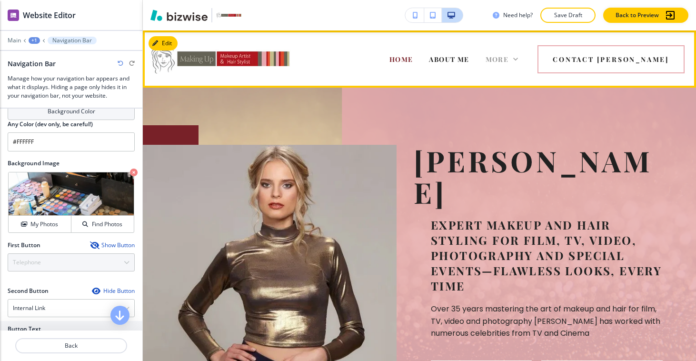
click at [509, 56] on span "More" at bounding box center [497, 59] width 23 height 9
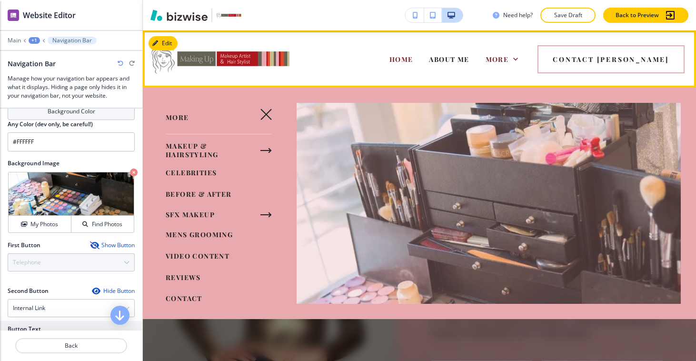
click at [346, 66] on div "HOME ABOUT ME MAKEUP & HAIRSTYLING CELEBRITIES BEFORE & AFTER SFX MAKEUP MENS G…" at bounding box center [394, 59] width 166 height 38
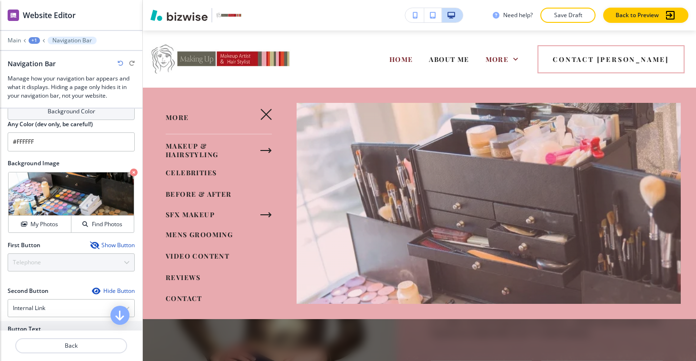
click at [397, 344] on div at bounding box center [419, 224] width 553 height 273
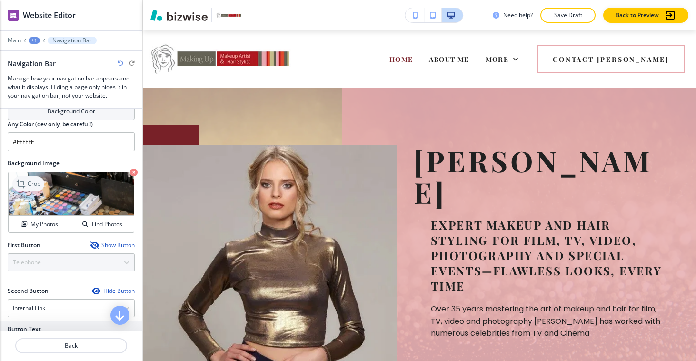
click at [27, 186] on icon at bounding box center [21, 183] width 11 height 11
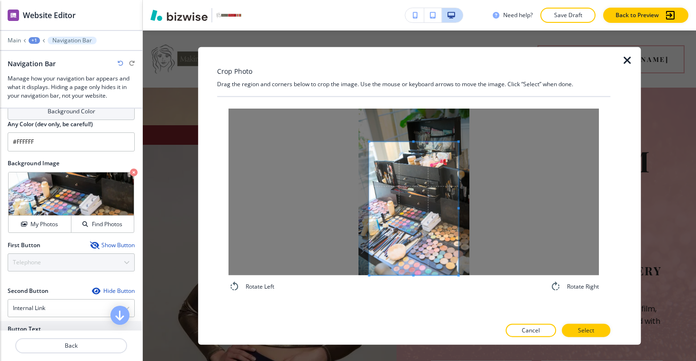
click at [422, 238] on span at bounding box center [413, 208] width 89 height 133
click at [501, 274] on div at bounding box center [413, 192] width 370 height 167
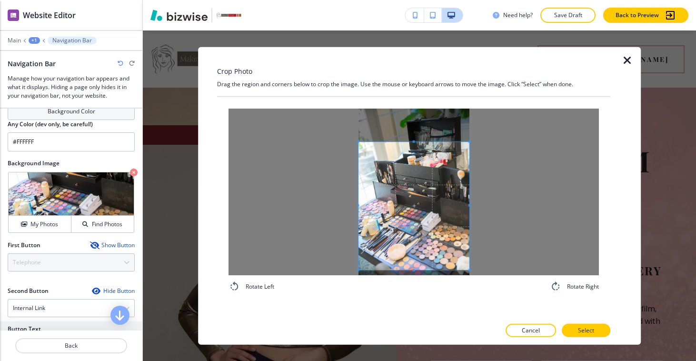
click at [325, 270] on div at bounding box center [413, 192] width 370 height 167
click at [353, 278] on div "Rotate Left Rotate Right" at bounding box center [413, 201] width 370 height 184
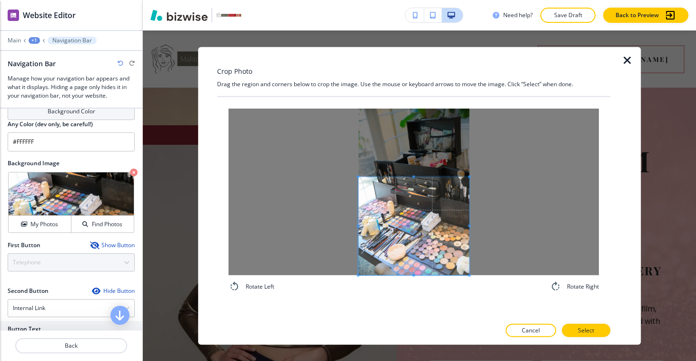
click at [411, 176] on span at bounding box center [413, 177] width 111 height 2
click at [487, 250] on div at bounding box center [413, 192] width 370 height 167
click at [458, 289] on div "Rotate Left Rotate Right" at bounding box center [413, 286] width 370 height 11
click at [581, 325] on button "Select" at bounding box center [586, 329] width 49 height 13
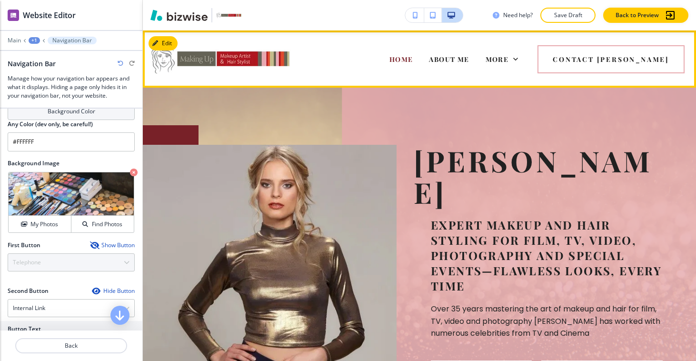
click at [526, 64] on div "More" at bounding box center [501, 59] width 49 height 38
click at [509, 61] on span "More" at bounding box center [497, 59] width 23 height 9
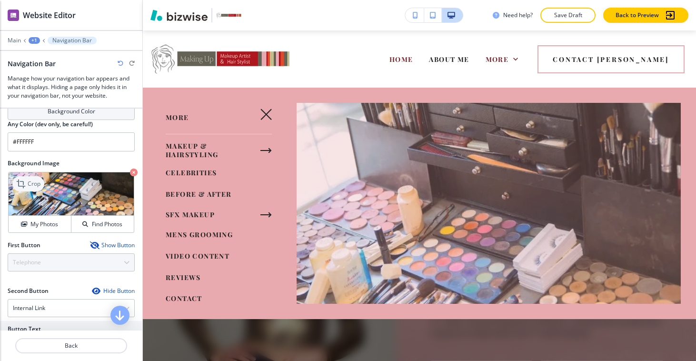
click at [29, 186] on p "Crop" at bounding box center [34, 183] width 13 height 9
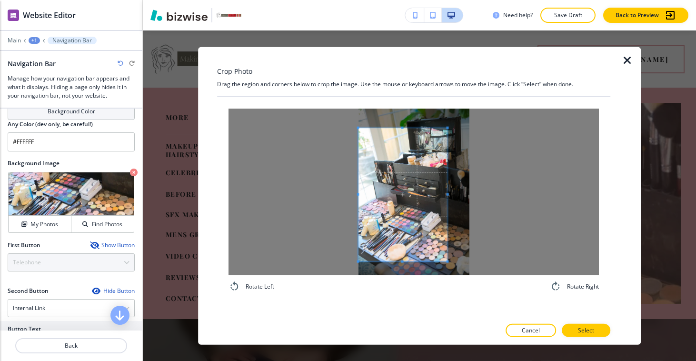
click at [446, 130] on span at bounding box center [402, 194] width 89 height 133
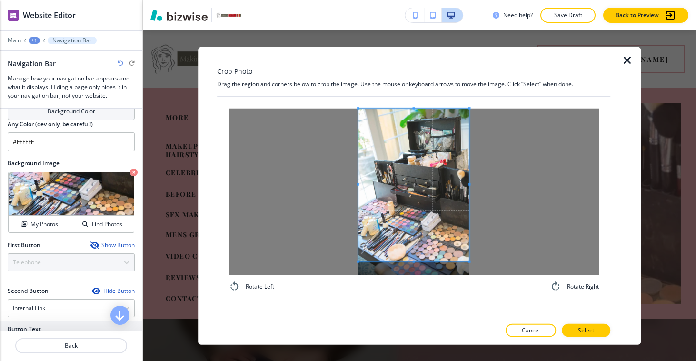
click at [504, 90] on div "Crop Photo Drag the region and corners below to crop the image. Use the mouse o…" at bounding box center [413, 196] width 393 height 298
click at [486, 296] on div "Rotate Left Rotate Right" at bounding box center [413, 200] width 393 height 207
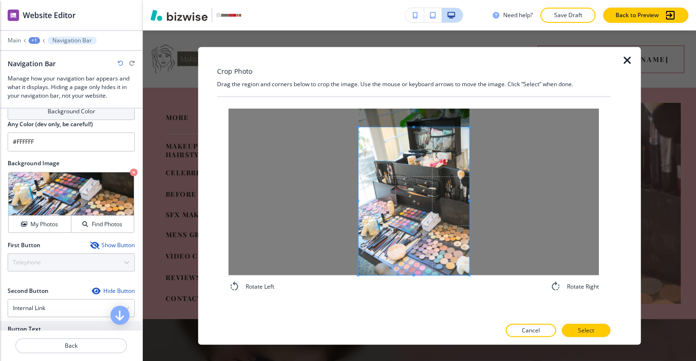
click at [413, 126] on span at bounding box center [413, 127] width 2 height 2
click at [578, 330] on button "Select" at bounding box center [586, 329] width 49 height 13
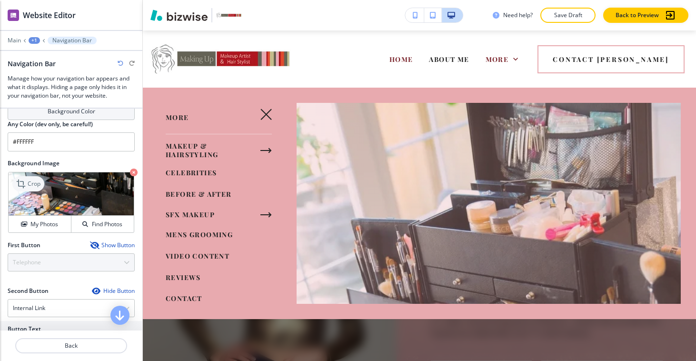
click at [28, 182] on p "Crop" at bounding box center [34, 183] width 13 height 9
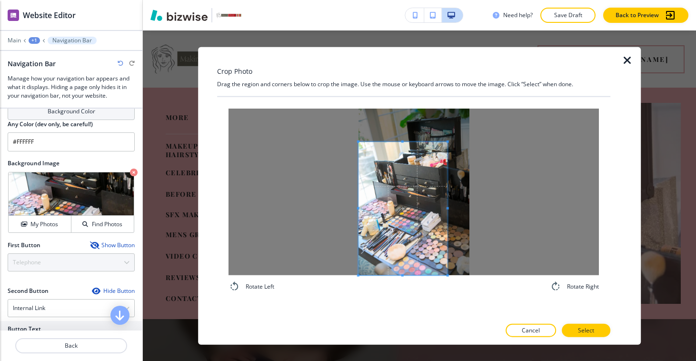
click at [410, 265] on span at bounding box center [402, 208] width 89 height 133
click at [390, 263] on span at bounding box center [404, 208] width 89 height 133
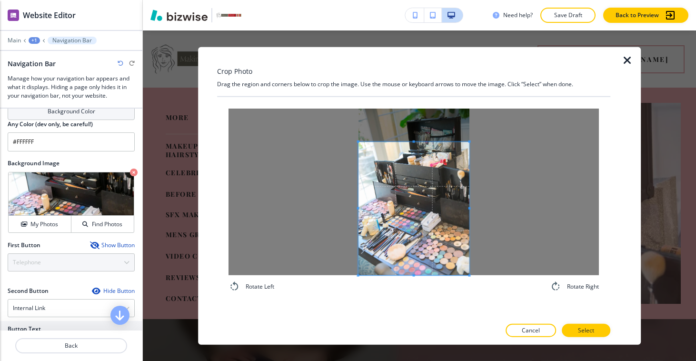
click at [469, 275] on div at bounding box center [413, 208] width 111 height 133
click at [413, 164] on span at bounding box center [413, 164] width 2 height 2
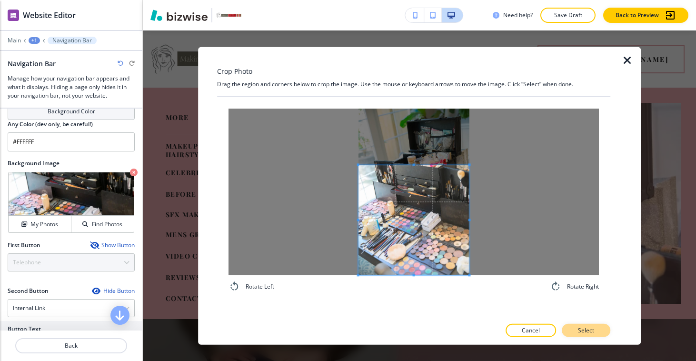
click at [583, 328] on p "Select" at bounding box center [586, 330] width 16 height 9
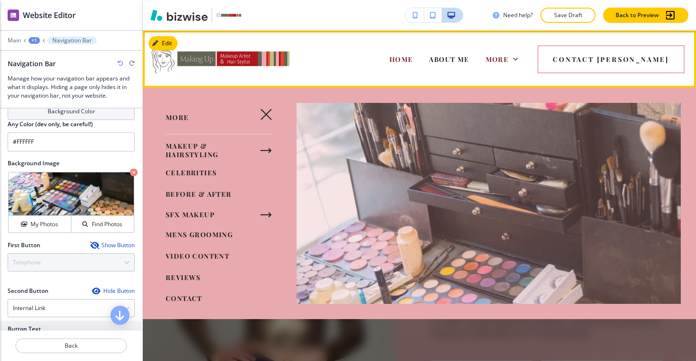
click at [526, 53] on div "More" at bounding box center [501, 59] width 49 height 38
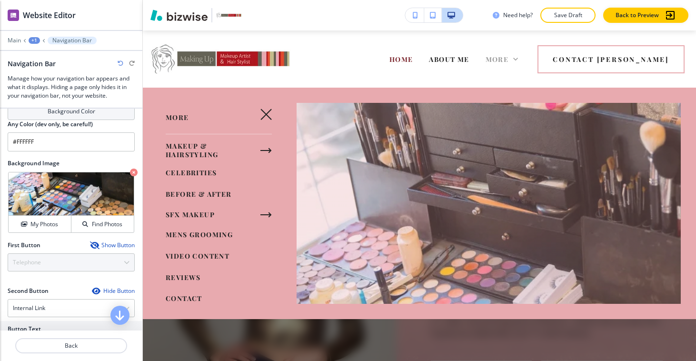
click at [509, 57] on span "More" at bounding box center [497, 59] width 23 height 9
click at [351, 43] on div "HOME ABOUT ME MAKEUP & HAIRSTYLING CELEBRITIES BEFORE & AFTER SFX MAKEUP MENS G…" at bounding box center [394, 59] width 166 height 38
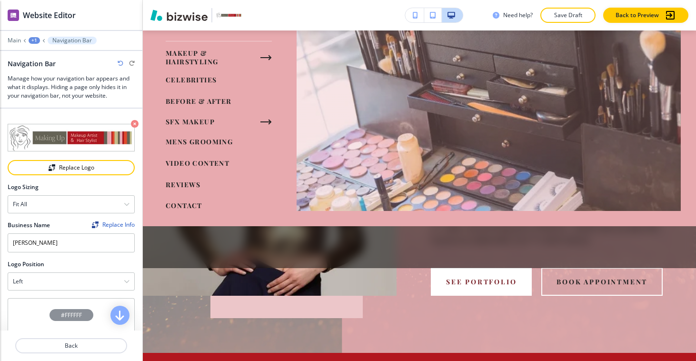
scroll to position [0, 0]
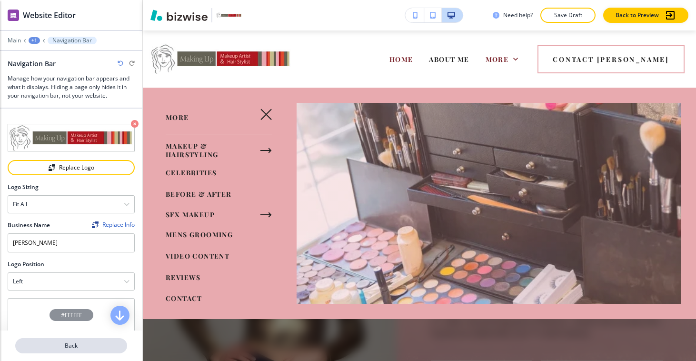
click at [85, 352] on button "Back" at bounding box center [71, 345] width 112 height 15
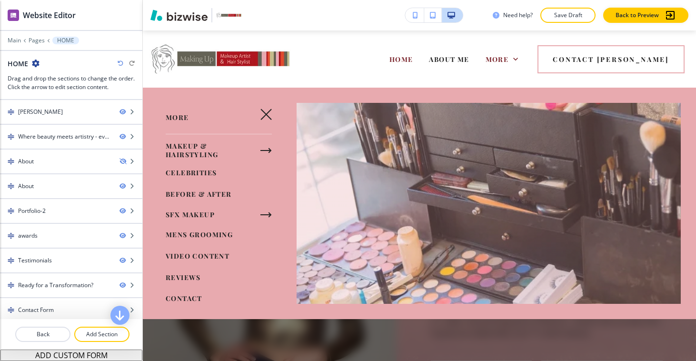
click at [255, 110] on button "button" at bounding box center [266, 114] width 23 height 23
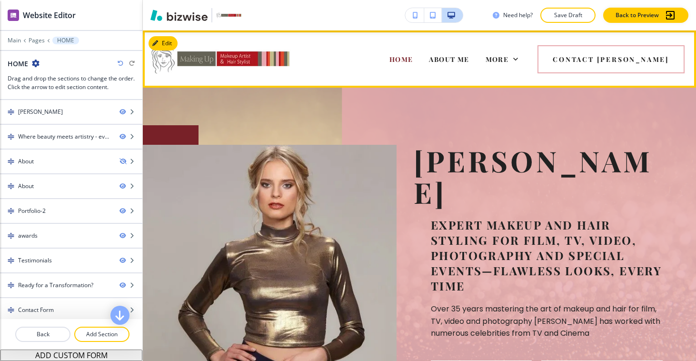
click at [249, 67] on img at bounding box center [220, 59] width 143 height 40
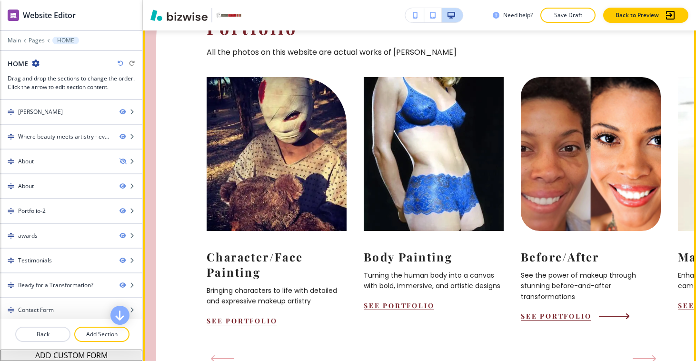
scroll to position [1042, 0]
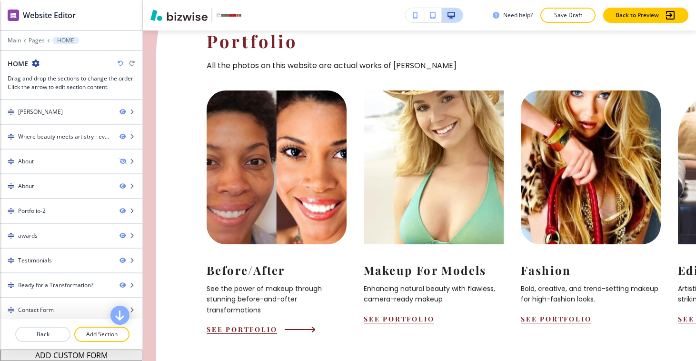
click at [297, 191] on img at bounding box center [276, 167] width 154 height 169
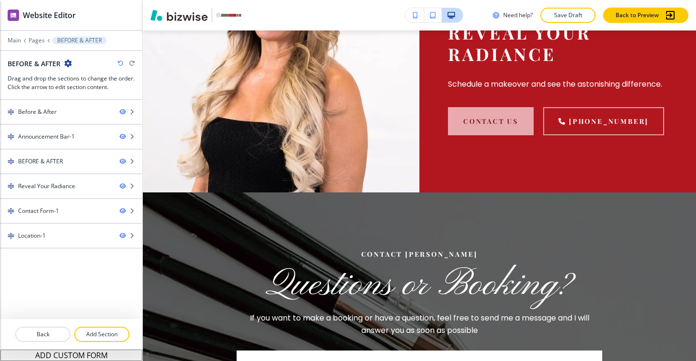
scroll to position [888, 0]
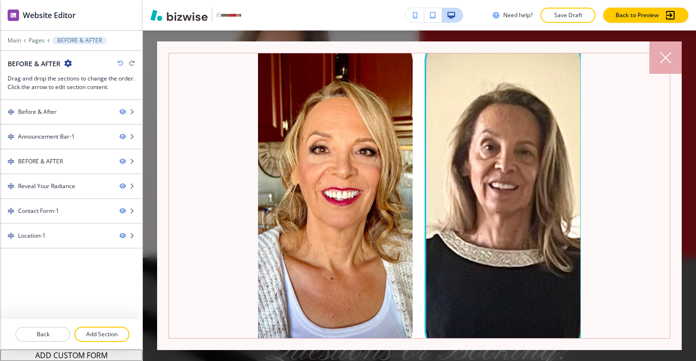
click at [668, 55] on icon at bounding box center [665, 57] width 10 height 10
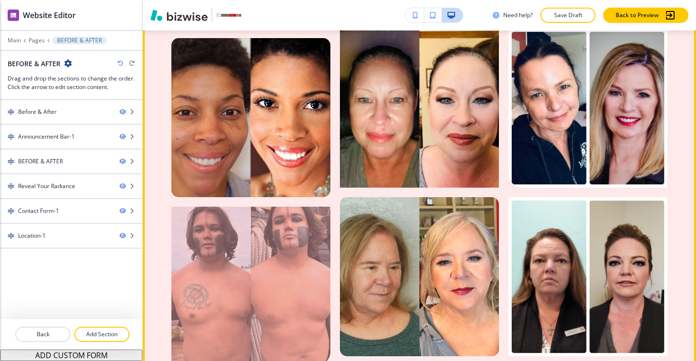
scroll to position [467, 0]
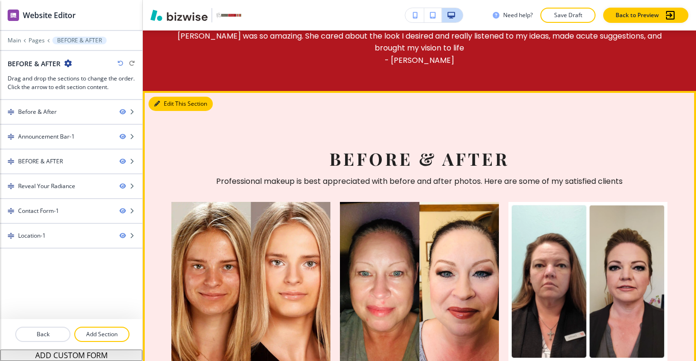
click at [172, 97] on button "Edit This Section" at bounding box center [181, 104] width 64 height 14
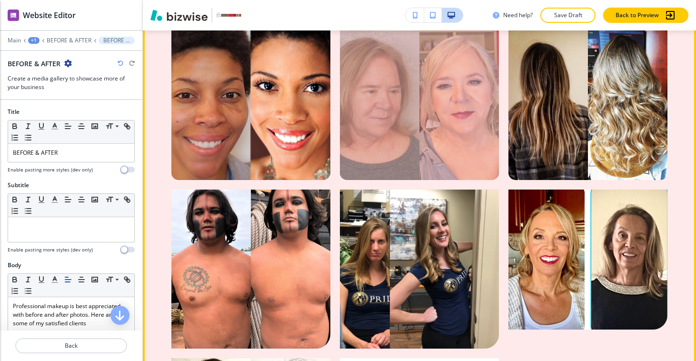
scroll to position [904, 0]
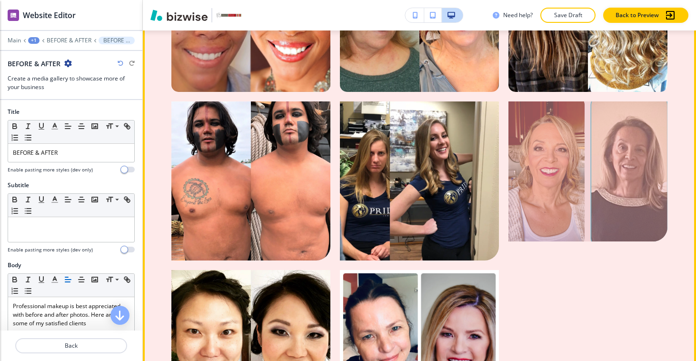
click at [552, 151] on div at bounding box center [587, 171] width 159 height 140
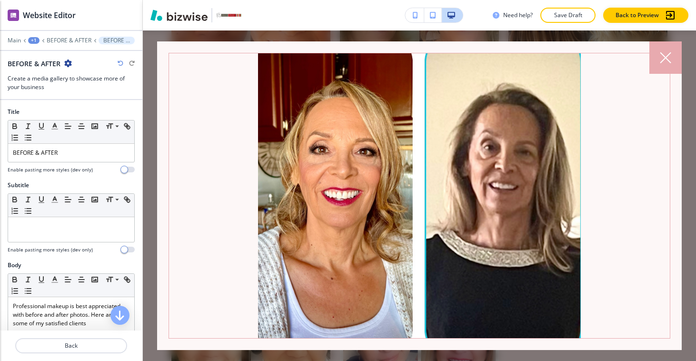
click at [666, 69] on div at bounding box center [665, 57] width 32 height 32
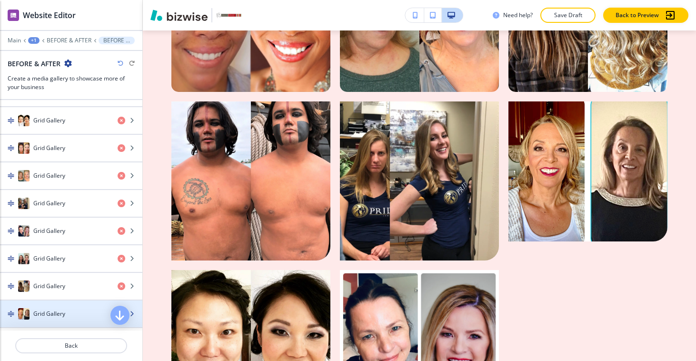
scroll to position [503, 0]
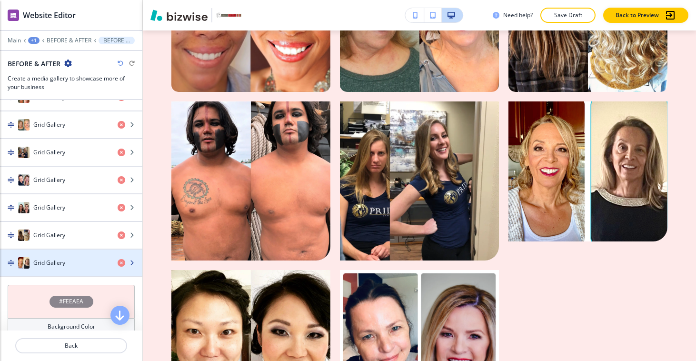
click at [61, 257] on div "Grid Gallery" at bounding box center [55, 262] width 110 height 11
click at [40, 264] on h4 "Grid Gallery" at bounding box center [49, 262] width 32 height 9
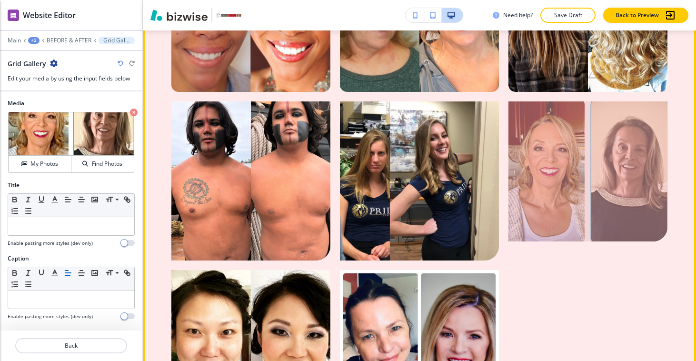
click at [620, 133] on div at bounding box center [587, 171] width 159 height 140
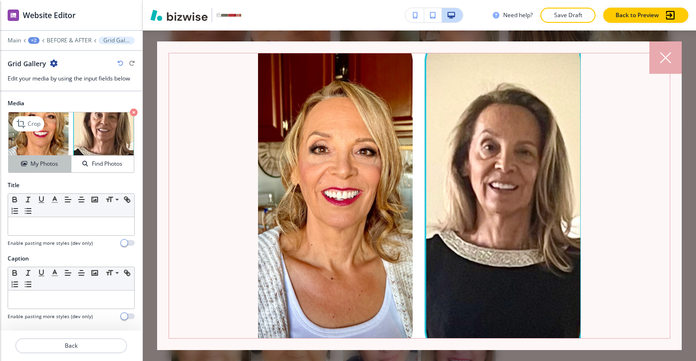
click at [58, 167] on h4 "My Photos" at bounding box center [44, 163] width 28 height 9
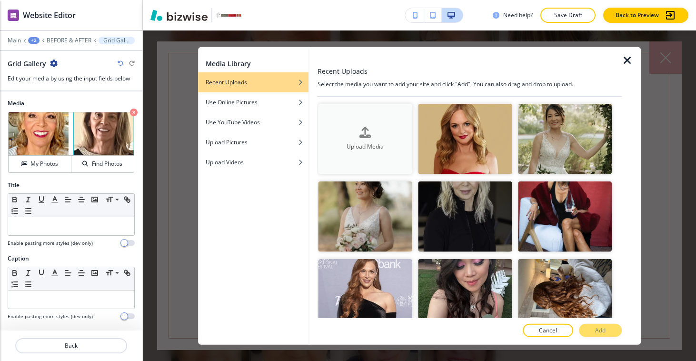
click at [330, 134] on div "Upload Media" at bounding box center [365, 139] width 94 height 24
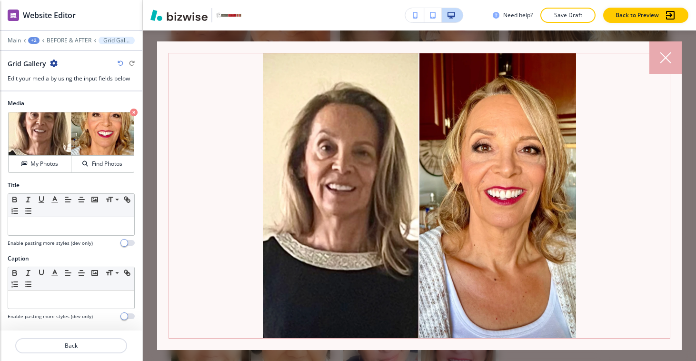
click at [658, 57] on div at bounding box center [665, 57] width 32 height 32
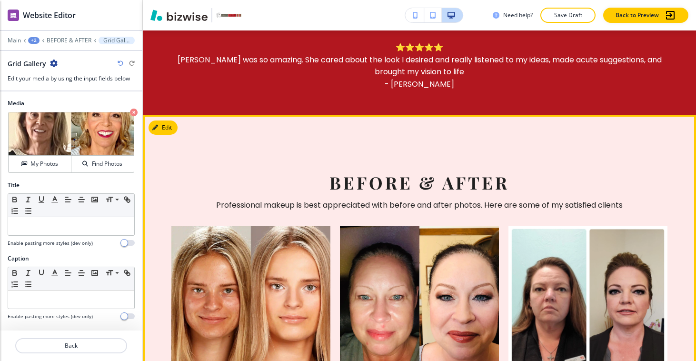
scroll to position [0, 0]
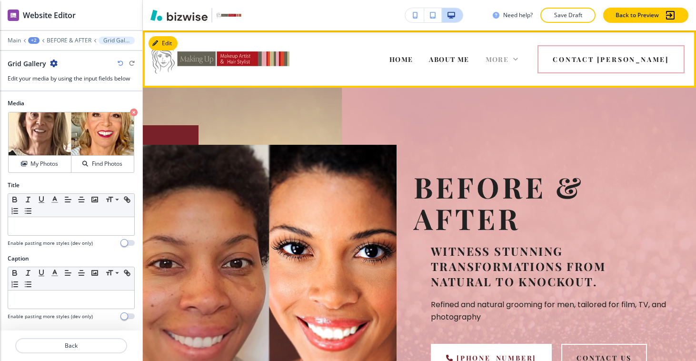
click at [509, 56] on span "More" at bounding box center [497, 59] width 23 height 9
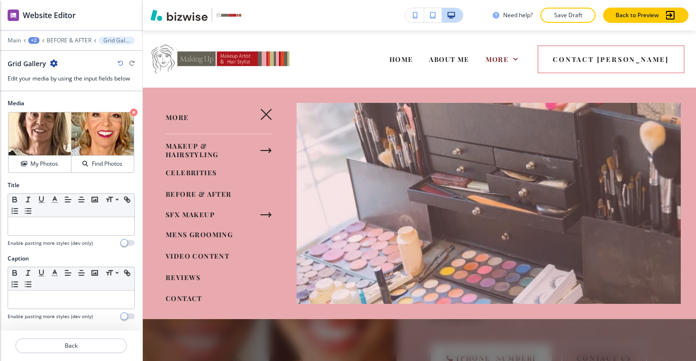
click at [190, 217] on span "SFX MAKEUP" at bounding box center [190, 214] width 49 height 9
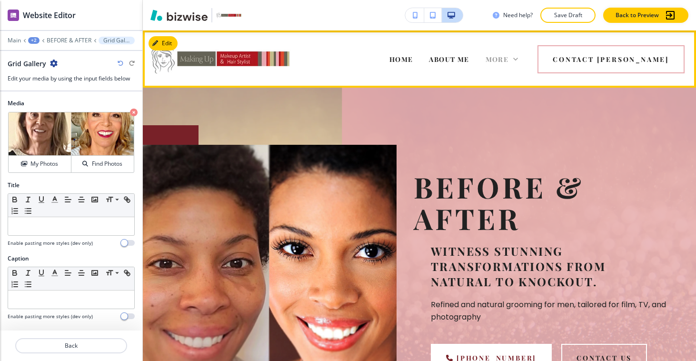
click at [518, 57] on div "More" at bounding box center [502, 59] width 33 height 10
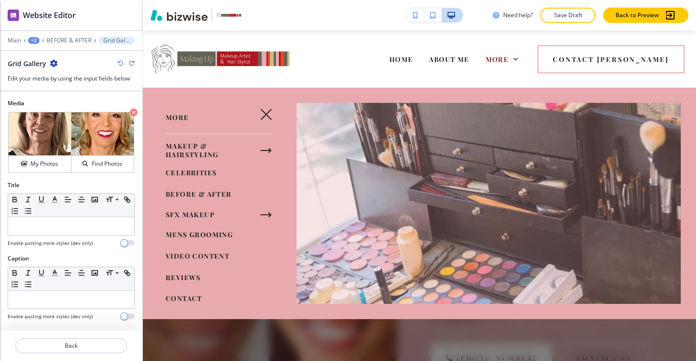
click at [260, 212] on icon "button" at bounding box center [265, 214] width 11 height 11
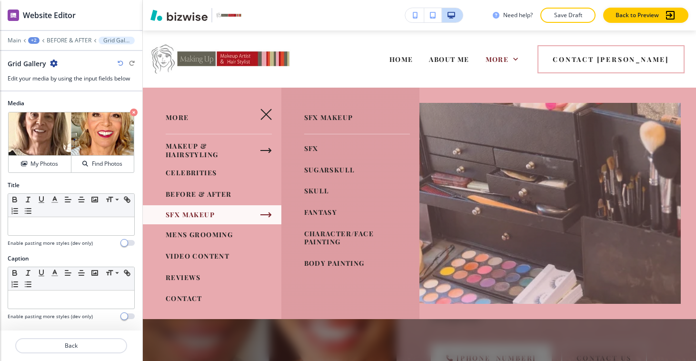
click at [260, 151] on icon "button" at bounding box center [265, 150] width 11 height 11
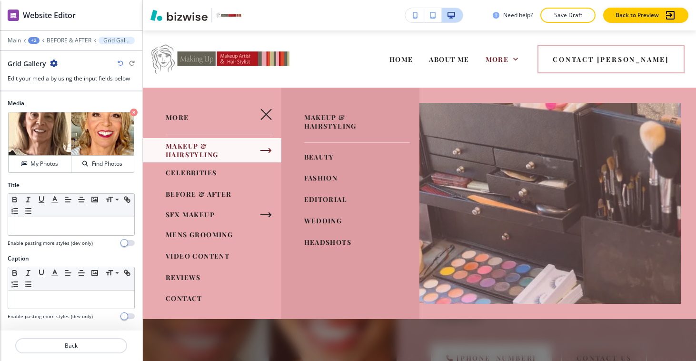
click at [225, 196] on span "BEFORE & AFTER" at bounding box center [199, 193] width 66 height 9
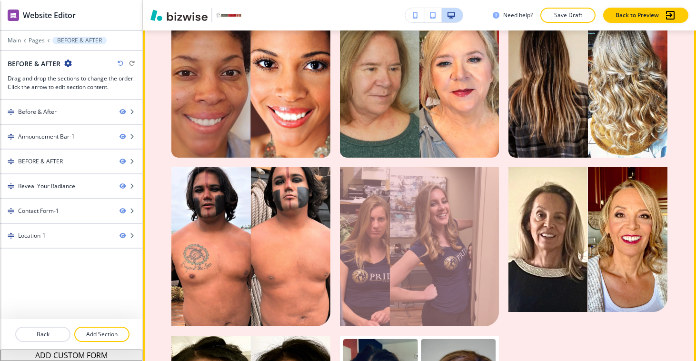
scroll to position [1030, 0]
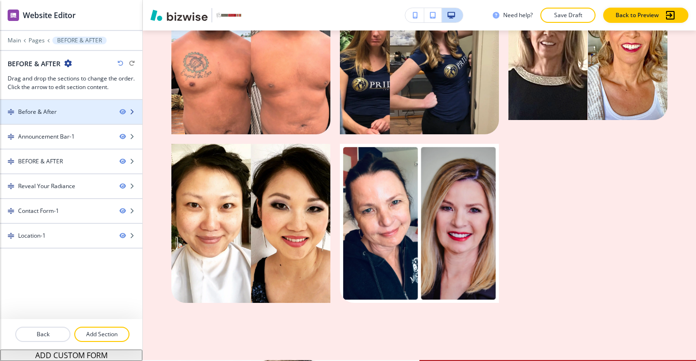
click at [73, 120] on div at bounding box center [71, 120] width 142 height 8
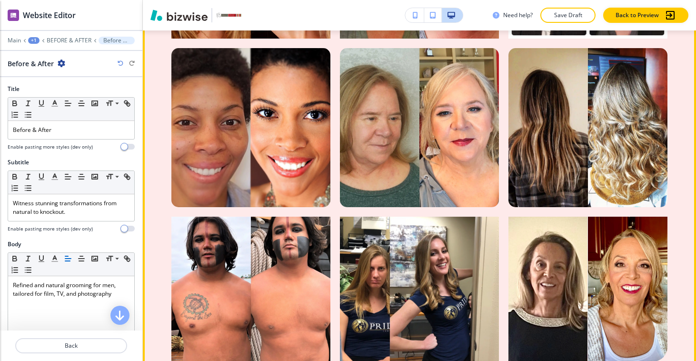
scroll to position [983, 0]
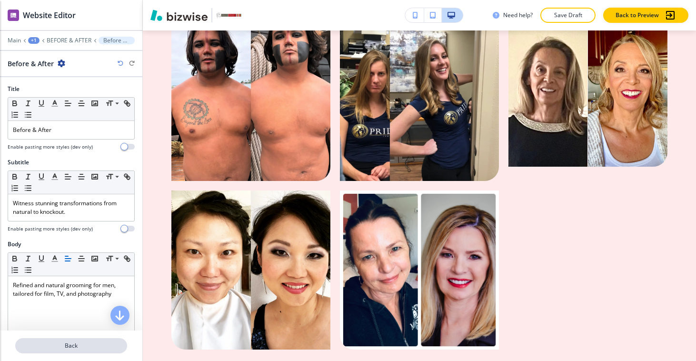
click at [115, 341] on p "Back" at bounding box center [71, 345] width 110 height 9
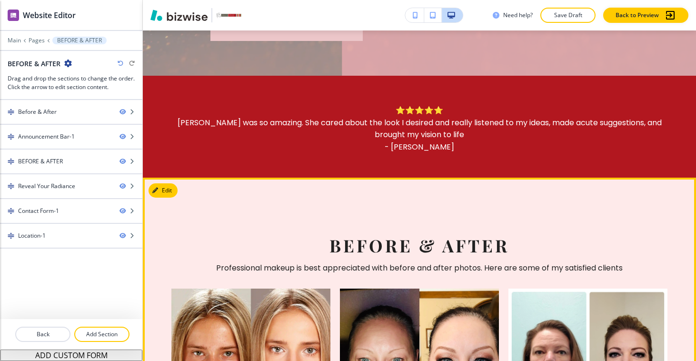
scroll to position [457, 0]
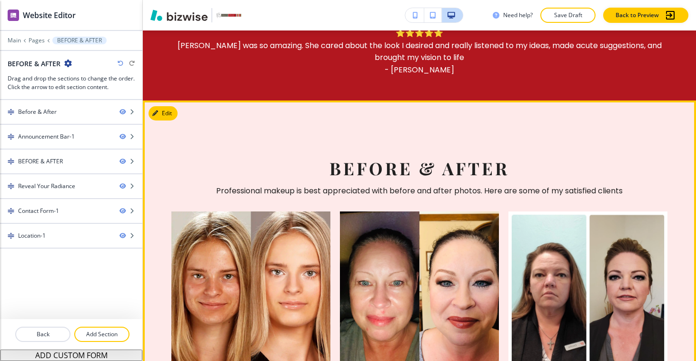
click at [364, 169] on h2 "BEFORE & AFTER" at bounding box center [419, 168] width 407 height 21
click at [159, 110] on icon "button" at bounding box center [157, 113] width 6 height 6
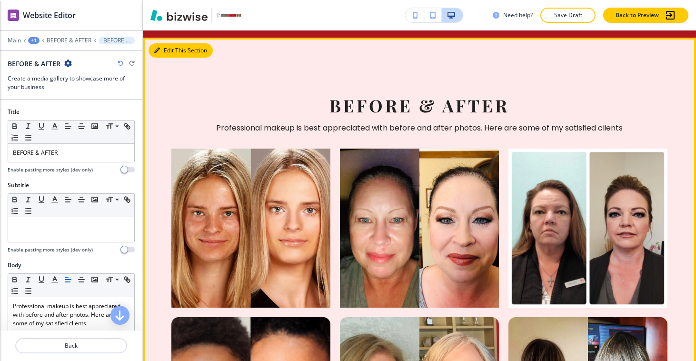
scroll to position [524, 0]
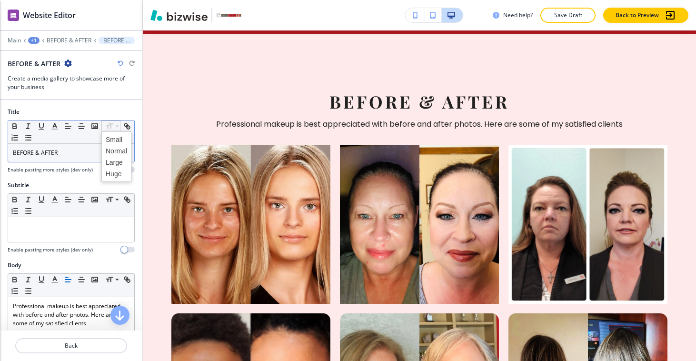
click at [105, 128] on icon at bounding box center [109, 126] width 11 height 9
click at [69, 150] on p "BEFORE & AFTER" at bounding box center [71, 153] width 117 height 9
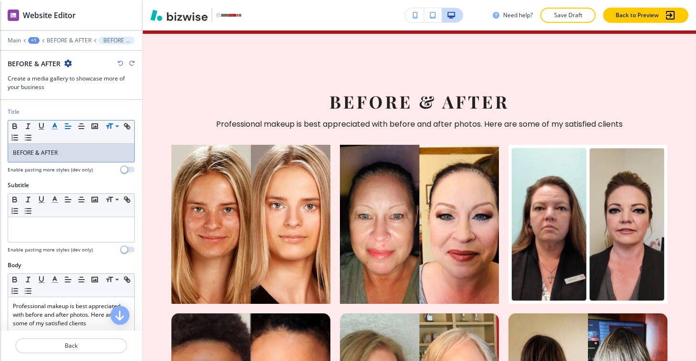
click at [54, 129] on icon "button" at bounding box center [54, 126] width 9 height 9
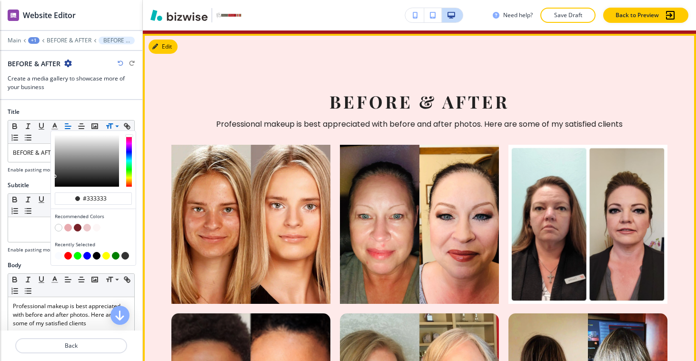
click at [216, 96] on h2 "BEFORE & AFTER" at bounding box center [419, 101] width 407 height 21
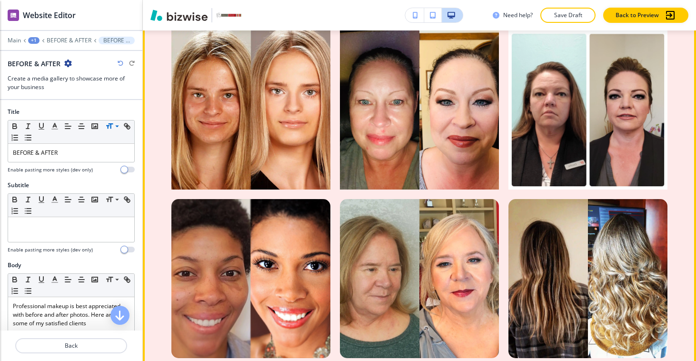
scroll to position [713, 0]
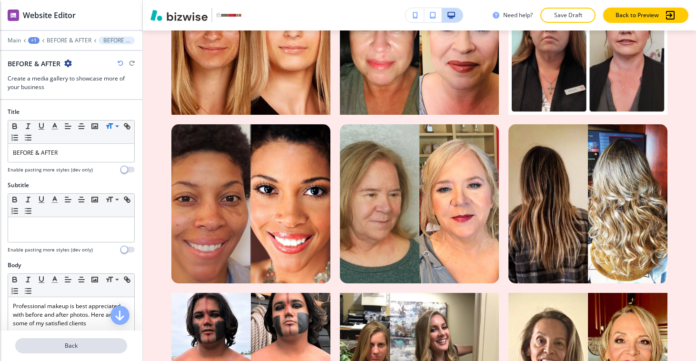
click at [68, 347] on p "Back" at bounding box center [71, 345] width 110 height 9
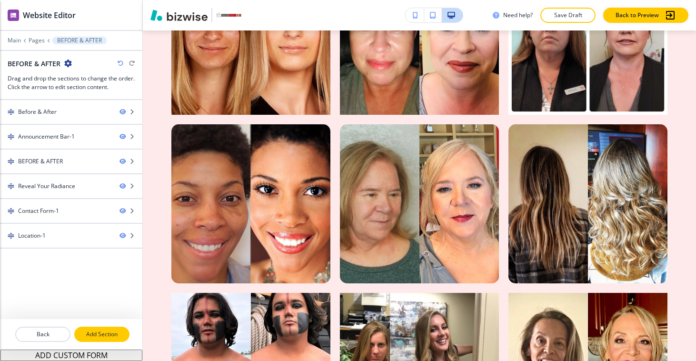
click at [96, 335] on p "Add Section" at bounding box center [101, 334] width 53 height 9
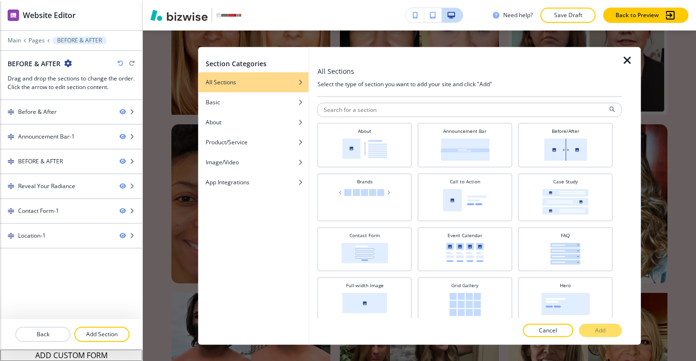
click at [628, 67] on div at bounding box center [631, 196] width 19 height 298
click at [626, 65] on icon "button" at bounding box center [627, 60] width 11 height 11
click at [626, 65] on div at bounding box center [587, 35] width 159 height 159
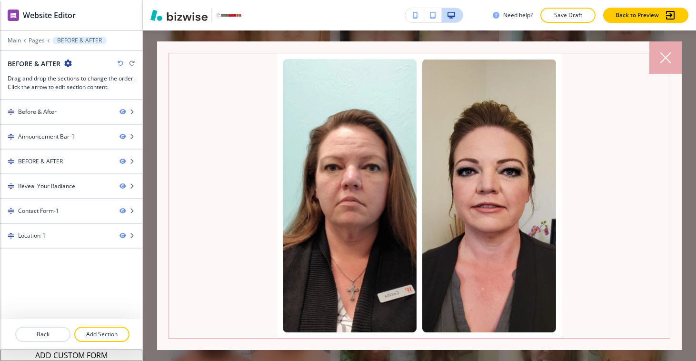
click at [652, 53] on div at bounding box center [665, 57] width 32 height 32
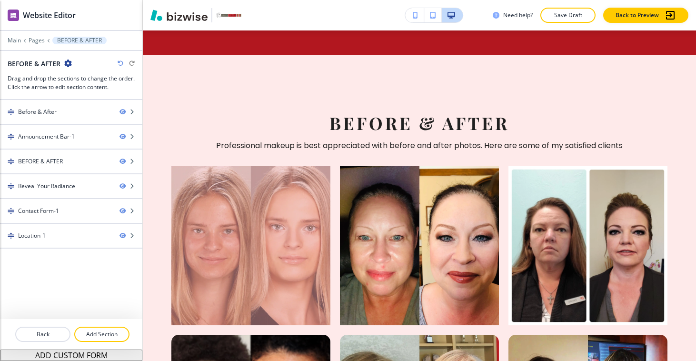
scroll to position [399, 0]
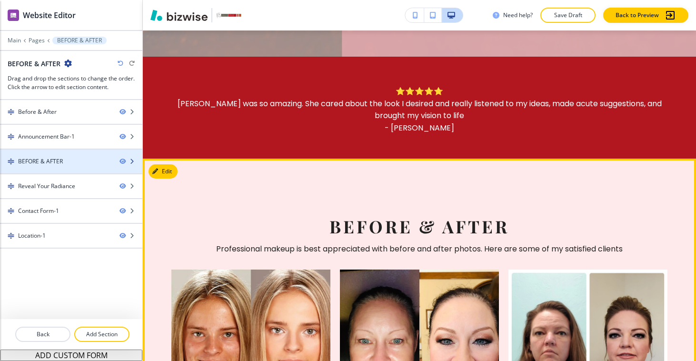
click at [70, 167] on div at bounding box center [71, 170] width 142 height 8
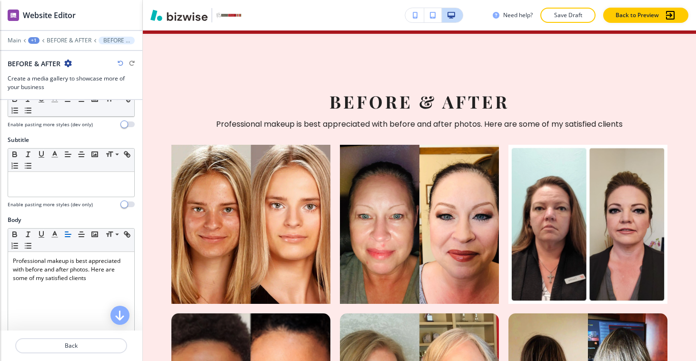
scroll to position [0, 0]
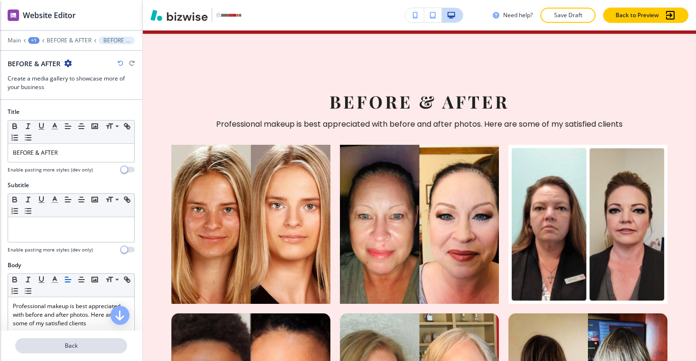
click at [88, 346] on p "Back" at bounding box center [71, 345] width 110 height 9
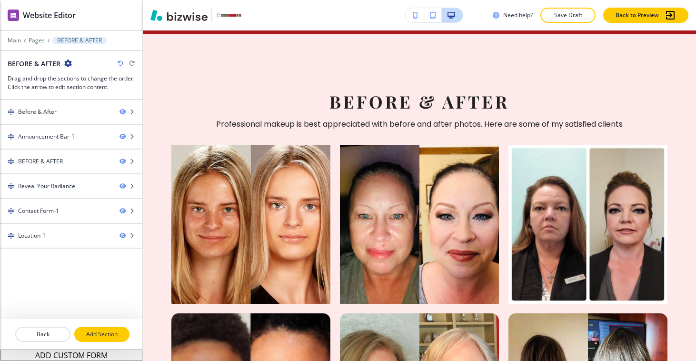
click at [99, 332] on p "Add Section" at bounding box center [101, 334] width 53 height 9
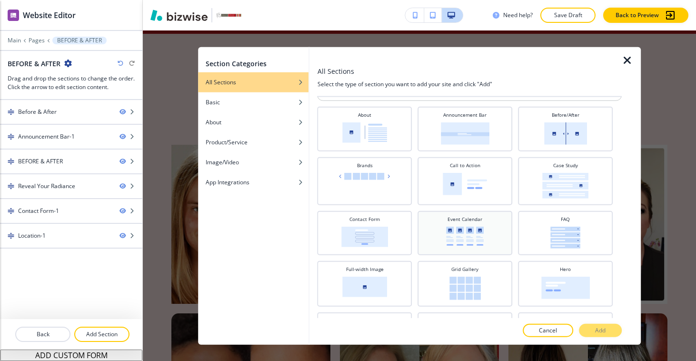
scroll to position [17, 0]
click at [460, 269] on h4 "Grid Gallery" at bounding box center [464, 268] width 27 height 7
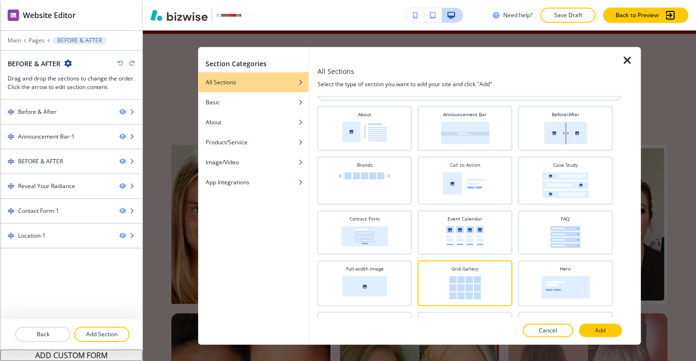
click at [596, 326] on p "Add" at bounding box center [600, 330] width 10 height 9
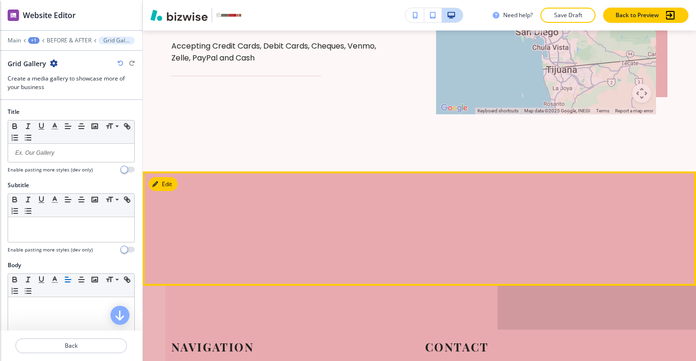
scroll to position [2383, 0]
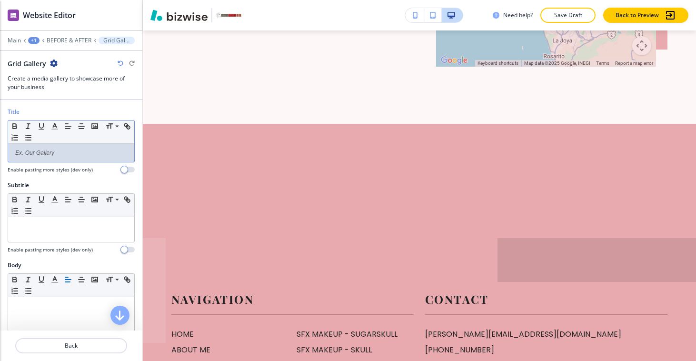
click at [61, 152] on p at bounding box center [71, 153] width 117 height 9
click at [77, 157] on p at bounding box center [71, 153] width 117 height 9
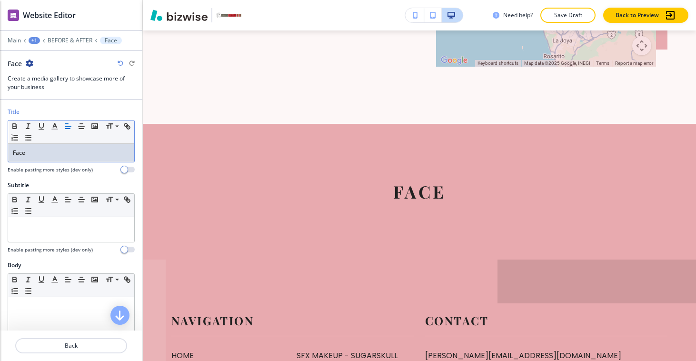
click at [53, 155] on p "Face" at bounding box center [71, 153] width 117 height 9
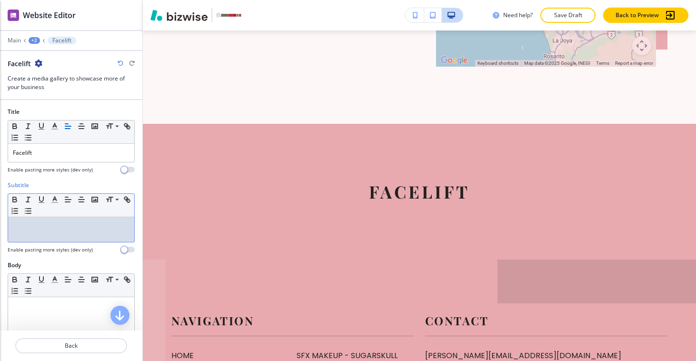
click at [50, 226] on p at bounding box center [71, 226] width 117 height 9
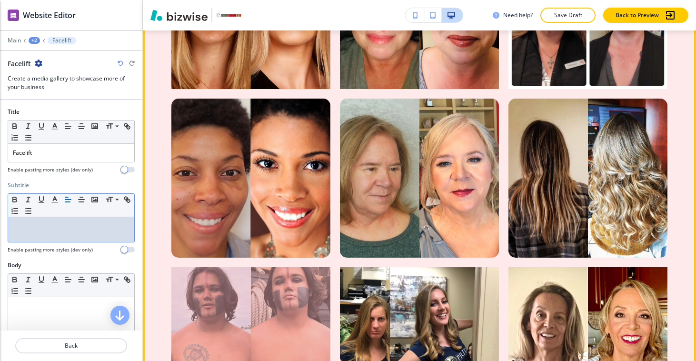
scroll to position [439, 0]
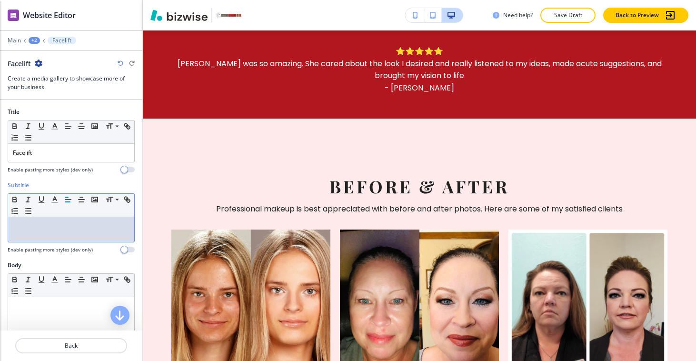
click at [79, 224] on p at bounding box center [71, 226] width 117 height 9
drag, startPoint x: 96, startPoint y: 239, endPoint x: 0, endPoint y: 211, distance: 100.2
click at [0, 211] on div "Subtitle Small Normal Large Huge With just the power of makeup, a full facelift…" at bounding box center [71, 222] width 142 height 82
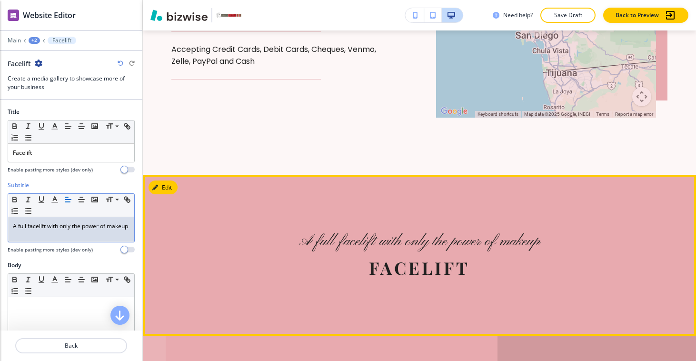
scroll to position [2334, 0]
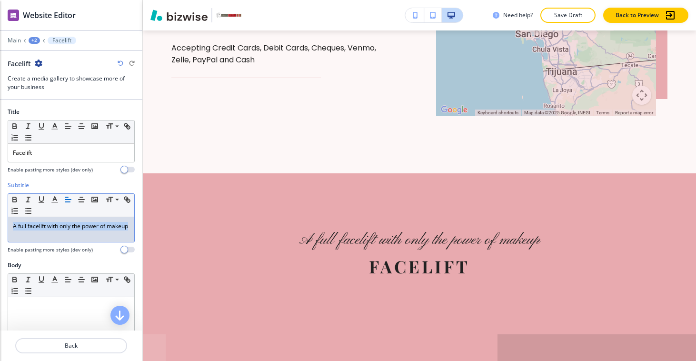
drag, startPoint x: 14, startPoint y: 225, endPoint x: 43, endPoint y: 240, distance: 33.0
click at [43, 240] on div "A full facelift with only the power of makeup" at bounding box center [71, 229] width 126 height 25
copy p "A full facelift with only the power of makeup"
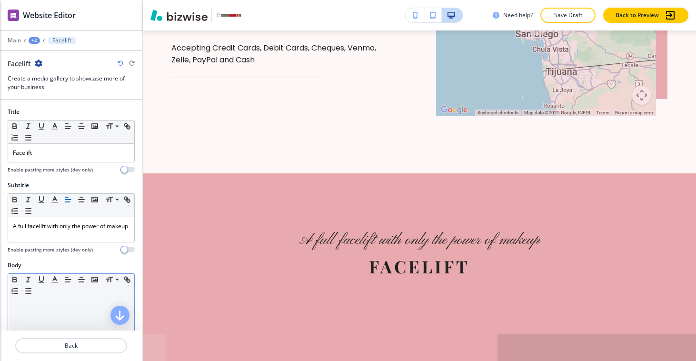
click at [67, 297] on div "Small Normal Large Huge" at bounding box center [71, 285] width 126 height 23
click at [68, 303] on div at bounding box center [71, 359] width 126 height 124
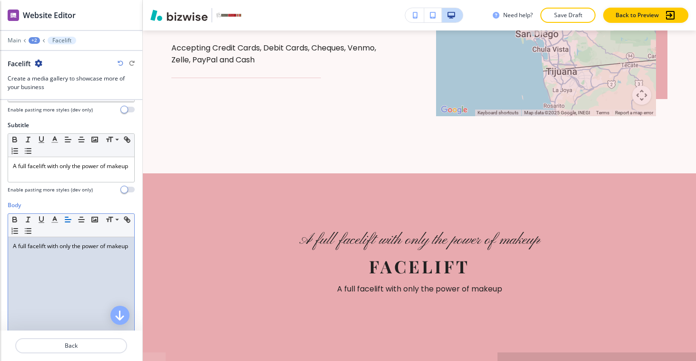
scroll to position [0, 0]
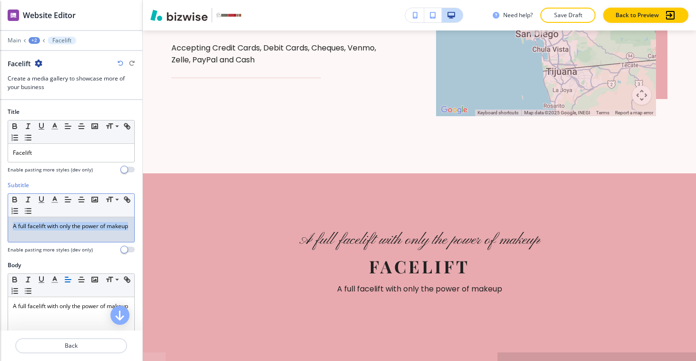
drag, startPoint x: 95, startPoint y: 234, endPoint x: 0, endPoint y: 213, distance: 97.6
click at [0, 213] on div "Subtitle Small Normal Large Huge A full facelift with only the power of makeup …" at bounding box center [71, 221] width 142 height 80
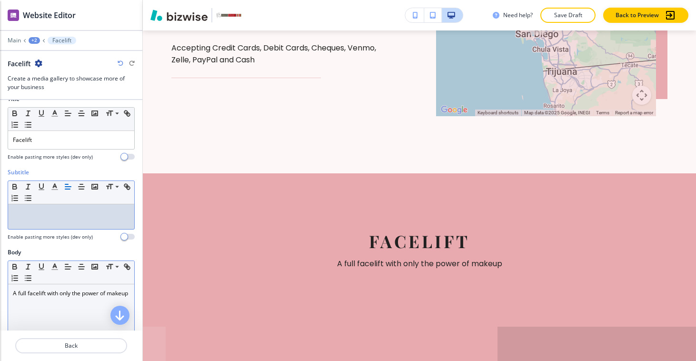
scroll to position [13, 0]
click at [64, 298] on p "A full facelift with only the power of makeup" at bounding box center [71, 293] width 117 height 9
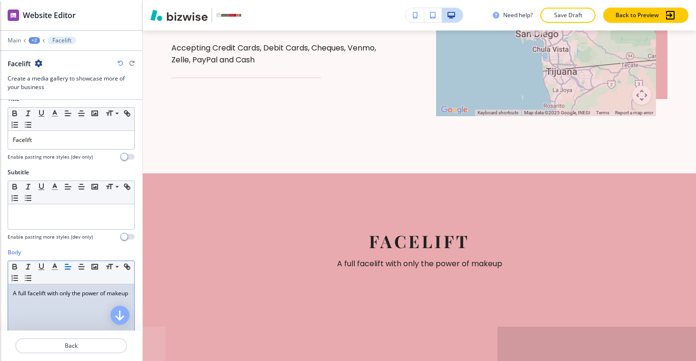
click at [71, 290] on p "A full facelift with only the power of makeup" at bounding box center [71, 293] width 117 height 9
click at [34, 307] on div "A full facelift with just the power of makeup" at bounding box center [71, 346] width 126 height 124
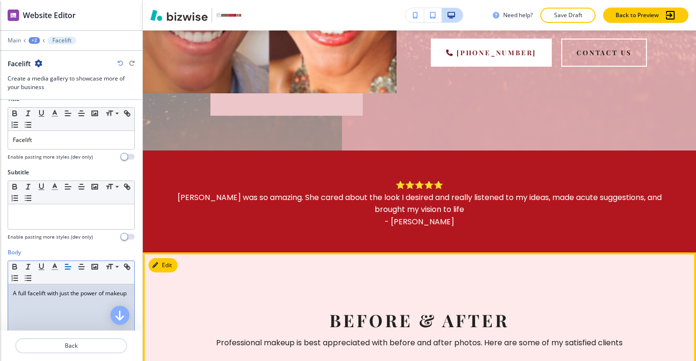
scroll to position [430, 0]
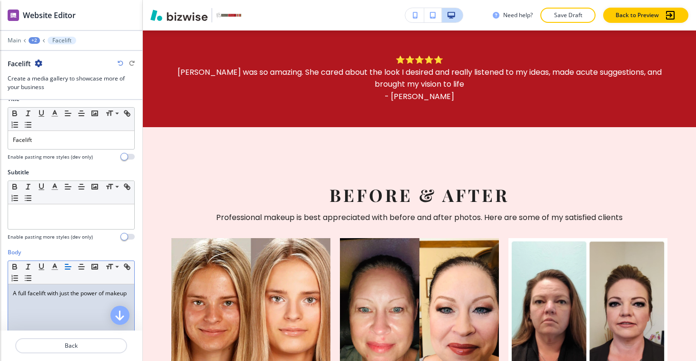
click at [62, 298] on p "A full facelift with just the power of makeup" at bounding box center [71, 293] width 117 height 9
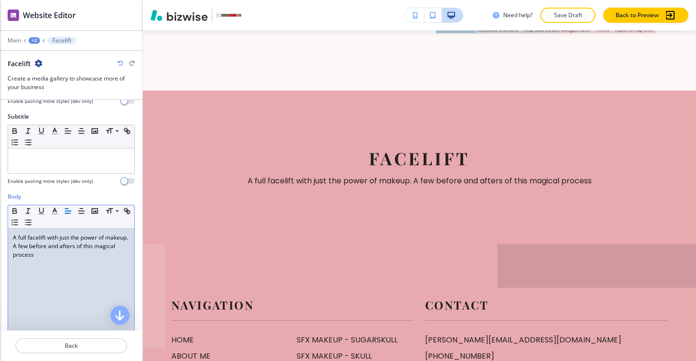
scroll to position [70, 0]
click at [100, 248] on p "A full facelift with just the power of makeup. A few before and afters of this …" at bounding box center [71, 244] width 117 height 26
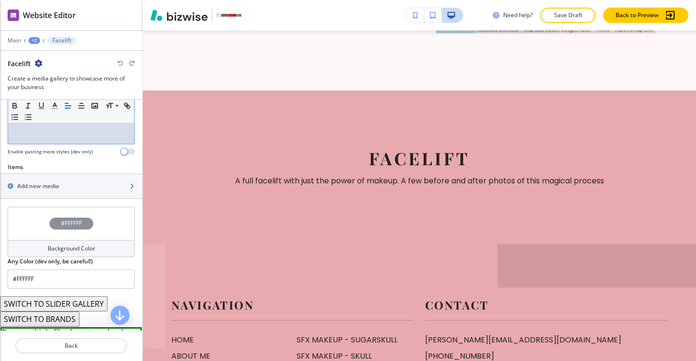
scroll to position [289, 0]
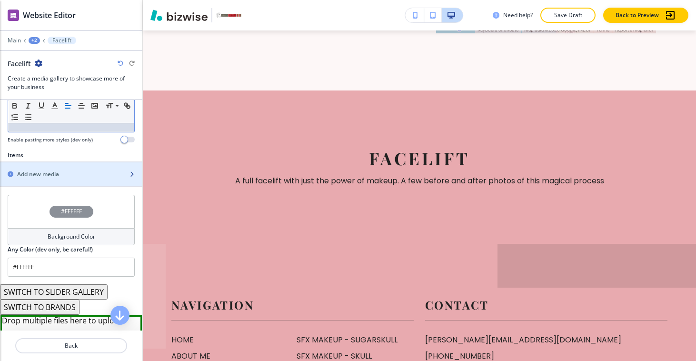
click at [49, 182] on div "button" at bounding box center [71, 183] width 142 height 8
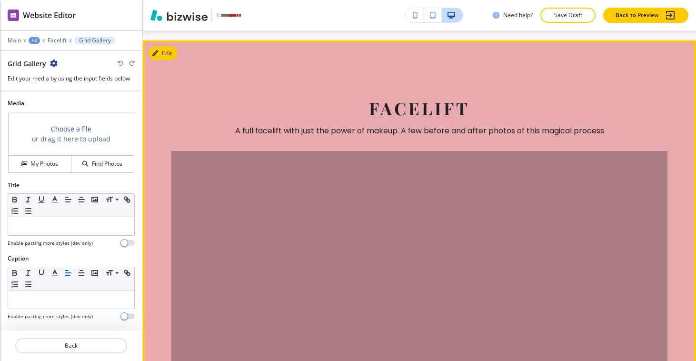
scroll to position [2465, 0]
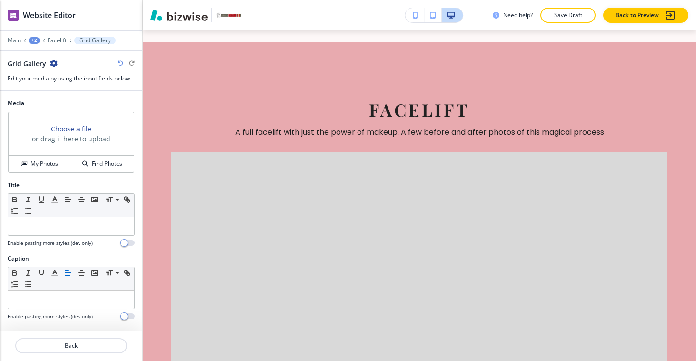
click at [82, 128] on h3 "Choose a file" at bounding box center [71, 129] width 40 height 10
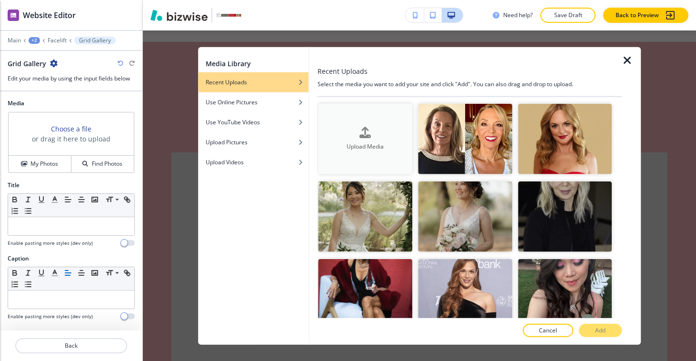
click at [349, 129] on div "Upload Media" at bounding box center [365, 139] width 94 height 24
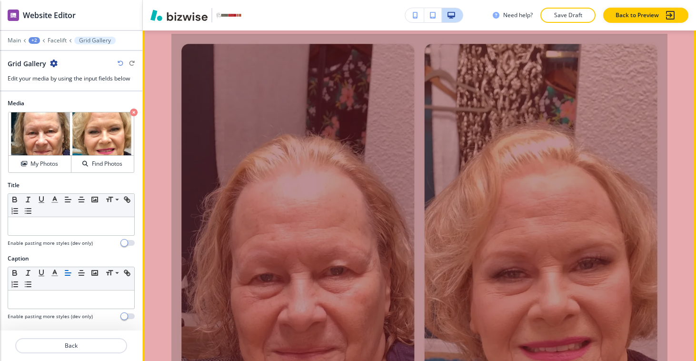
scroll to position [2457, 0]
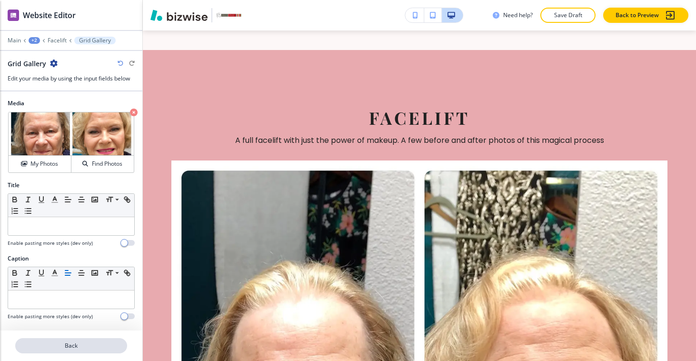
click at [100, 342] on p "Back" at bounding box center [71, 345] width 110 height 9
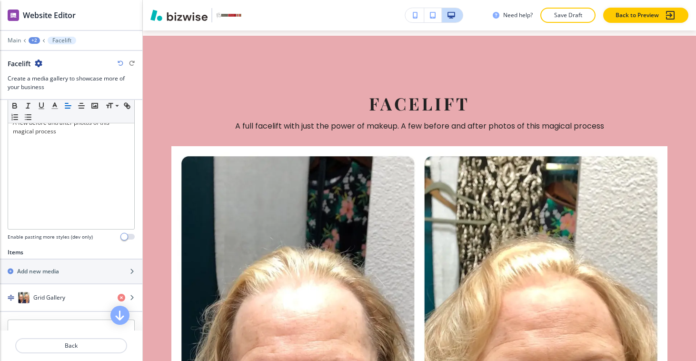
scroll to position [199, 0]
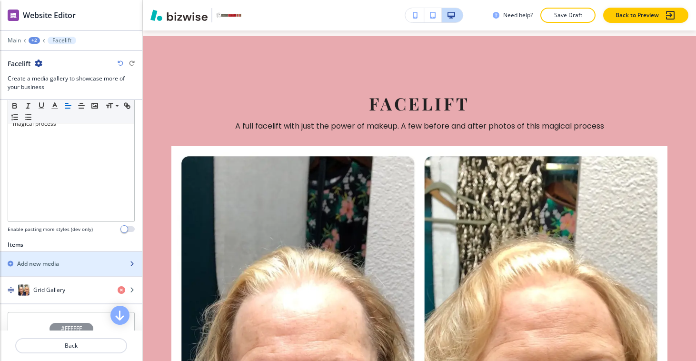
click at [67, 263] on div "Add new media" at bounding box center [60, 263] width 121 height 9
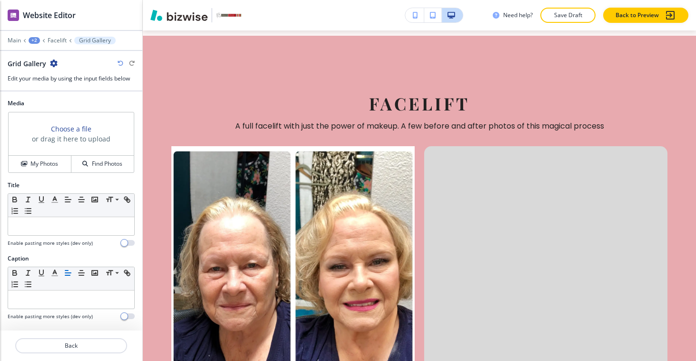
click at [72, 139] on h3 "or drag it here to upload" at bounding box center [71, 139] width 79 height 10
click at [69, 132] on h3 "Choose a file" at bounding box center [71, 129] width 40 height 10
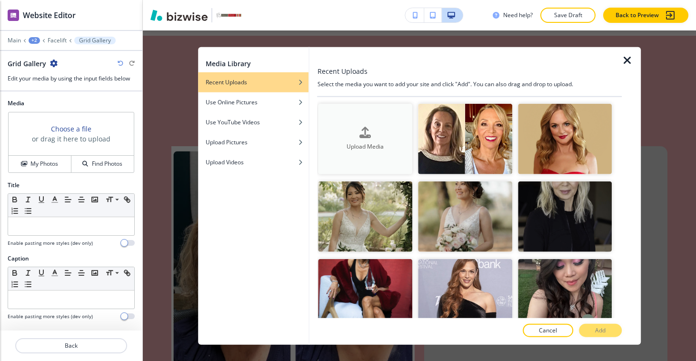
click at [324, 131] on div "Upload Media" at bounding box center [365, 139] width 94 height 24
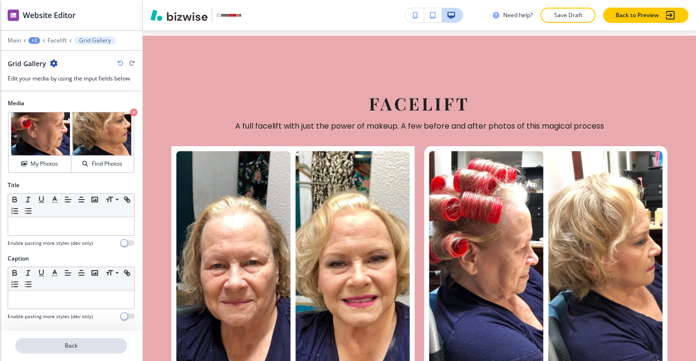
click at [104, 342] on button "Back" at bounding box center [71, 345] width 112 height 15
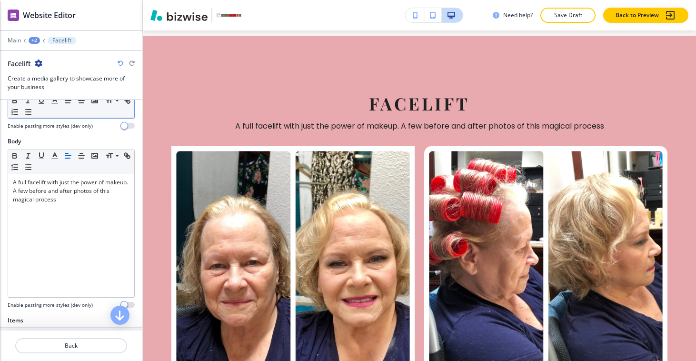
scroll to position [195, 0]
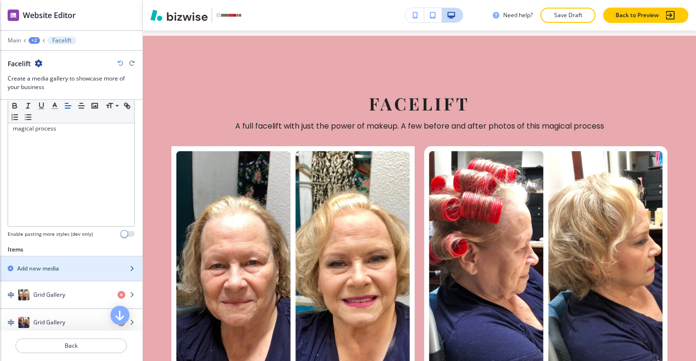
click at [78, 260] on div "button" at bounding box center [71, 261] width 142 height 8
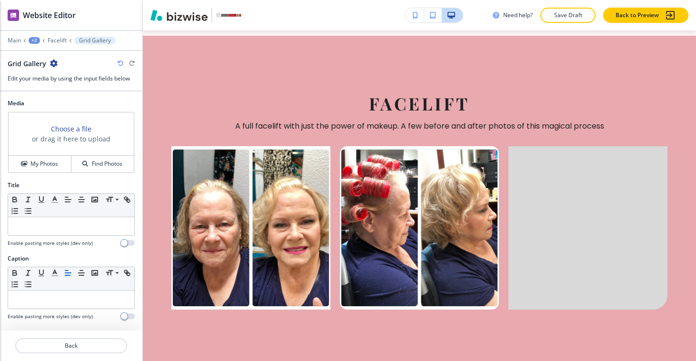
click at [80, 132] on h3 "Choose a file" at bounding box center [71, 129] width 40 height 10
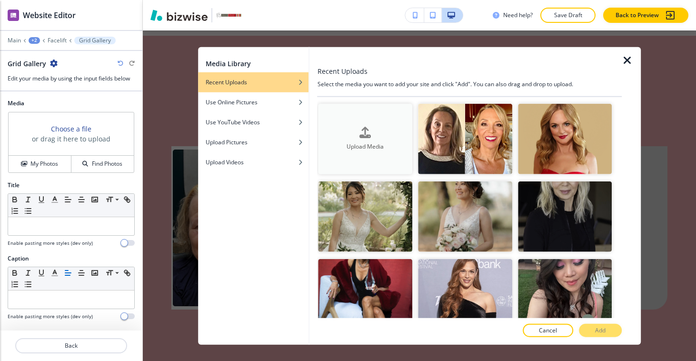
click at [357, 129] on div "Upload Media" at bounding box center [365, 139] width 94 height 24
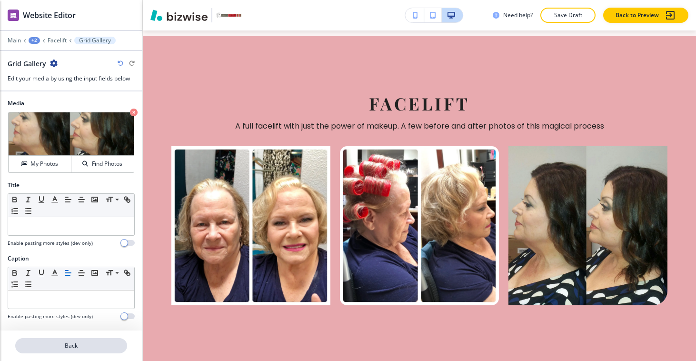
click at [87, 340] on button "Back" at bounding box center [71, 345] width 112 height 15
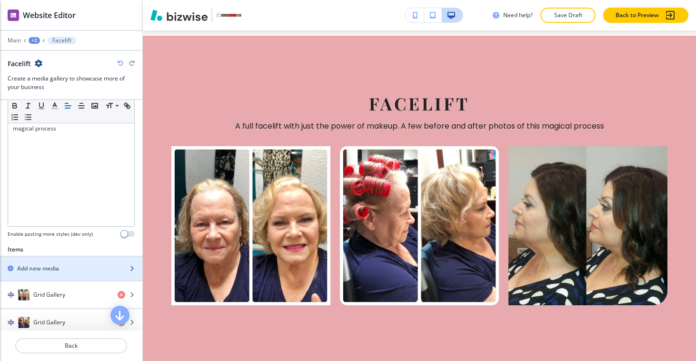
click at [65, 269] on div "Add new media" at bounding box center [60, 268] width 121 height 9
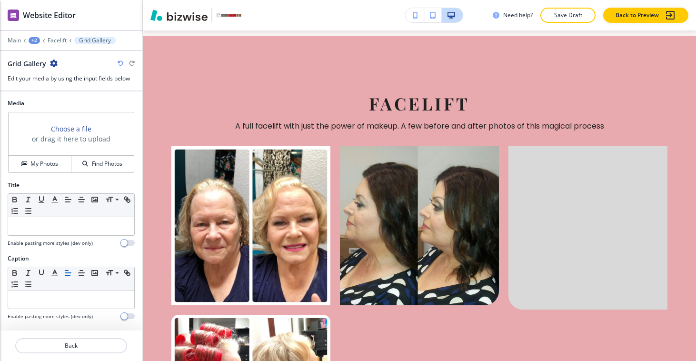
click at [72, 125] on h3 "Choose a file" at bounding box center [71, 129] width 40 height 10
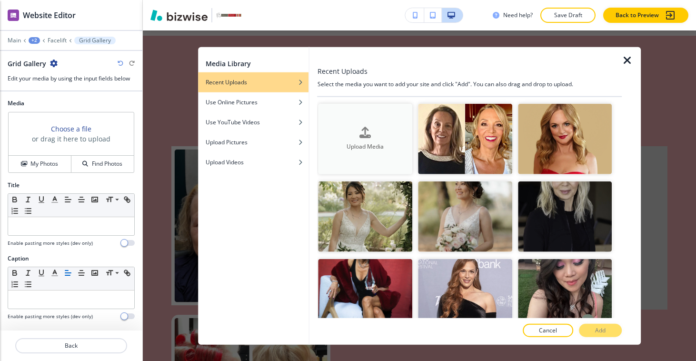
click at [350, 152] on button "Upload Media" at bounding box center [365, 139] width 94 height 70
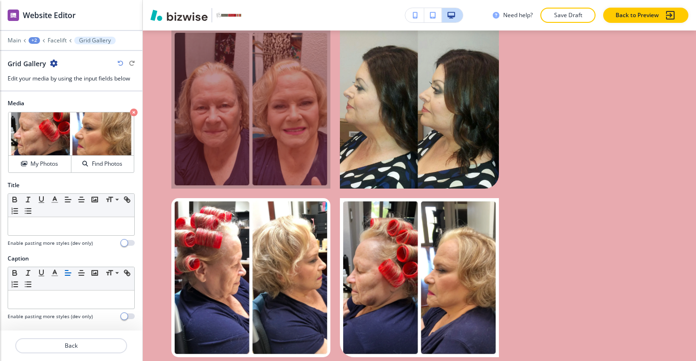
scroll to position [2607, 0]
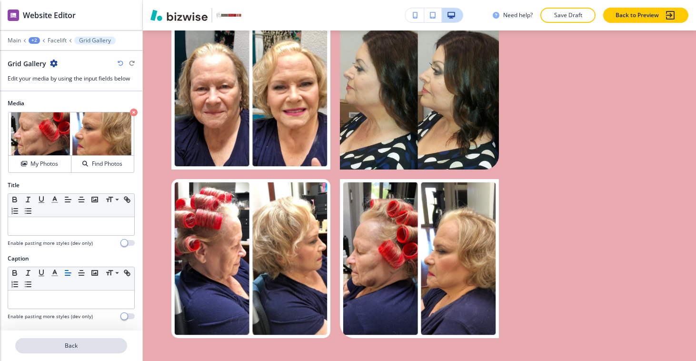
click at [72, 345] on p "Back" at bounding box center [71, 345] width 110 height 9
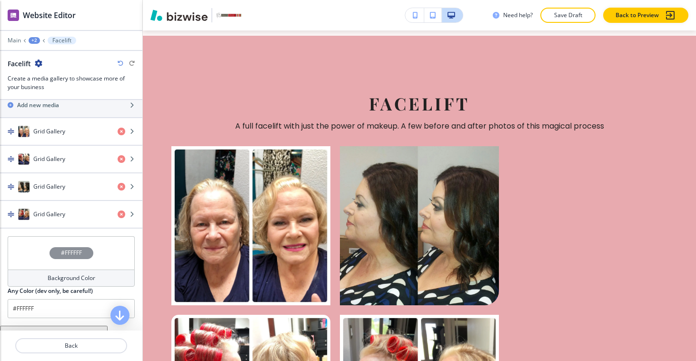
scroll to position [355, 0]
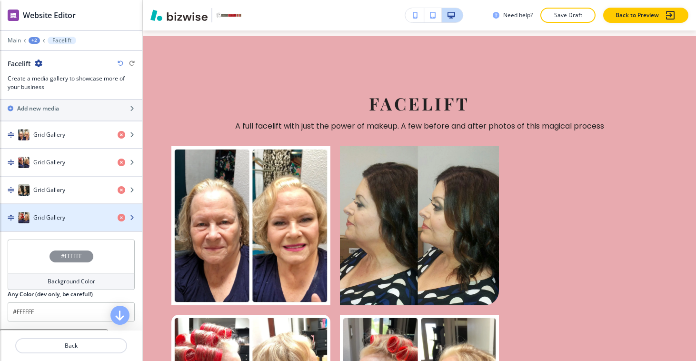
click at [87, 218] on div "Grid Gallery" at bounding box center [55, 217] width 110 height 11
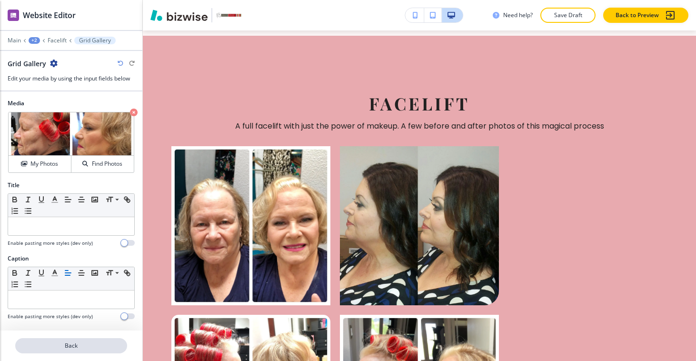
click at [100, 345] on p "Back" at bounding box center [71, 345] width 110 height 9
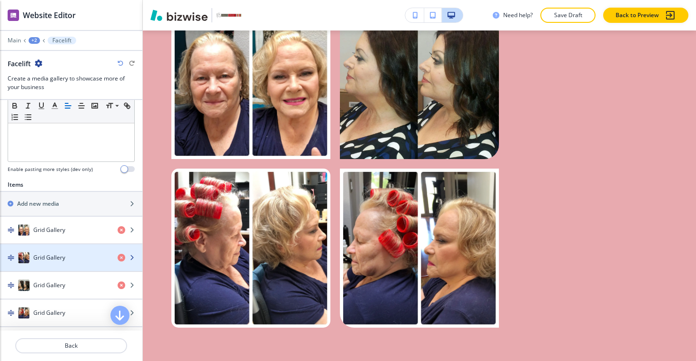
scroll to position [337, 0]
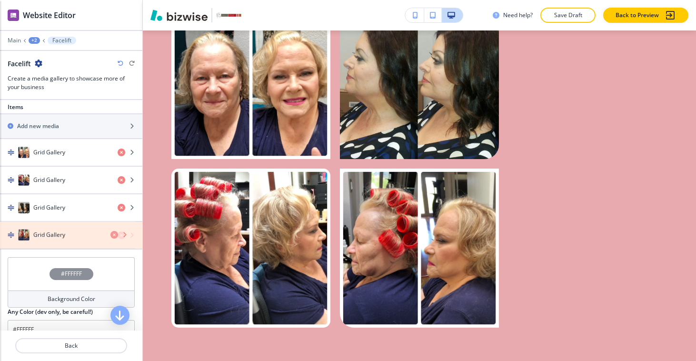
click at [118, 235] on icon "button" at bounding box center [122, 235] width 8 height 8
click at [118, 236] on icon "button" at bounding box center [122, 235] width 8 height 8
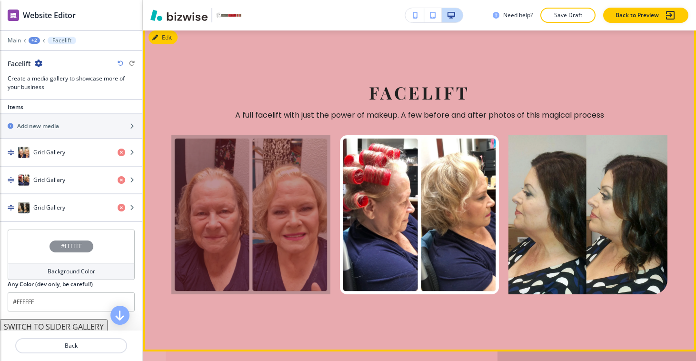
scroll to position [2473, 0]
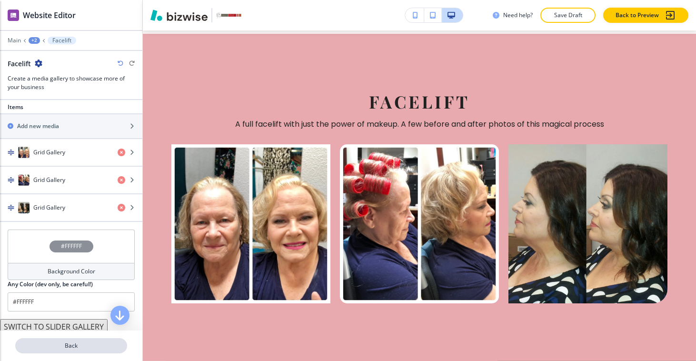
click at [74, 350] on button "Back" at bounding box center [71, 345] width 112 height 15
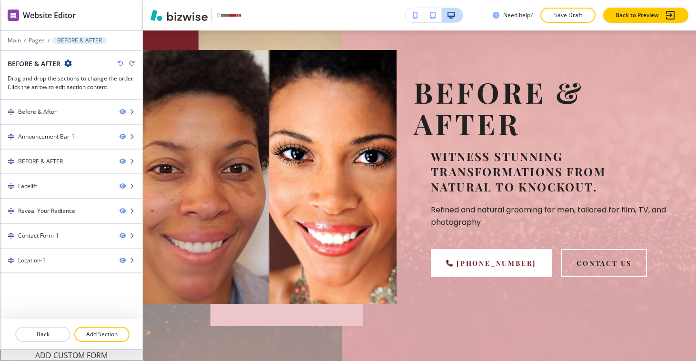
scroll to position [0, 0]
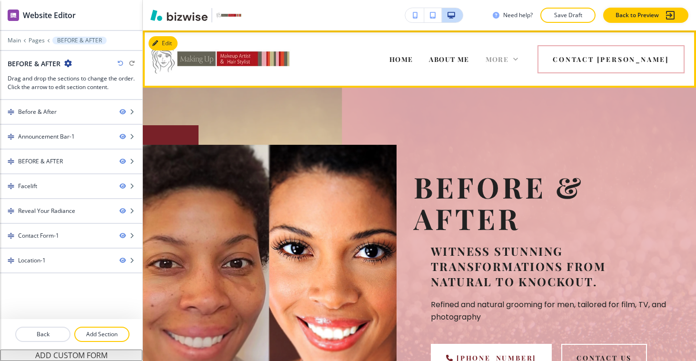
click at [520, 58] on icon at bounding box center [516, 59] width 10 height 10
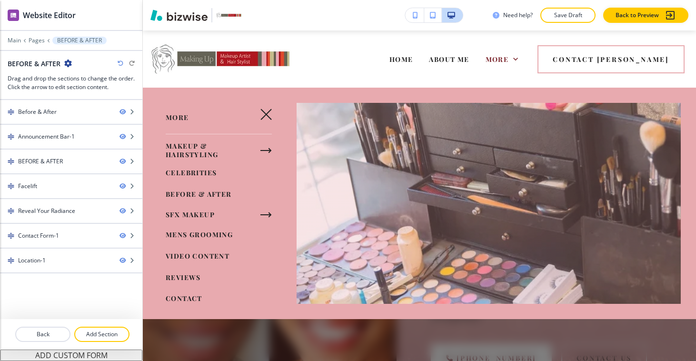
click at [236, 214] on div "SFX MAKEUP" at bounding box center [212, 214] width 139 height 19
click at [260, 216] on icon "button" at bounding box center [265, 214] width 11 height 11
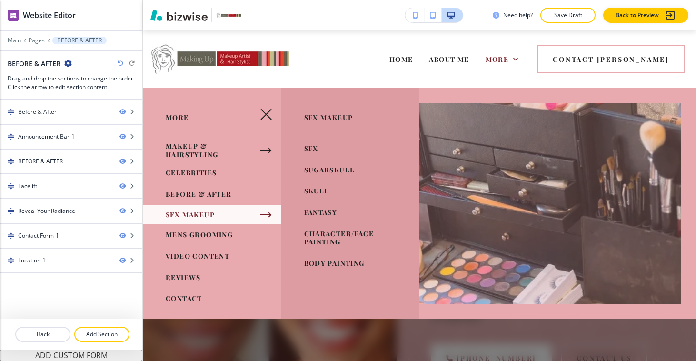
click at [269, 149] on icon "button" at bounding box center [270, 151] width 2 height 4
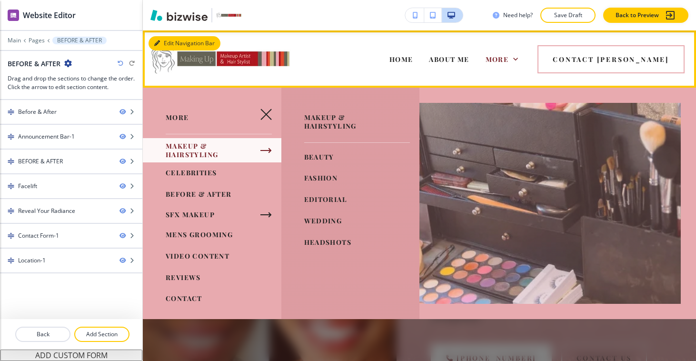
click at [163, 50] on div "Edit Navigation Bar HOME ABOUT ME MAKEUP & HAIRSTYLING CELEBRITIES BEFORE & AFT…" at bounding box center [419, 58] width 553 height 57
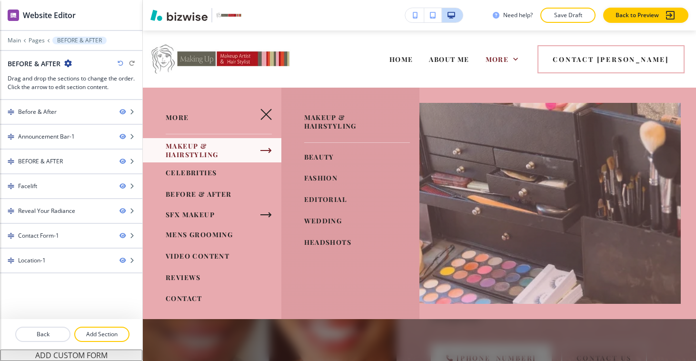
click at [258, 123] on button "button" at bounding box center [266, 114] width 23 height 23
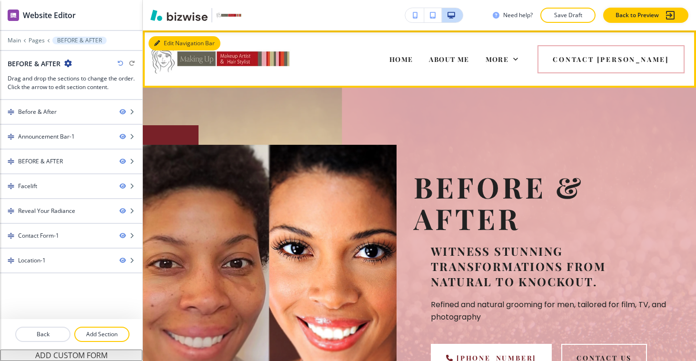
click at [167, 41] on button "Edit Navigation Bar" at bounding box center [185, 43] width 72 height 14
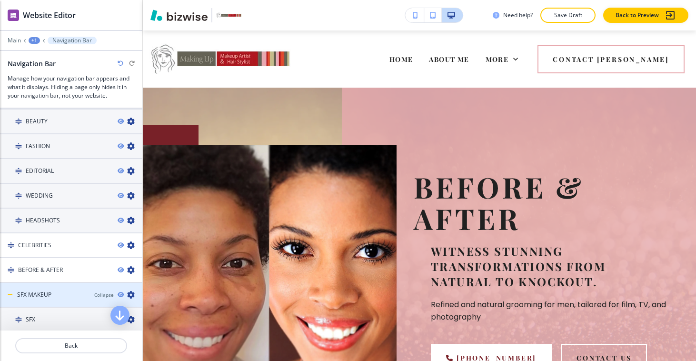
scroll to position [640, 0]
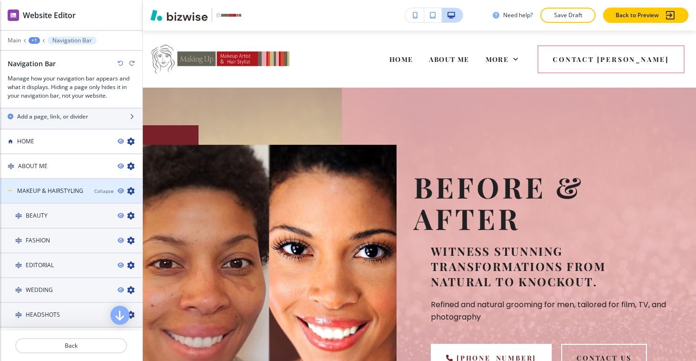
click at [69, 192] on h4 "MAKEUP & HAIRSTYLING" at bounding box center [50, 191] width 66 height 9
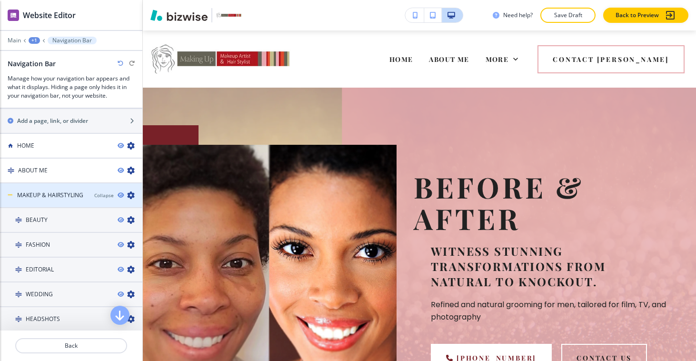
scroll to position [632, 0]
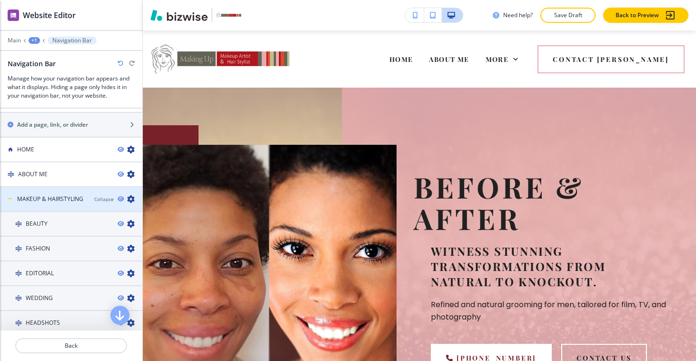
click at [69, 203] on div at bounding box center [71, 207] width 142 height 8
click at [127, 200] on icon "button" at bounding box center [131, 199] width 8 height 8
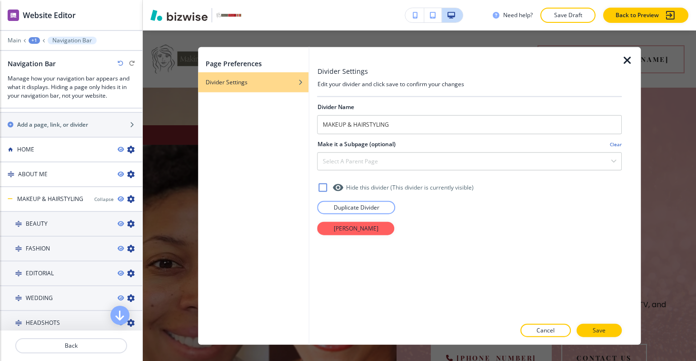
click at [629, 59] on icon "button" at bounding box center [627, 60] width 11 height 11
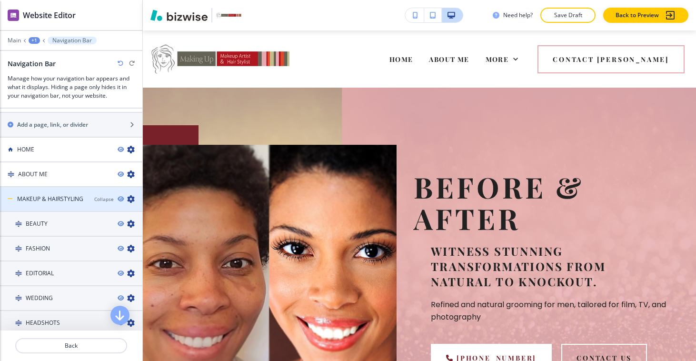
click at [50, 197] on h4 "MAKEUP & HAIRSTYLING" at bounding box center [50, 199] width 66 height 9
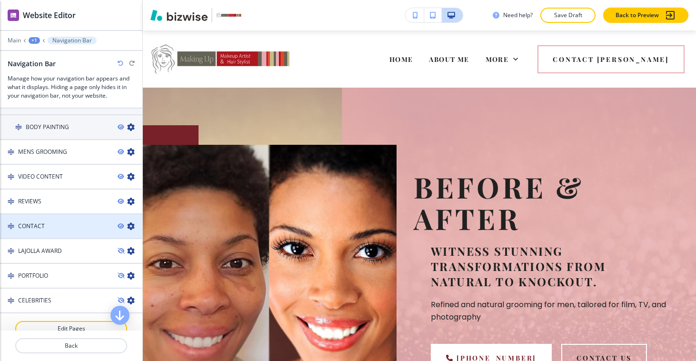
scroll to position [1062, 0]
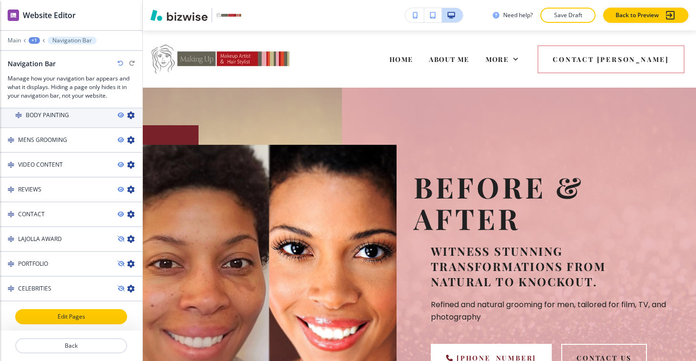
click at [79, 314] on p "Edit Pages" at bounding box center [71, 316] width 110 height 9
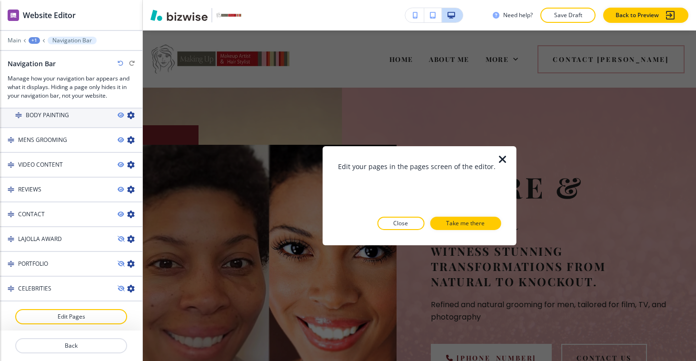
click at [502, 157] on icon "button" at bounding box center [502, 159] width 11 height 11
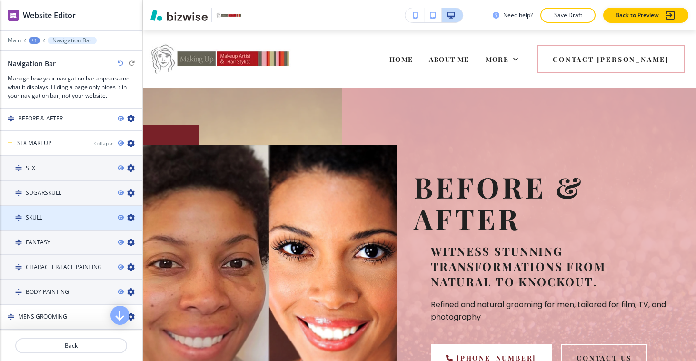
scroll to position [812, 0]
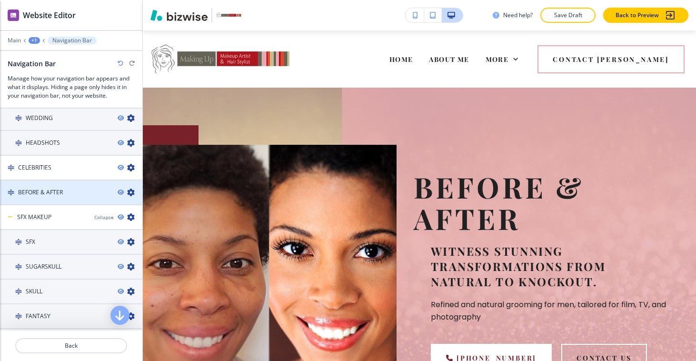
click at [49, 193] on h4 "BEFORE & AFTER" at bounding box center [40, 192] width 45 height 9
click at [12, 192] on img at bounding box center [11, 192] width 7 height 7
click at [11, 191] on img at bounding box center [11, 192] width 7 height 7
click at [73, 193] on div "BEFORE & AFTER" at bounding box center [55, 192] width 110 height 9
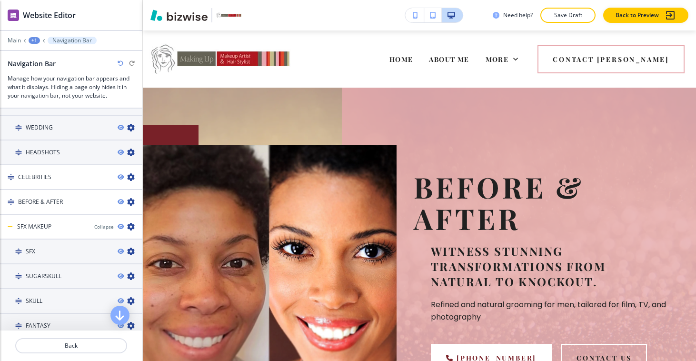
scroll to position [793, 0]
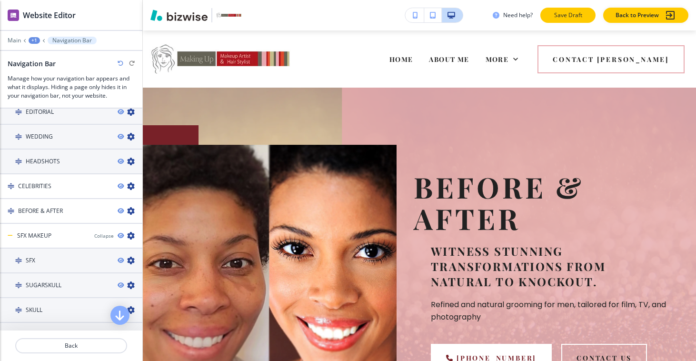
click at [589, 18] on button "Save Draft" at bounding box center [567, 15] width 55 height 15
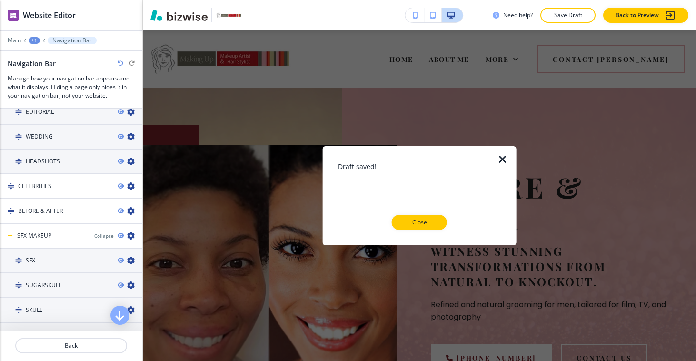
click at [506, 156] on icon "button" at bounding box center [502, 159] width 11 height 11
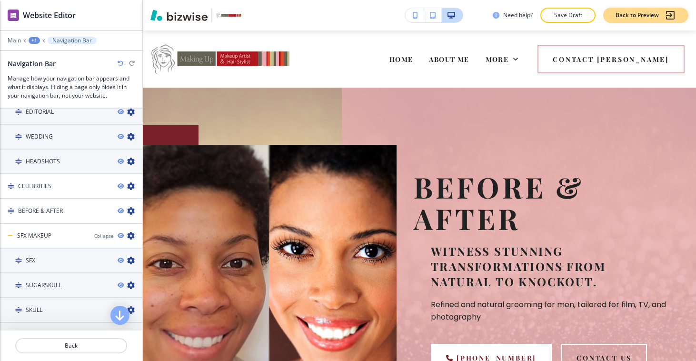
click at [637, 17] on p "Back to Preview" at bounding box center [637, 15] width 43 height 9
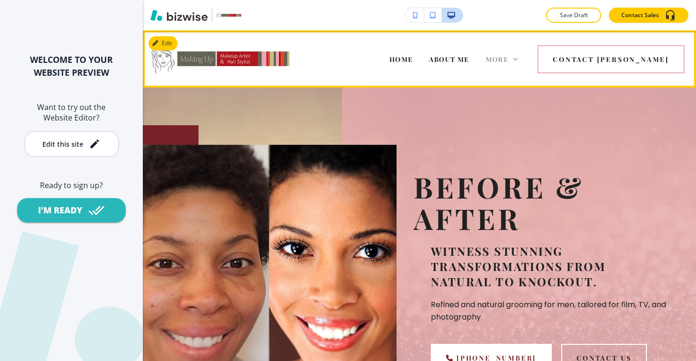
click at [509, 60] on span "More" at bounding box center [497, 59] width 23 height 9
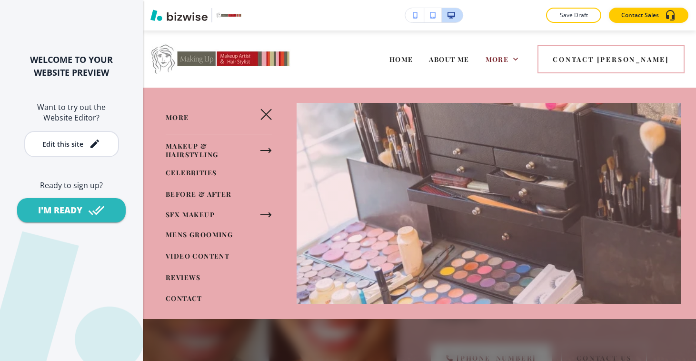
click at [217, 197] on span "BEFORE & AFTER" at bounding box center [199, 193] width 66 height 9
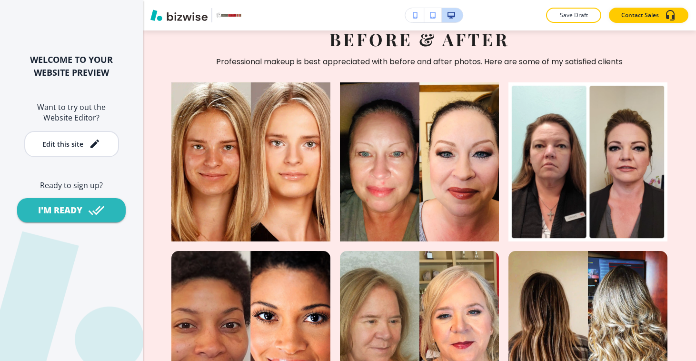
scroll to position [99, 0]
